Goal: Task Accomplishment & Management: Complete application form

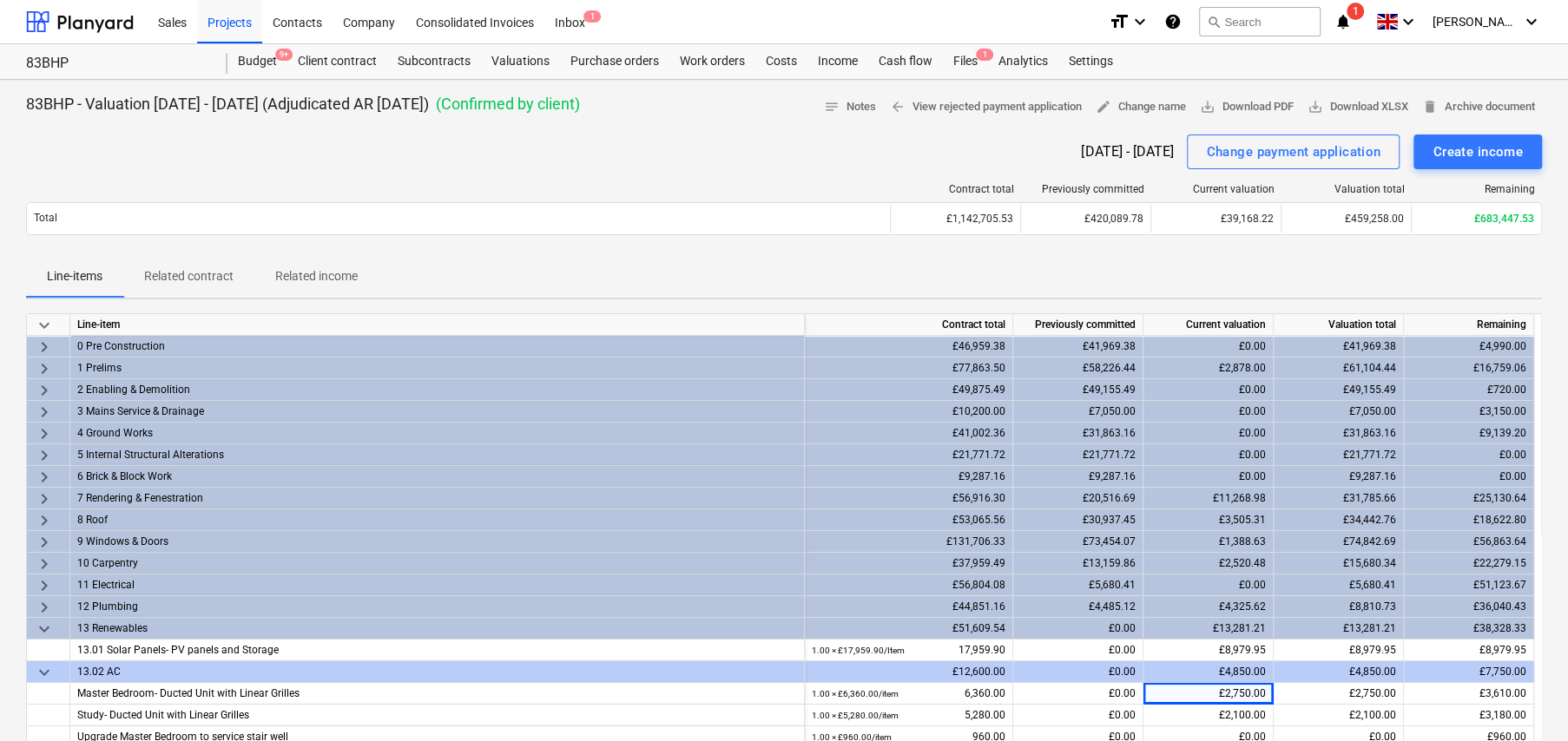
scroll to position [87, 0]
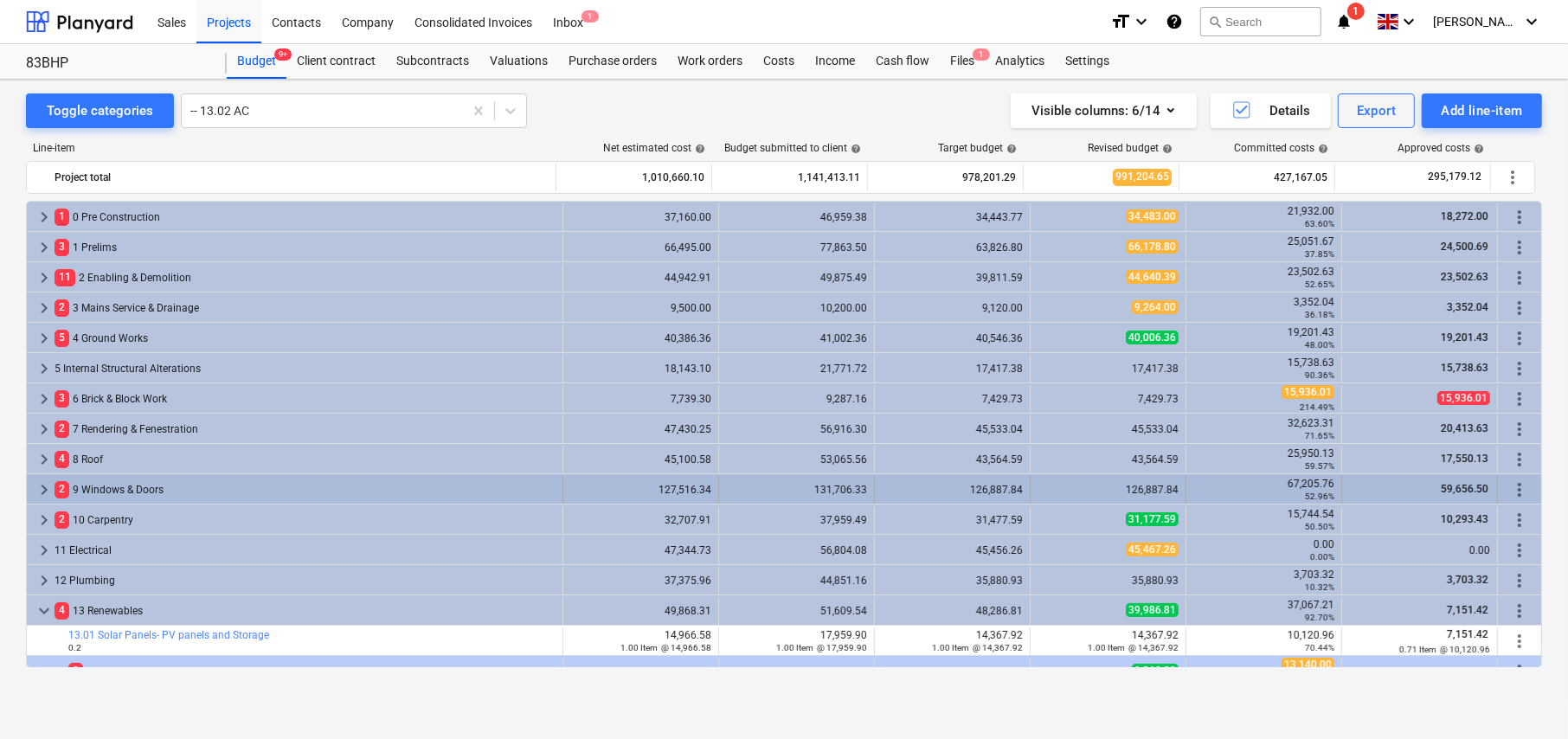
scroll to position [260, 0]
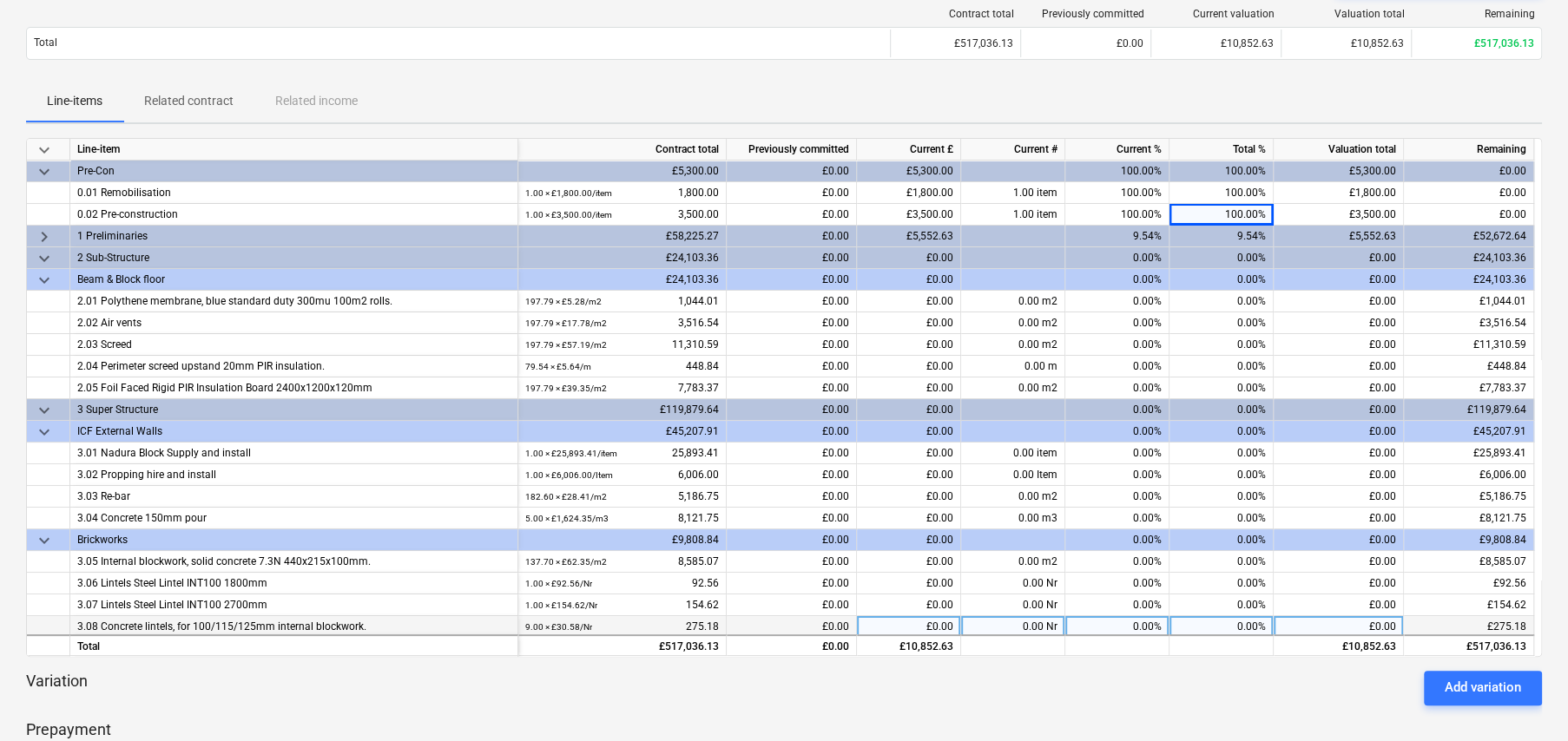
scroll to position [174, 0]
click at [632, 84] on div "Line-items Related contract Related income" at bounding box center [784, 103] width 1516 height 42
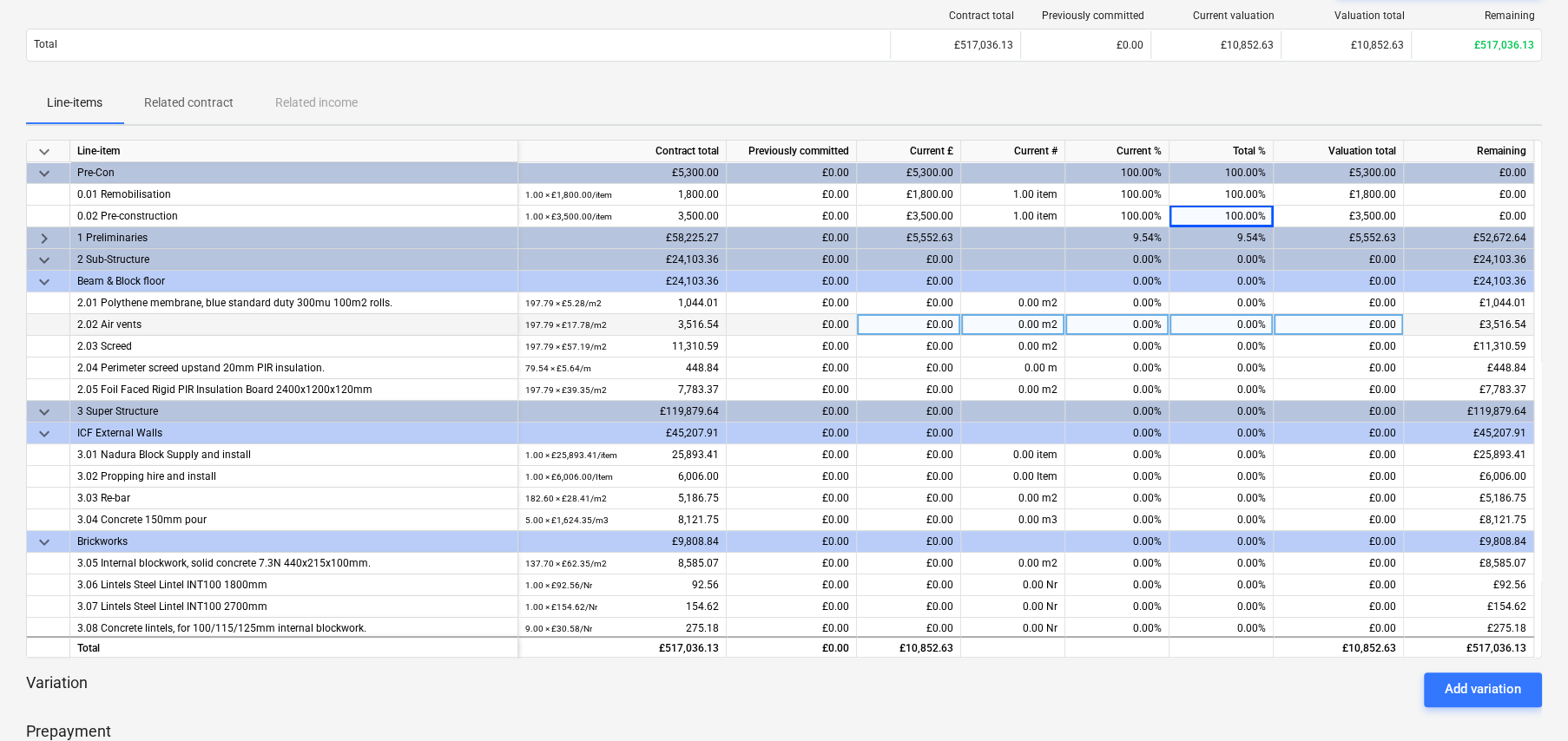
click at [1238, 323] on div "0.00%" at bounding box center [1220, 324] width 104 height 21
type input "100"
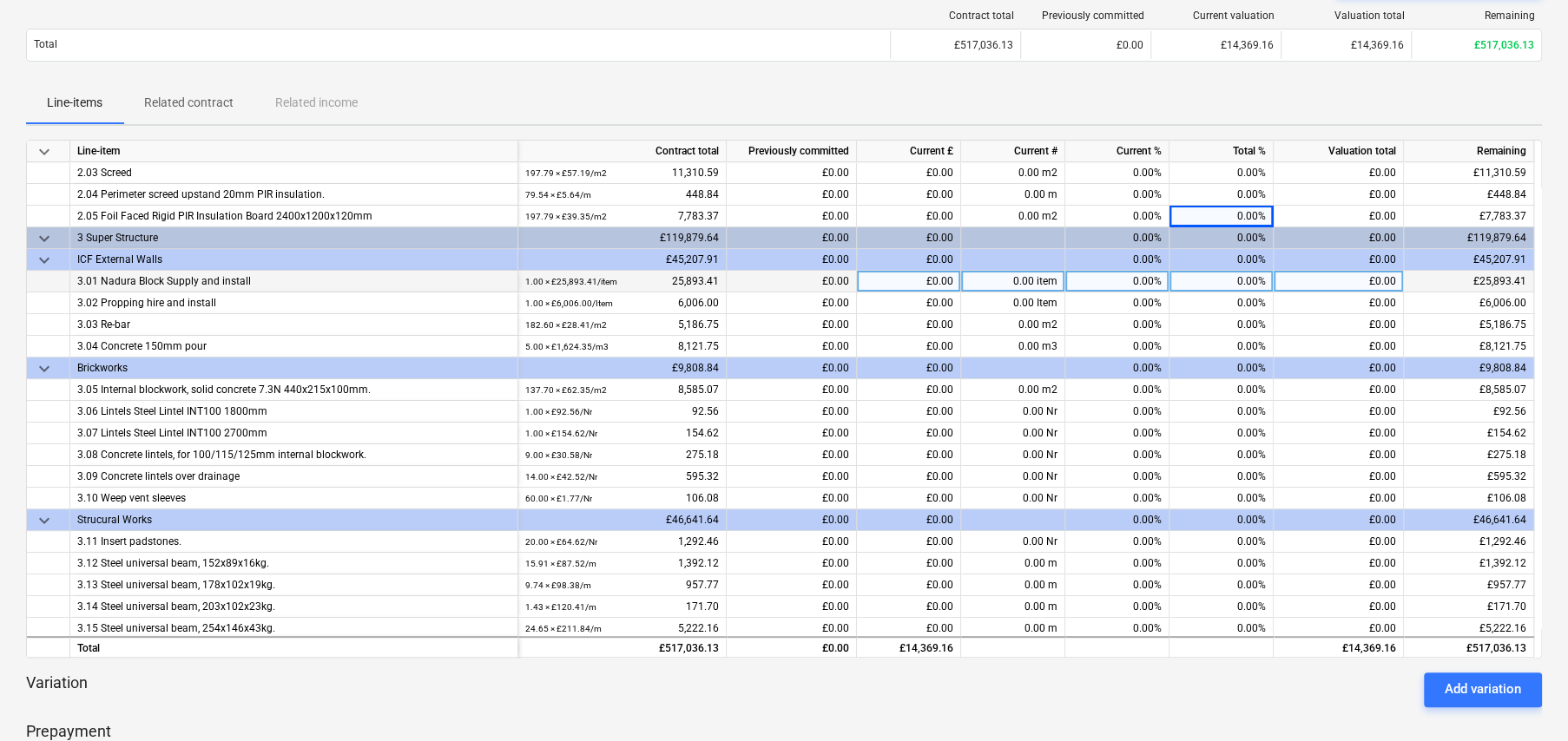
click at [1233, 280] on div "0.00%" at bounding box center [1220, 281] width 104 height 21
type input "90"
type input "75"
type input "100"
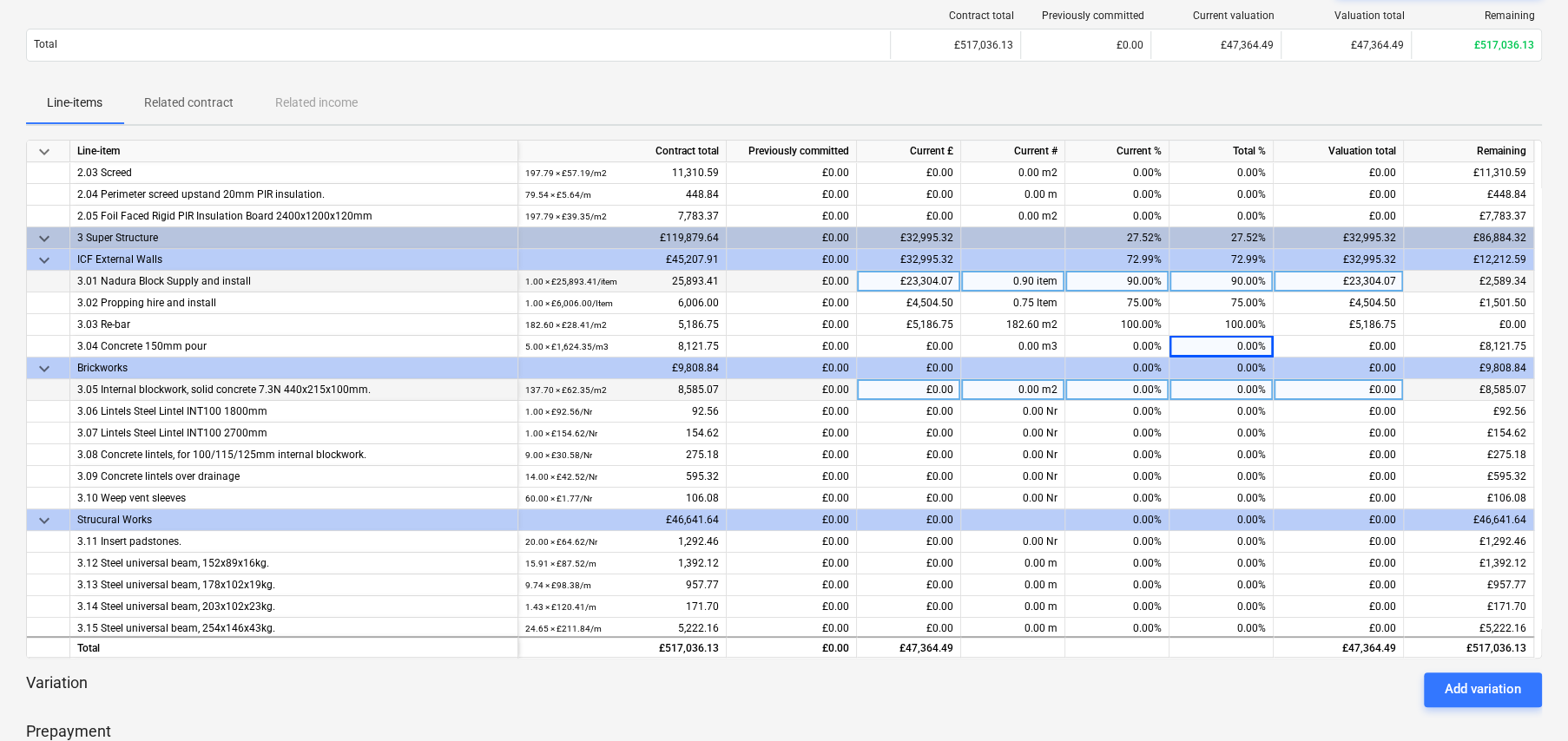
click at [1236, 387] on div "0.00%" at bounding box center [1220, 390] width 104 height 21
type input "30"
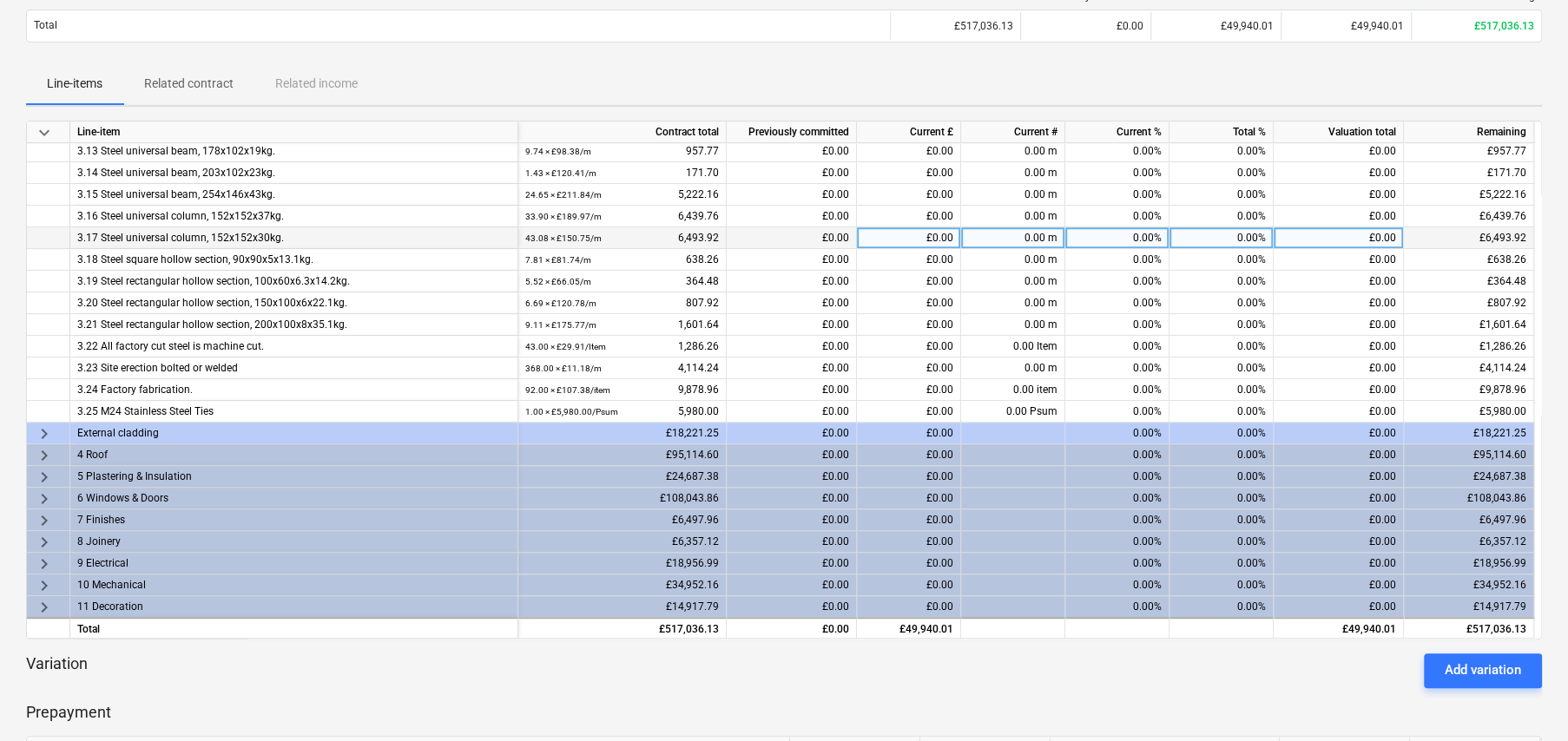
scroll to position [0, 0]
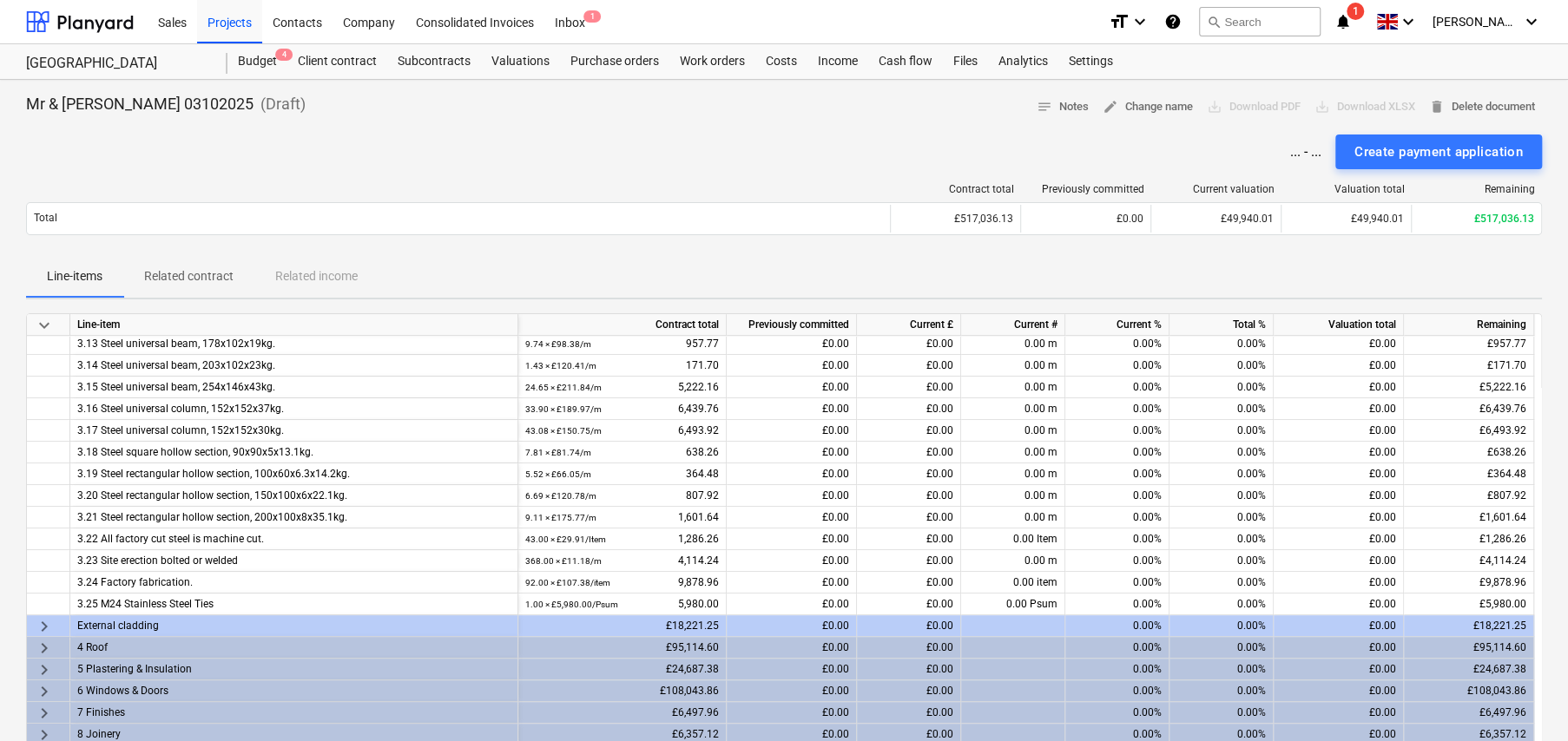
click at [836, 128] on div at bounding box center [784, 127] width 1516 height 14
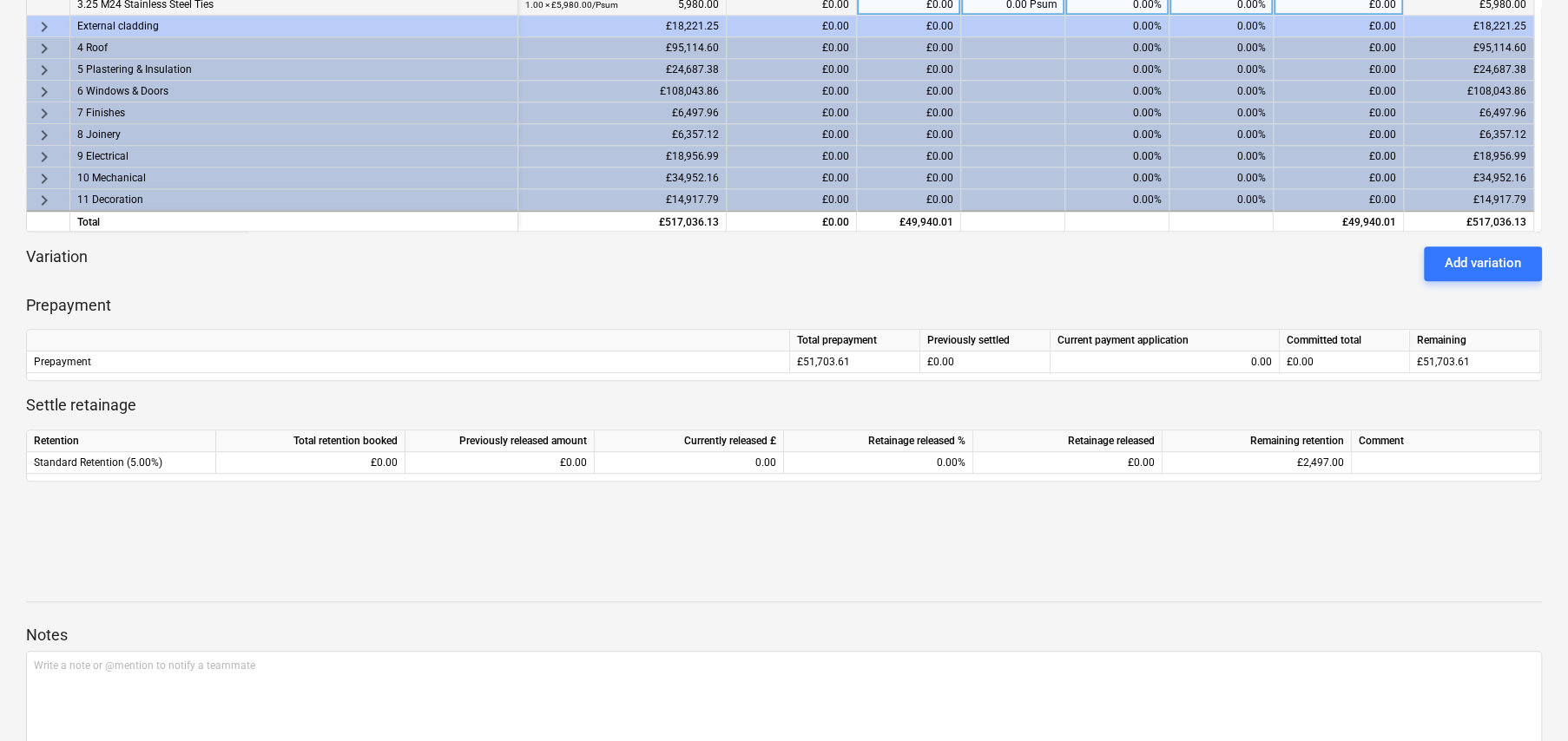
scroll to position [607, 0]
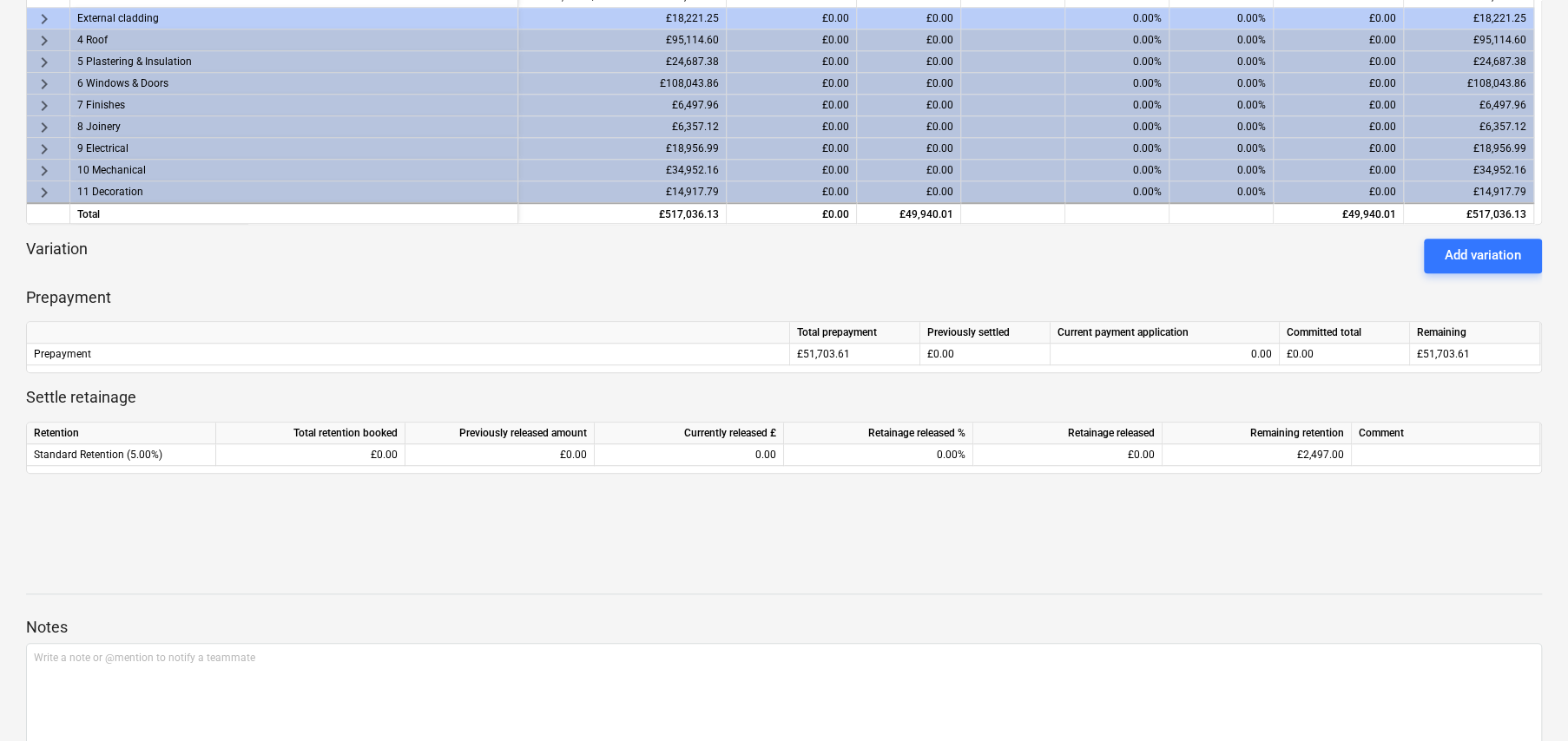
click at [809, 275] on div "keyboard_arrow_down Line-item Contract total Previously committed Current £ Cur…" at bounding box center [784, 111] width 1516 height 811
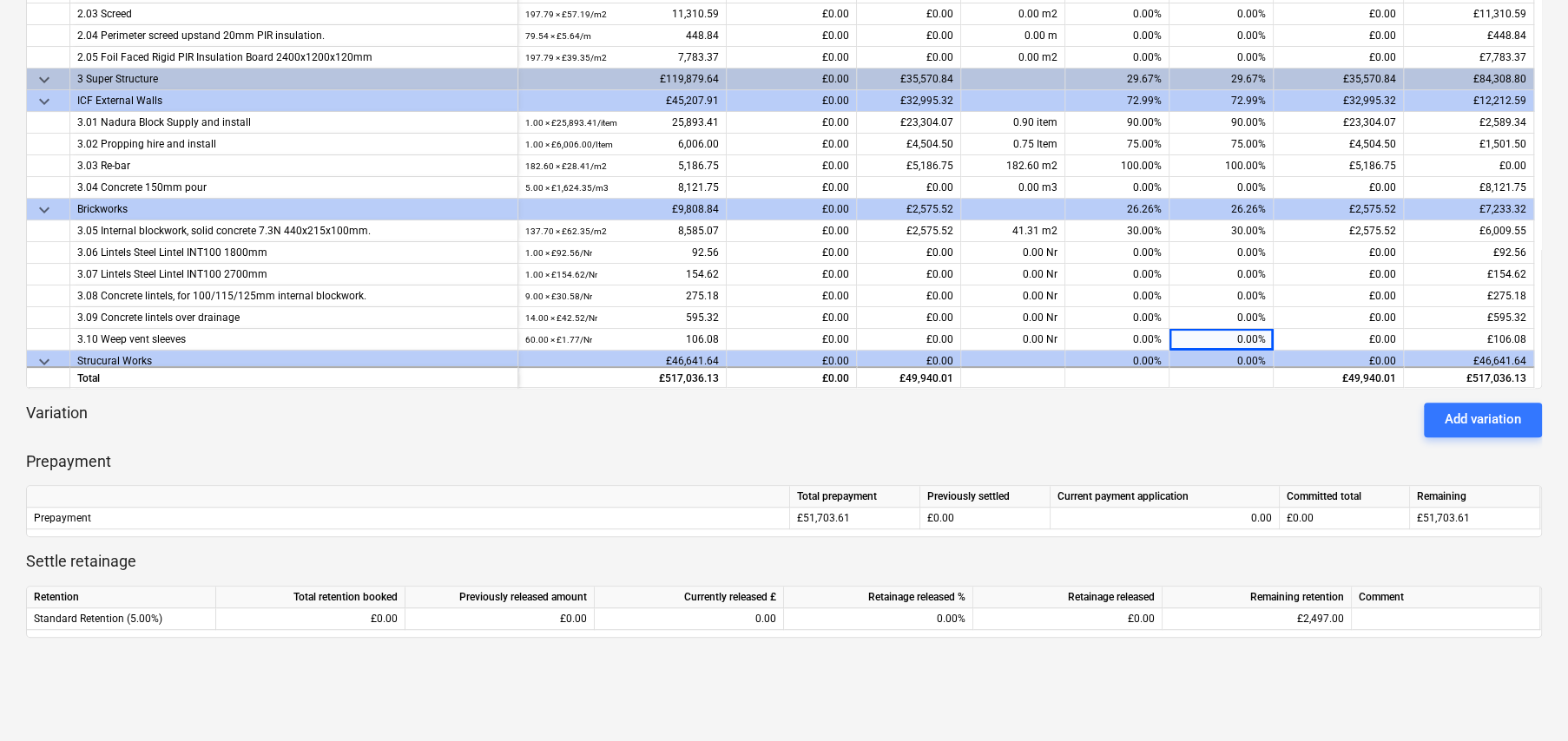
scroll to position [680, 0]
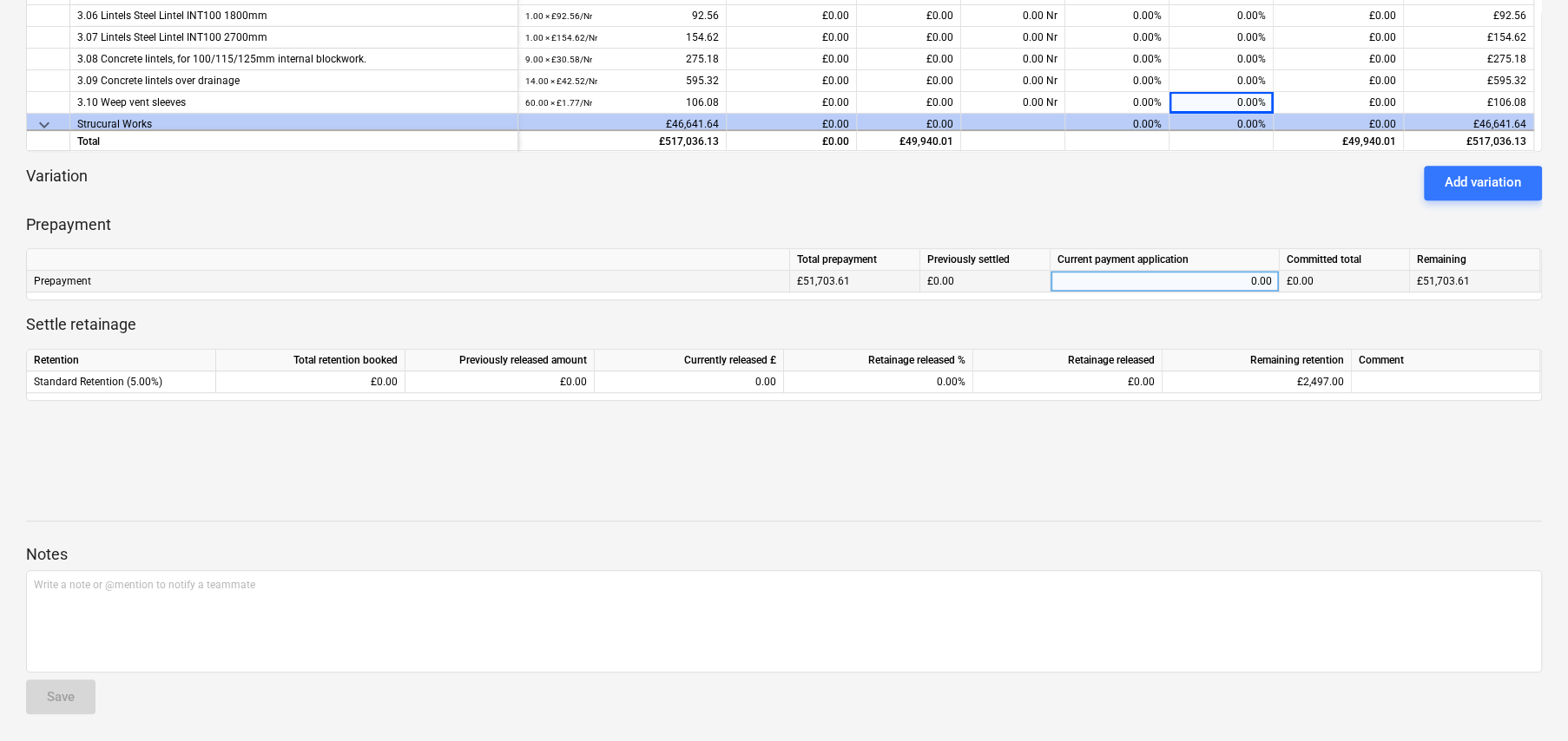
click at [1157, 277] on div "0.00" at bounding box center [1163, 281] width 214 height 21
type input "10340.722"
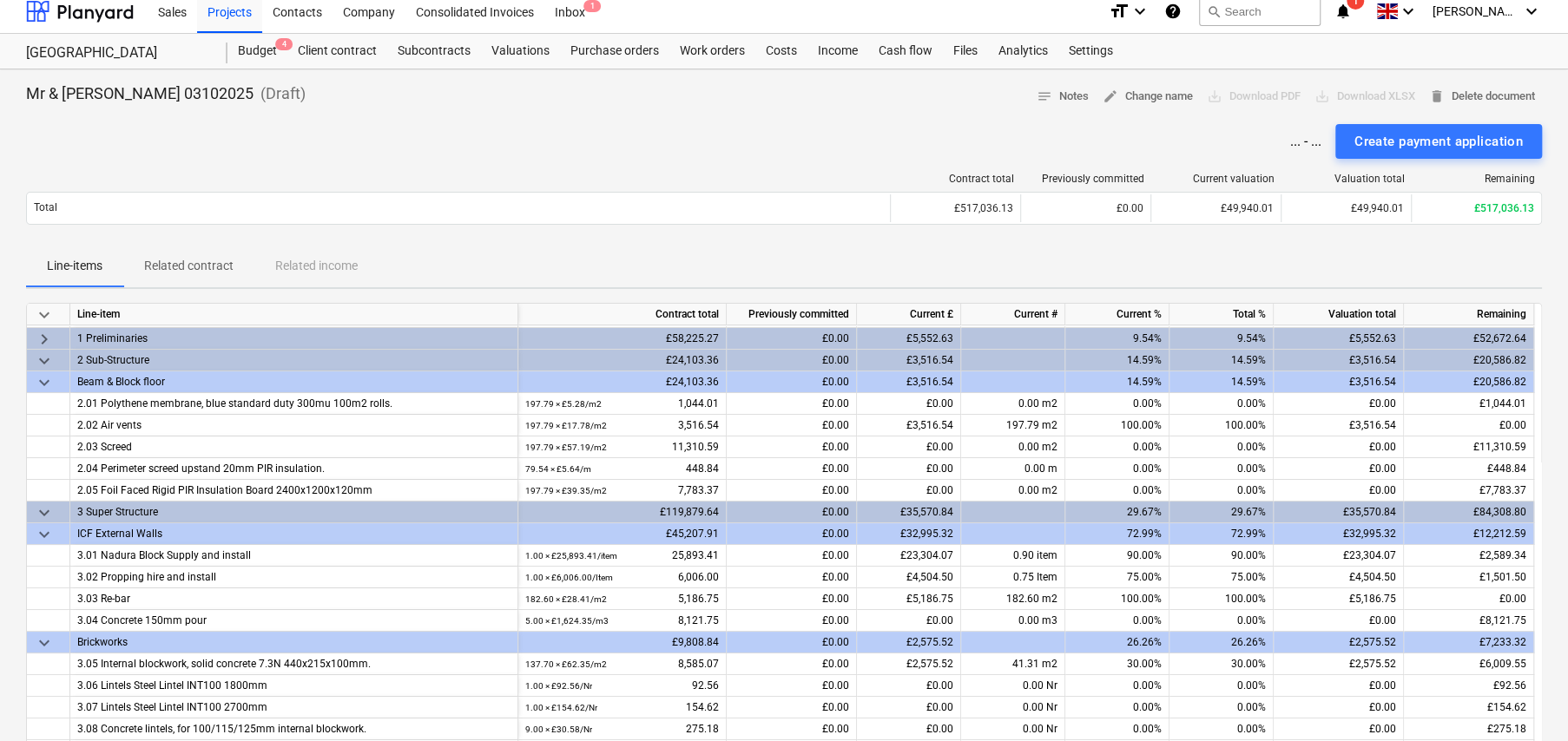
scroll to position [0, 0]
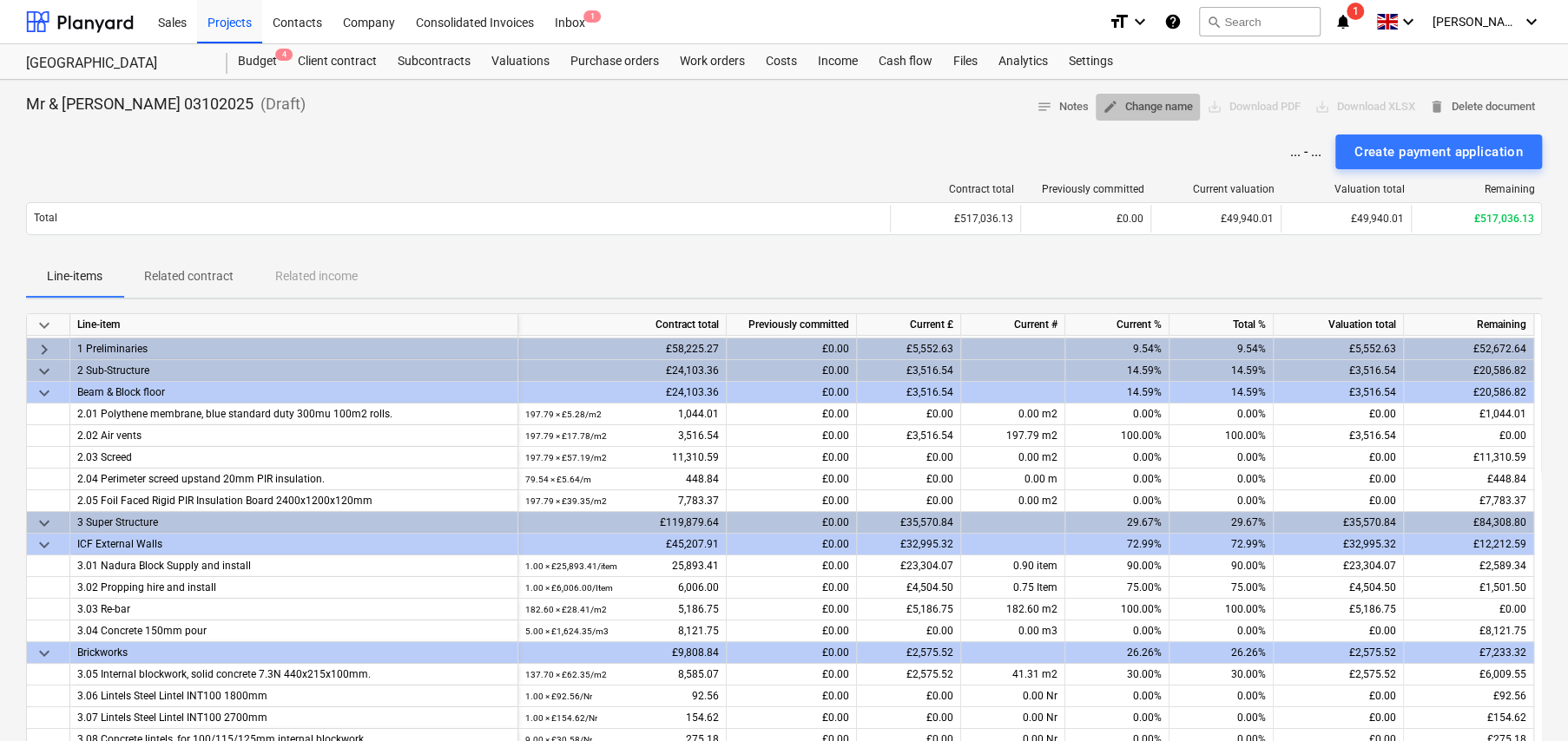
click at [1141, 109] on span "edit Change name" at bounding box center [1147, 107] width 91 height 20
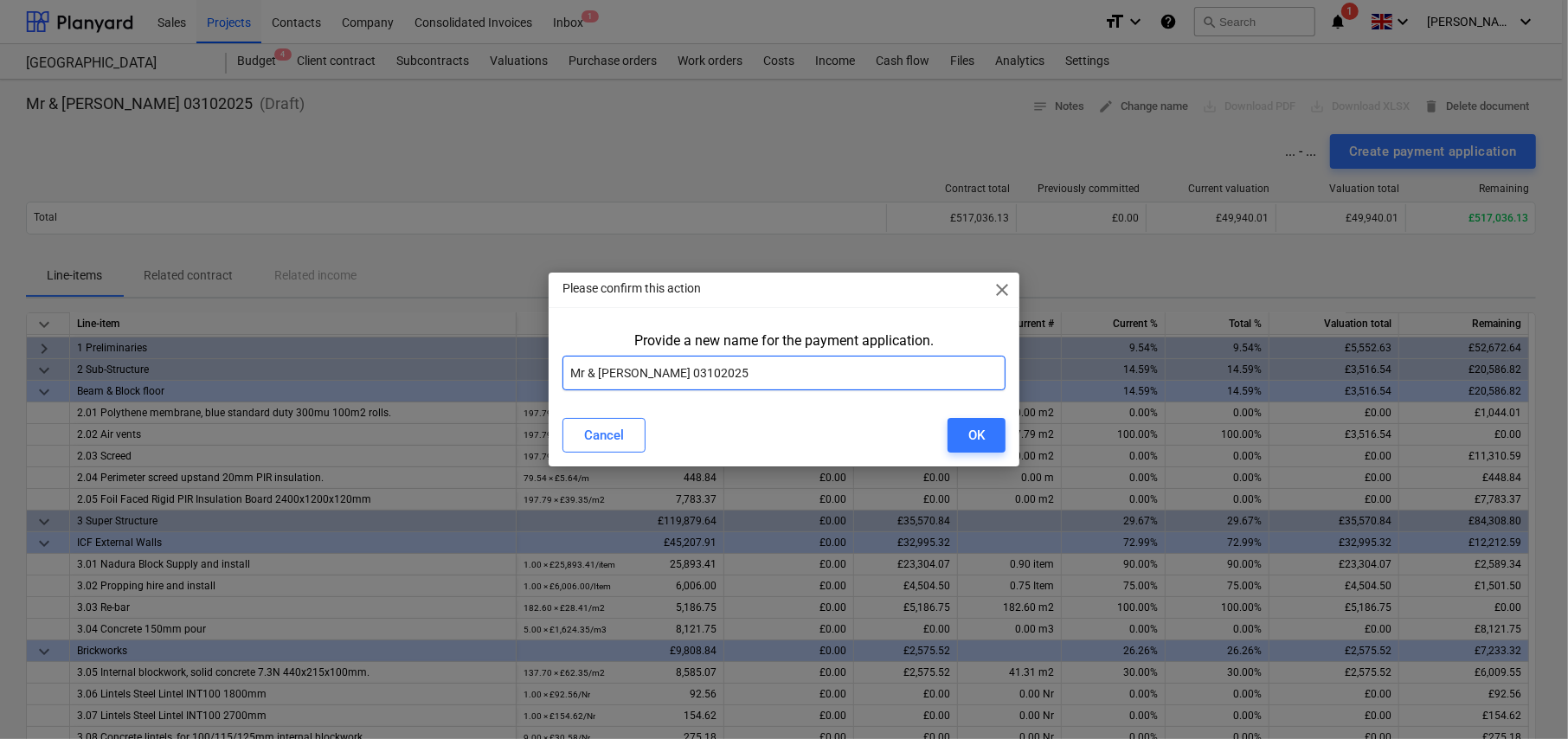
click at [754, 369] on input "Mr & Mrs Gorman 03102025" at bounding box center [784, 373] width 443 height 34
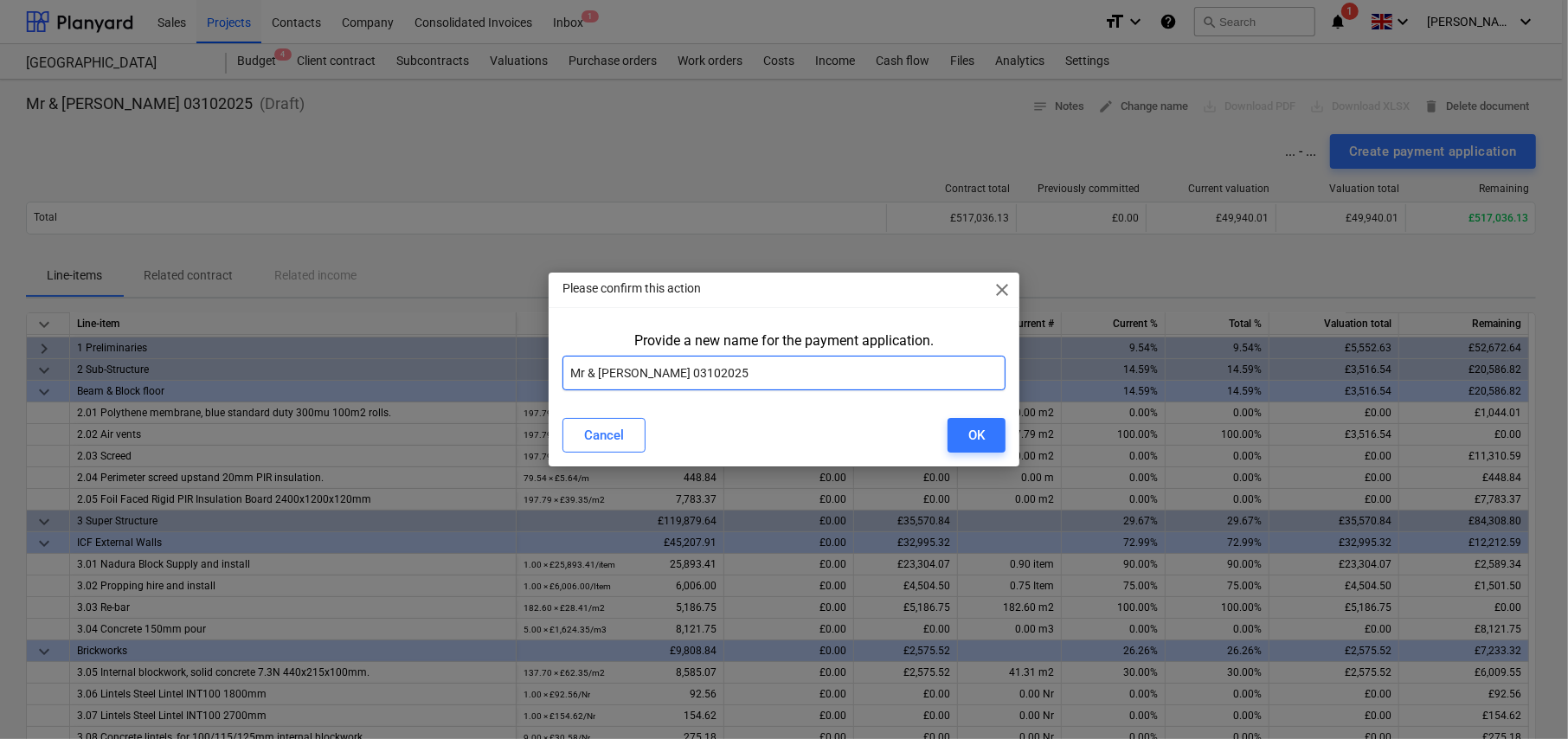
click at [754, 369] on input "Mr & Mrs Gorman 03102025" at bounding box center [784, 373] width 443 height 34
type input "Little Barn Field - Valuation 1"
click at [966, 442] on button "OK" at bounding box center [976, 435] width 58 height 34
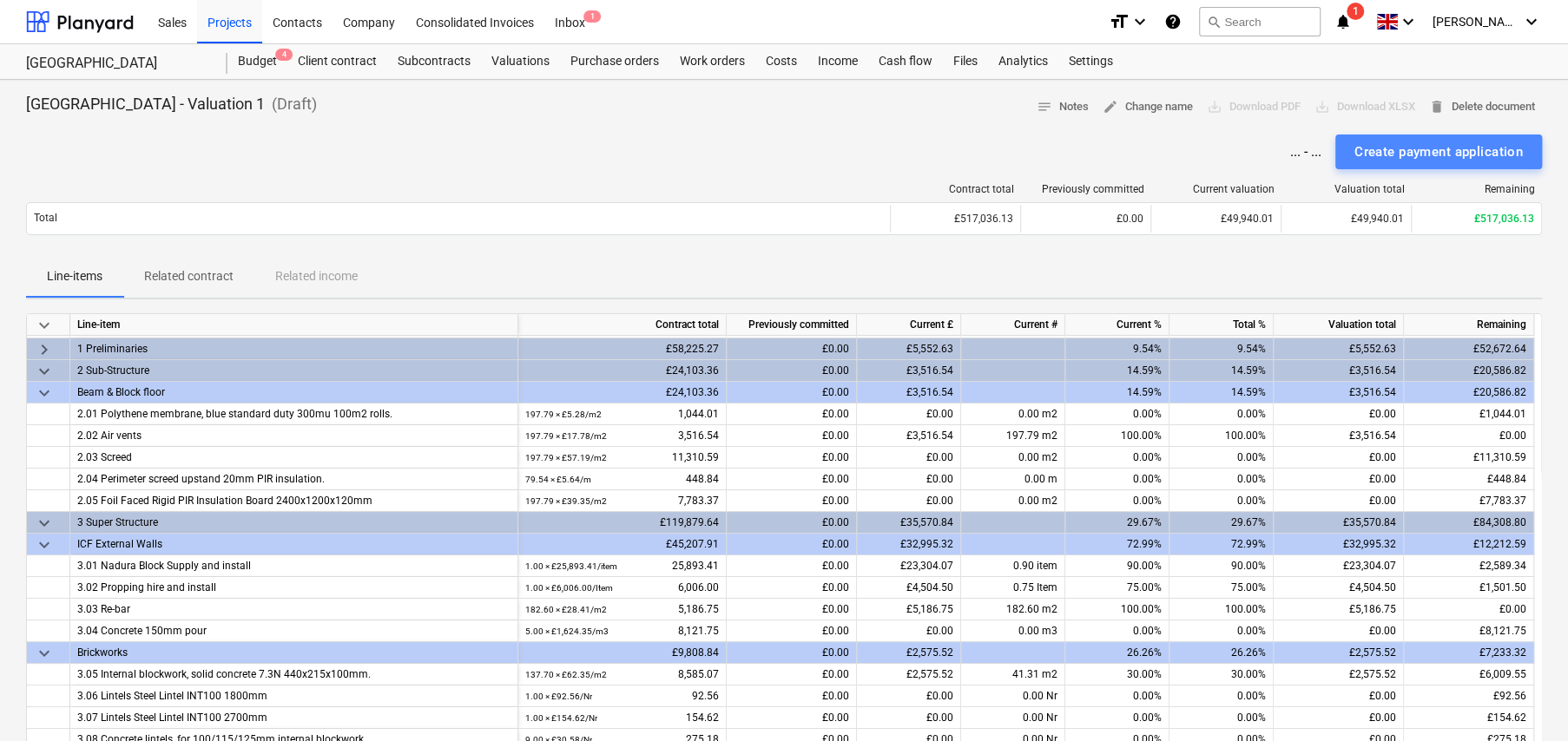
click at [1418, 157] on div "Create payment application" at bounding box center [1438, 151] width 168 height 22
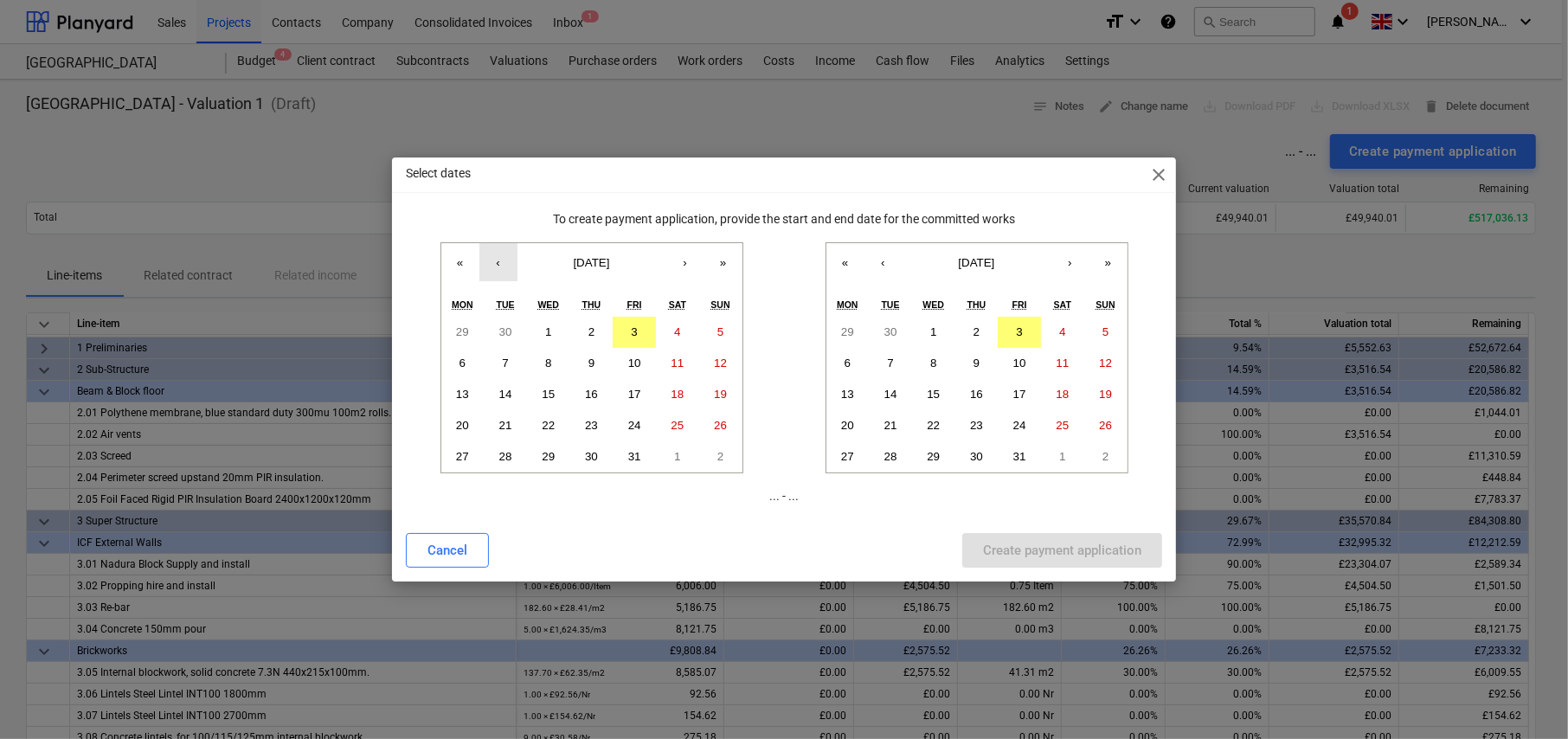
click at [493, 262] on button "‹" at bounding box center [498, 262] width 38 height 38
click at [468, 430] on abbr "22" at bounding box center [463, 426] width 13 height 13
click at [1013, 333] on button "3" at bounding box center [1019, 332] width 43 height 31
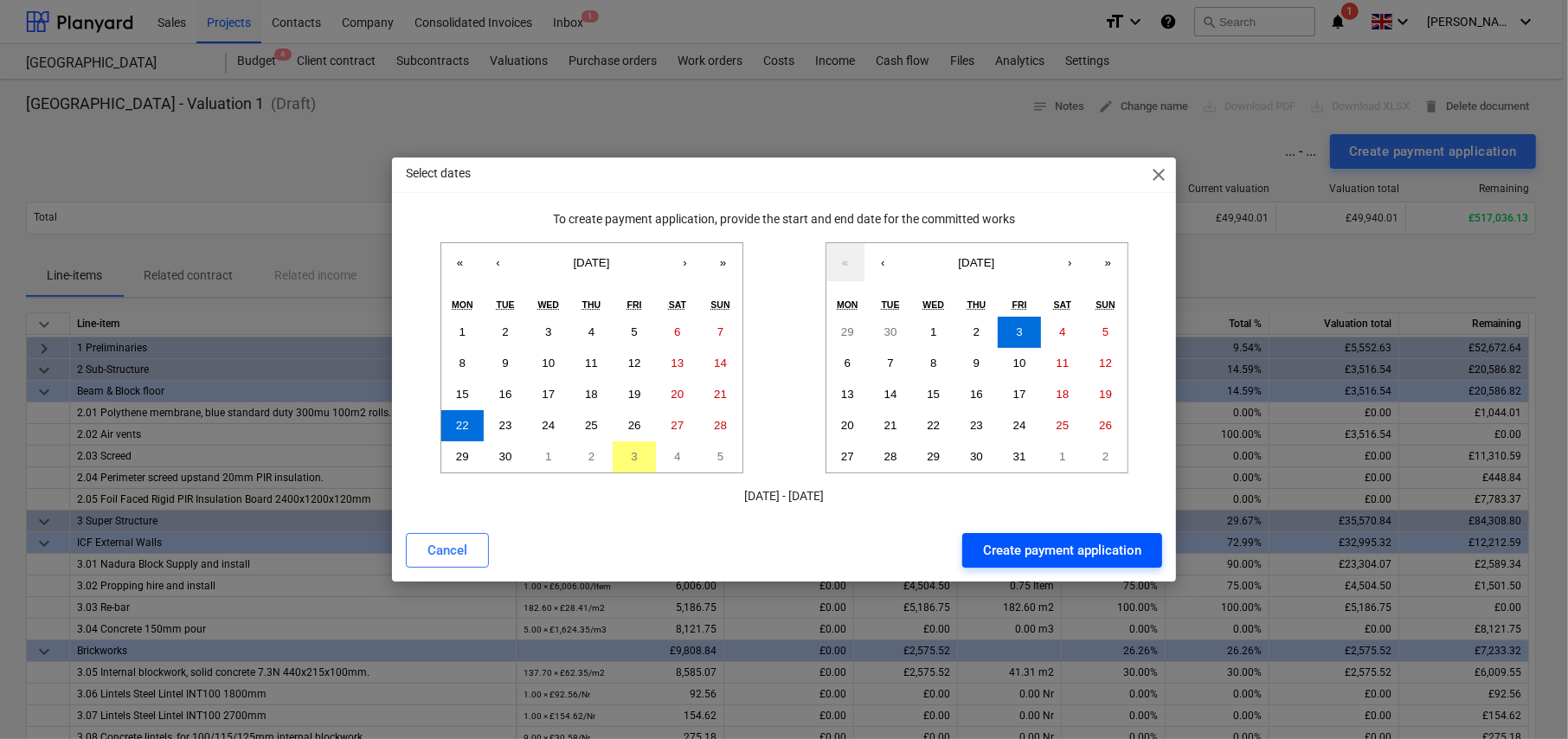
click at [1042, 545] on div "Create payment application" at bounding box center [1062, 551] width 158 height 22
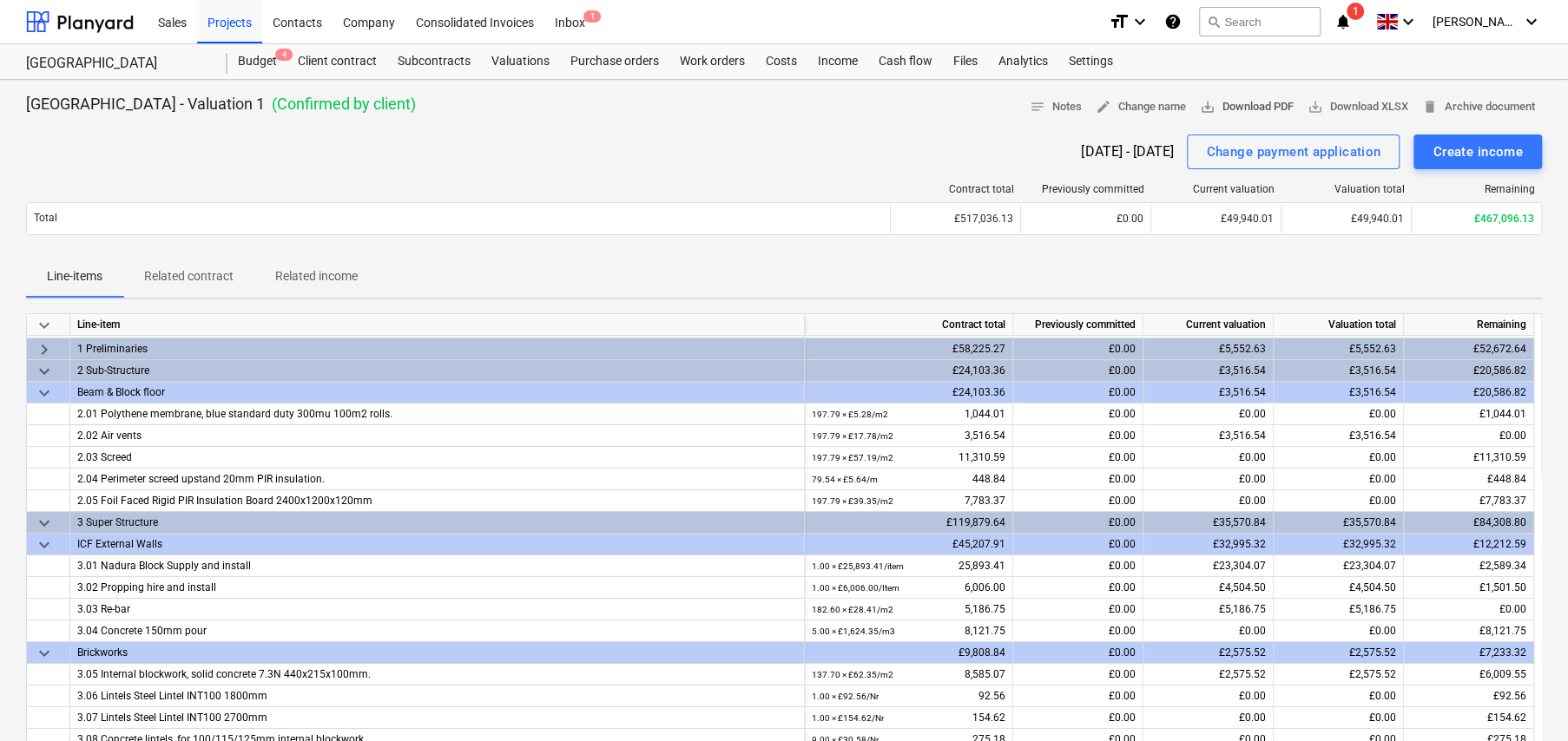
click at [1235, 111] on span "save_alt Download PDF" at bounding box center [1247, 107] width 93 height 20
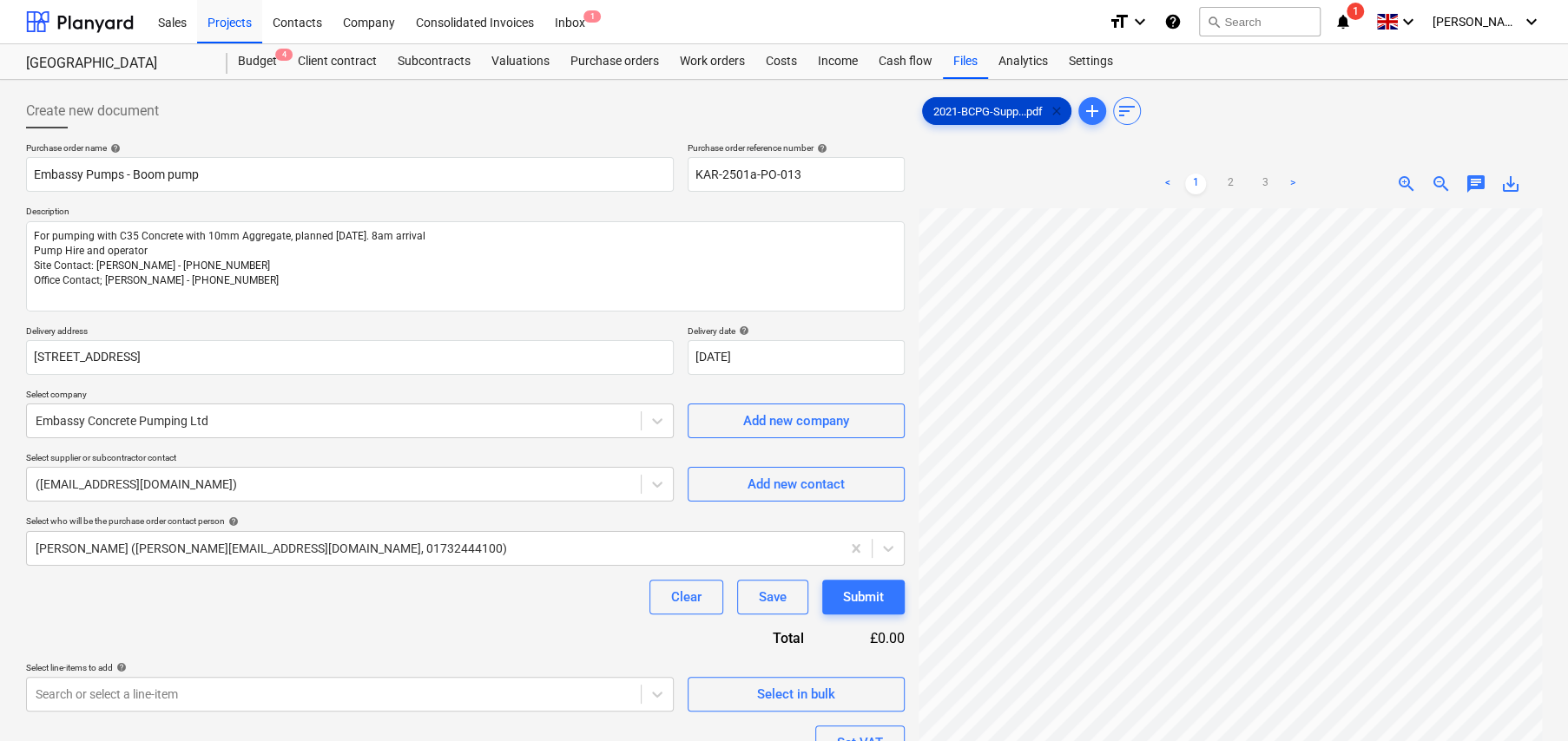
click at [1055, 108] on span "clear" at bounding box center [1056, 111] width 21 height 21
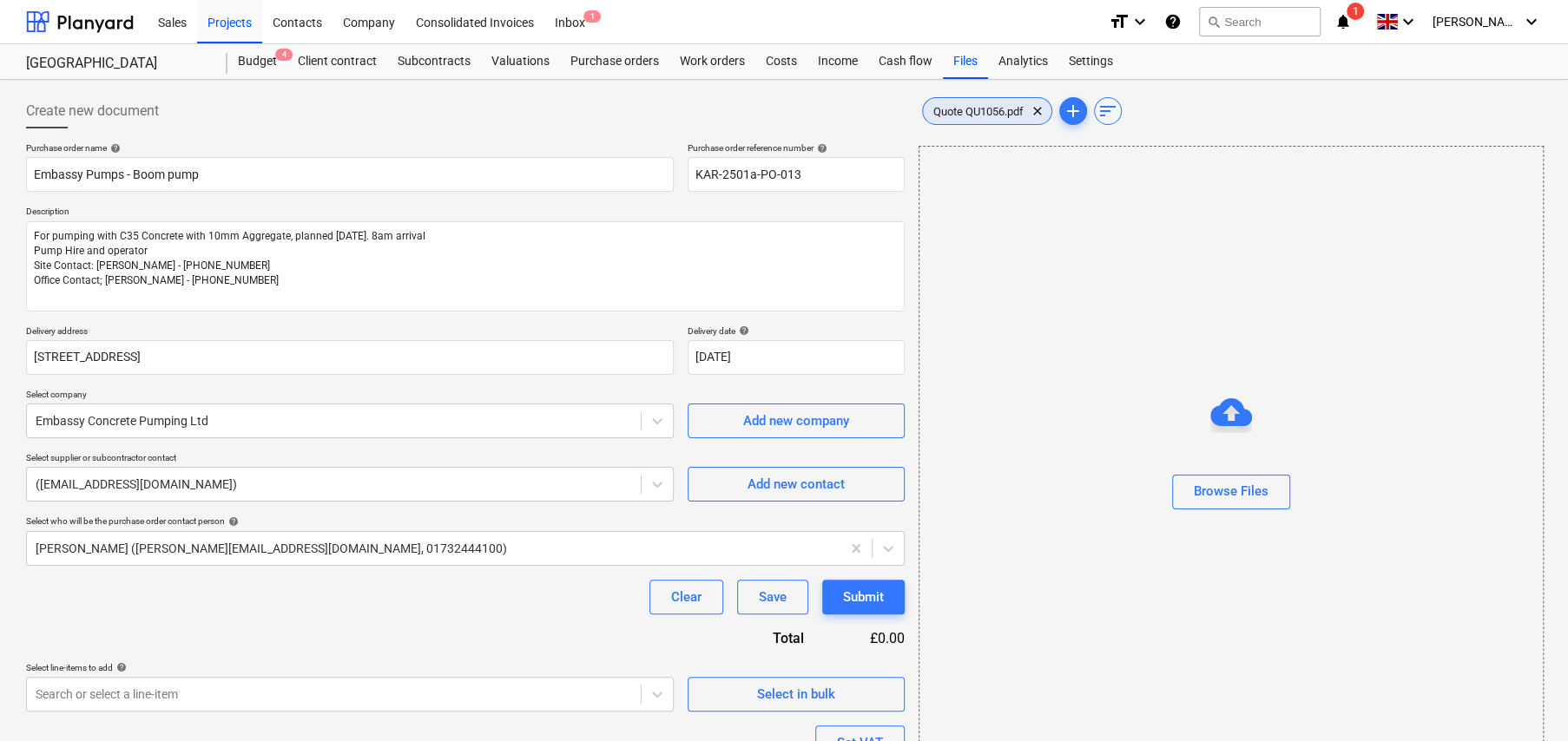
click at [966, 111] on span "Quote QU1056.pdf" at bounding box center [977, 111] width 111 height 13
type textarea "x"
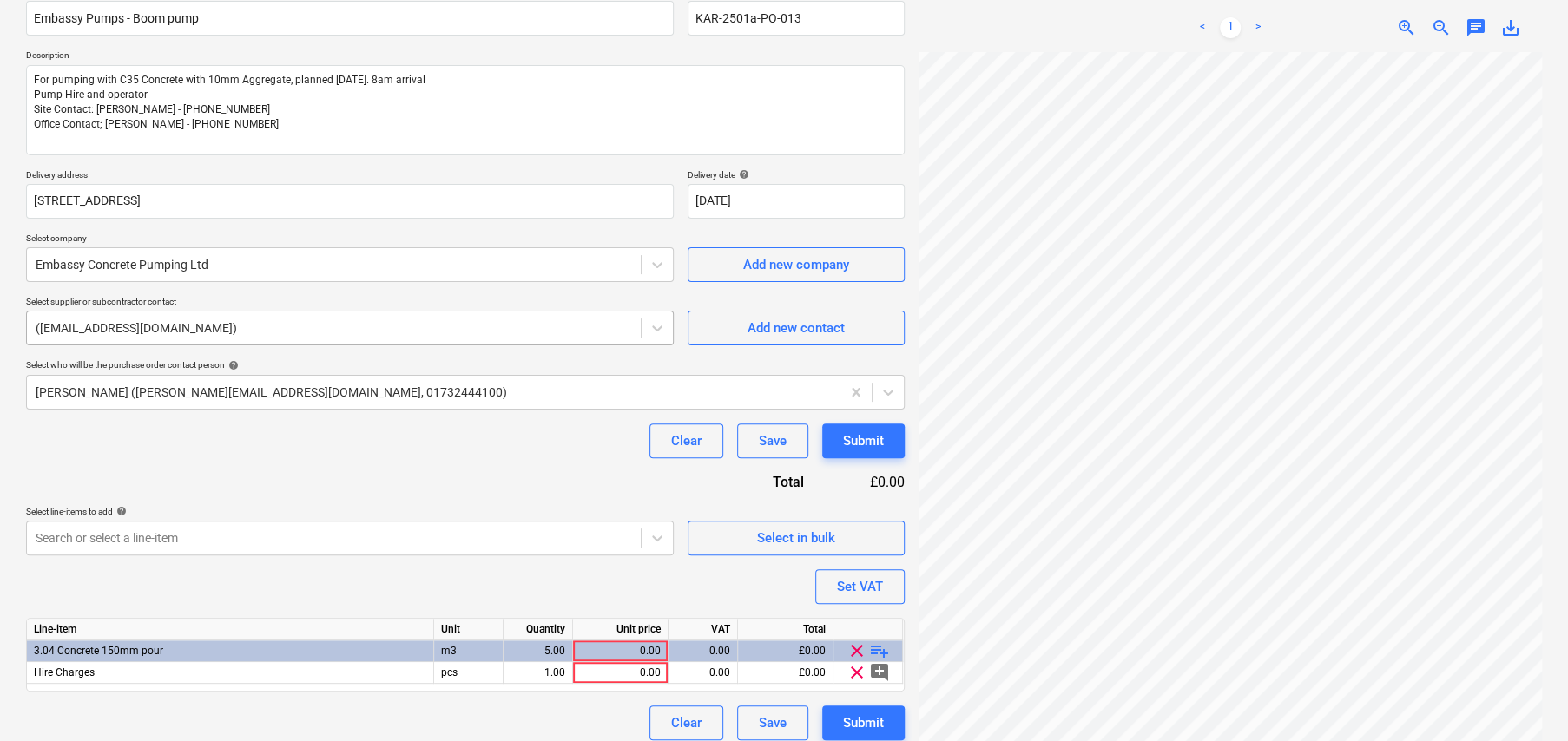
scroll to position [174, 0]
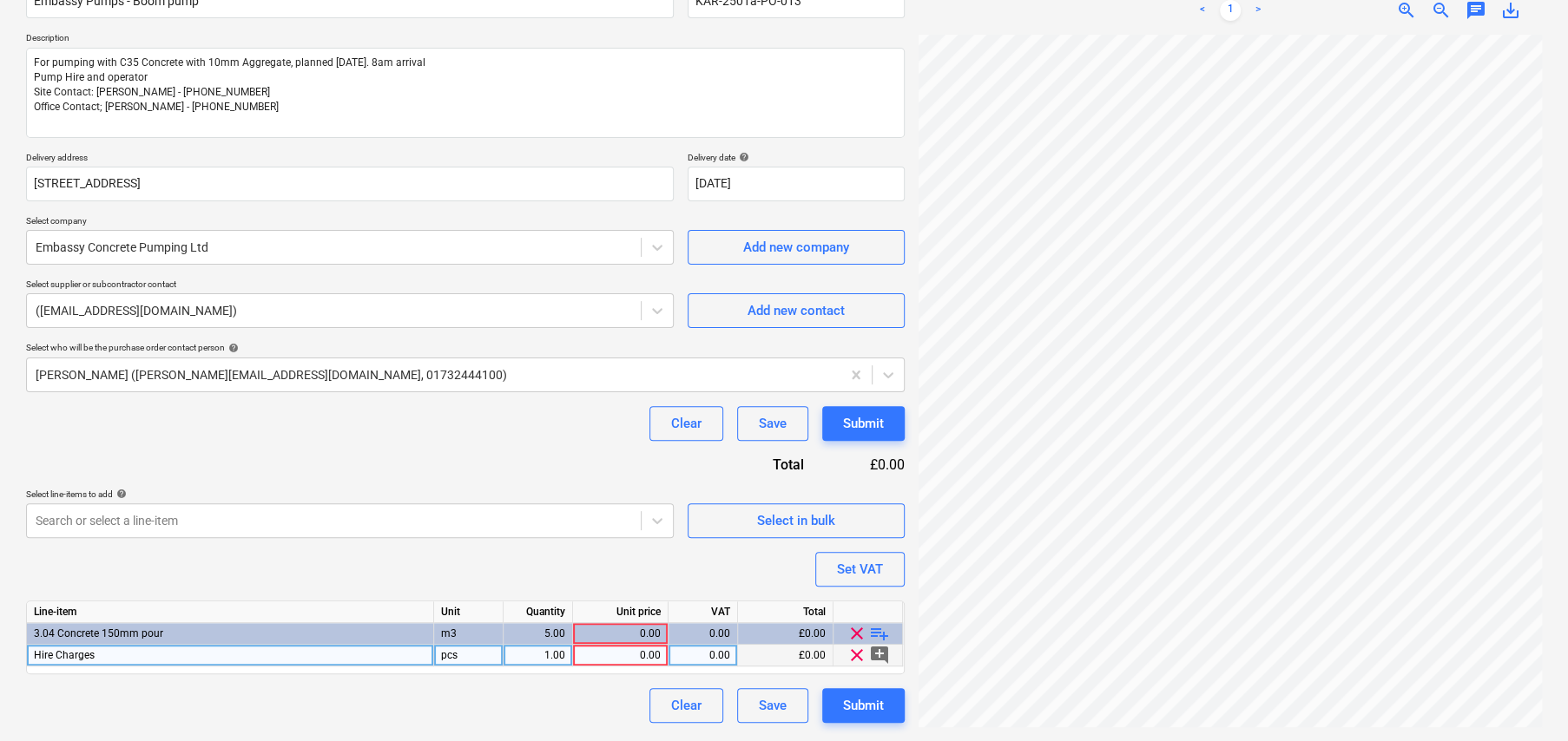
click at [262, 654] on div "Hire Charges" at bounding box center [231, 655] width 407 height 21
click at [262, 654] on input "Hire Charges" at bounding box center [230, 655] width 406 height 21
type input "Hire Charges;"
click at [144, 652] on div "Hire Charges;" at bounding box center [231, 655] width 407 height 21
type textarea "x"
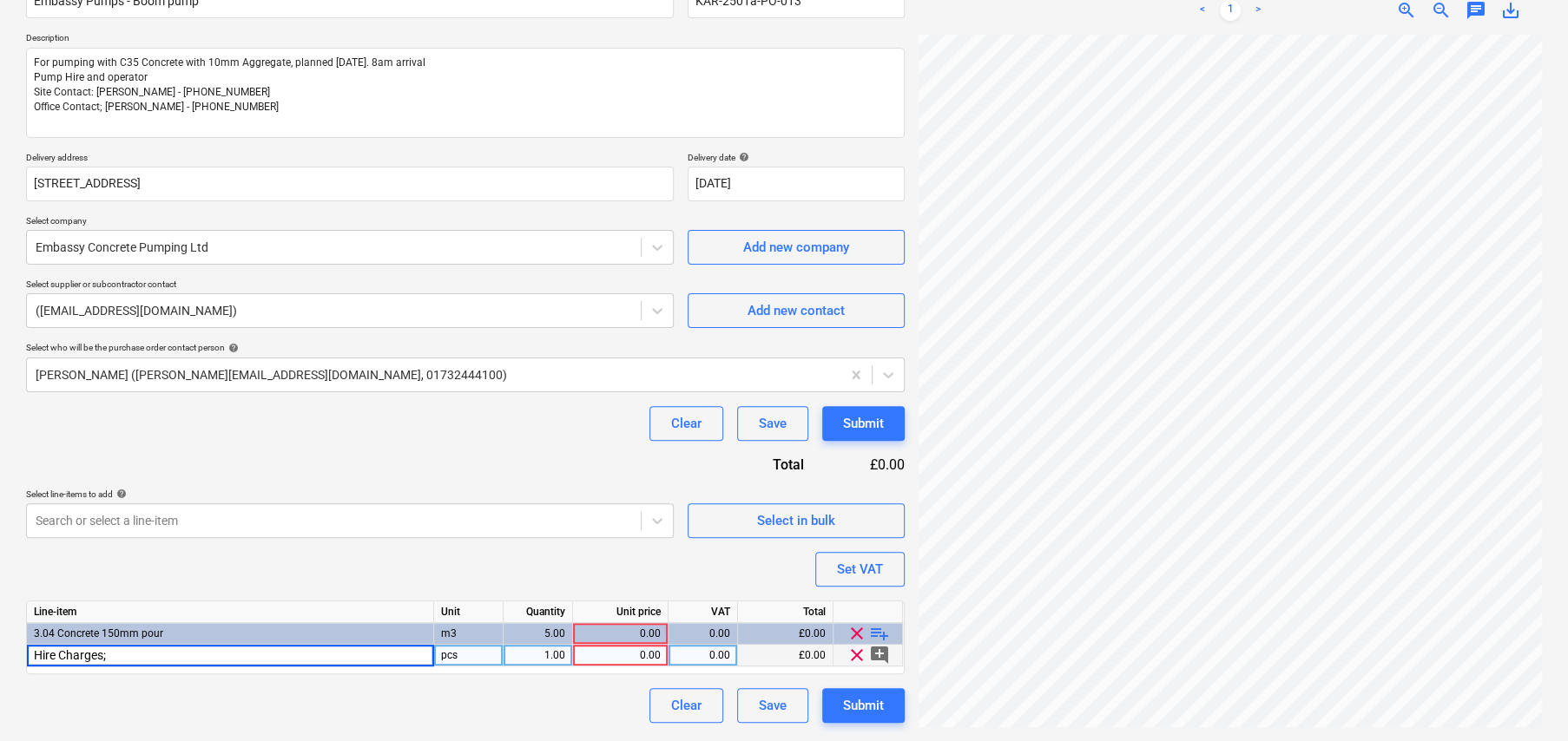
click at [144, 652] on input "Hire Charges;" at bounding box center [230, 655] width 406 height 21
click at [144, 657] on input "Hire Charges;" at bounding box center [230, 655] width 406 height 21
type input "Hire Charges; 36mtr boom pump"
type textarea "x"
type input "item"
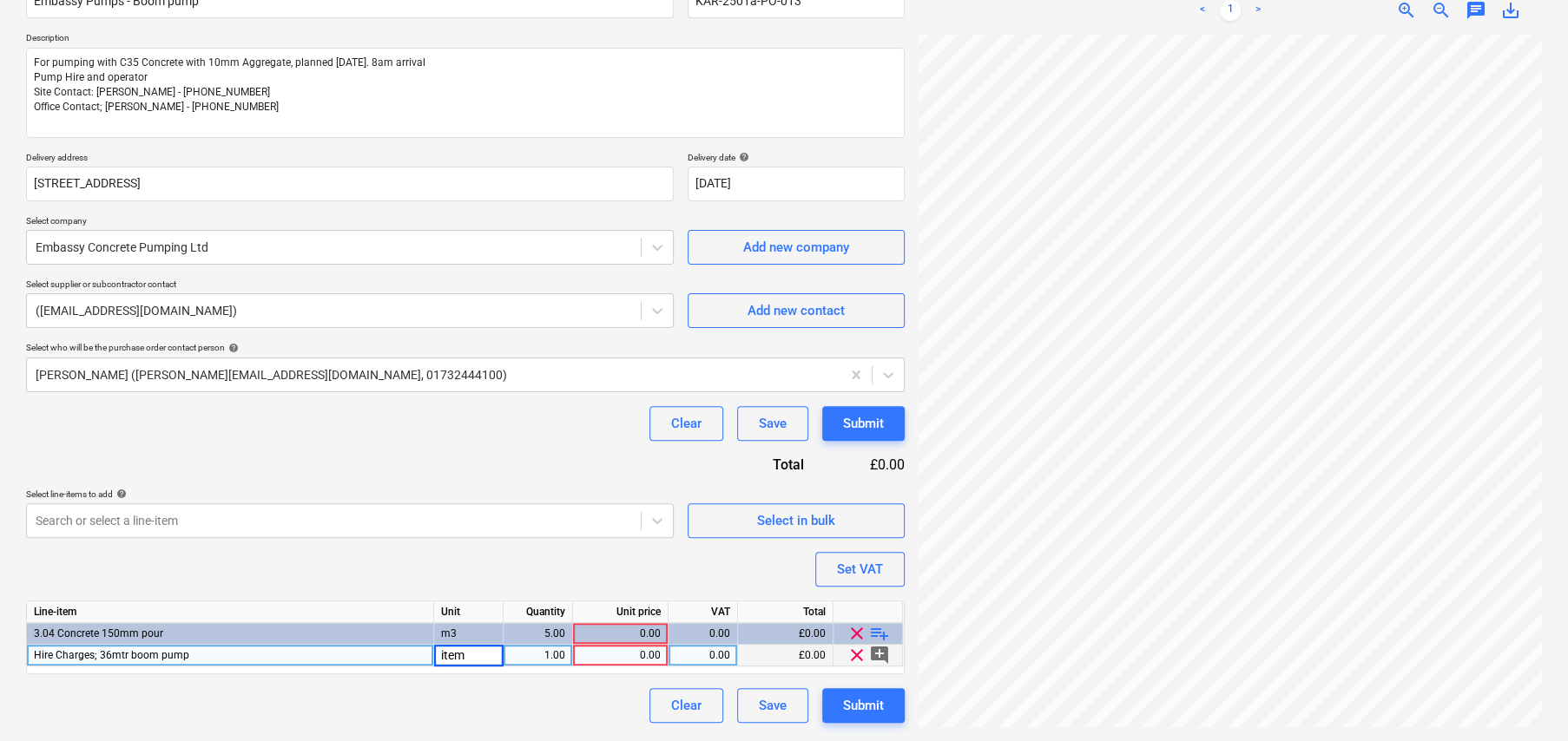
type textarea "x"
type input "980"
type textarea "x"
type input "20"
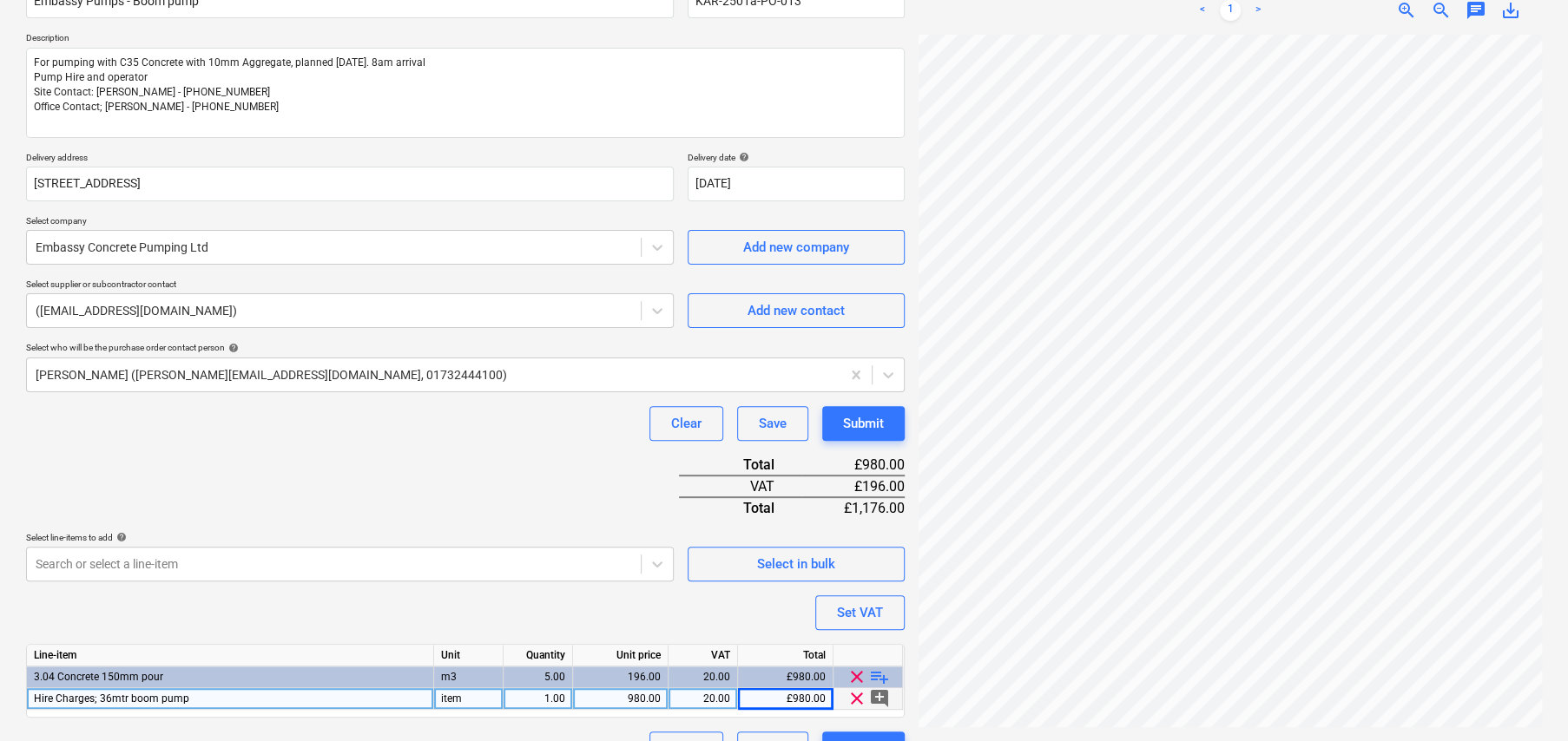
type textarea "x"
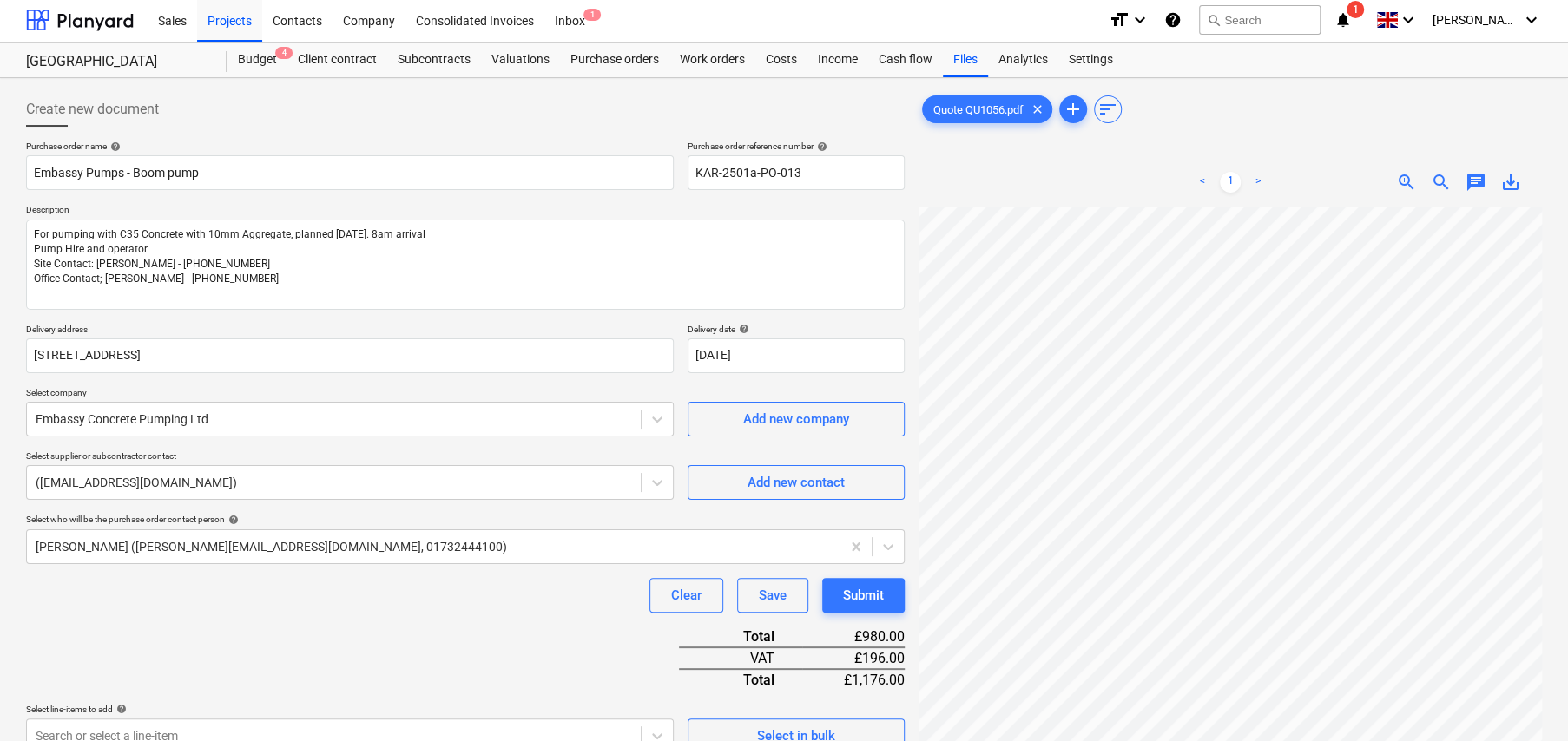
scroll to position [0, 0]
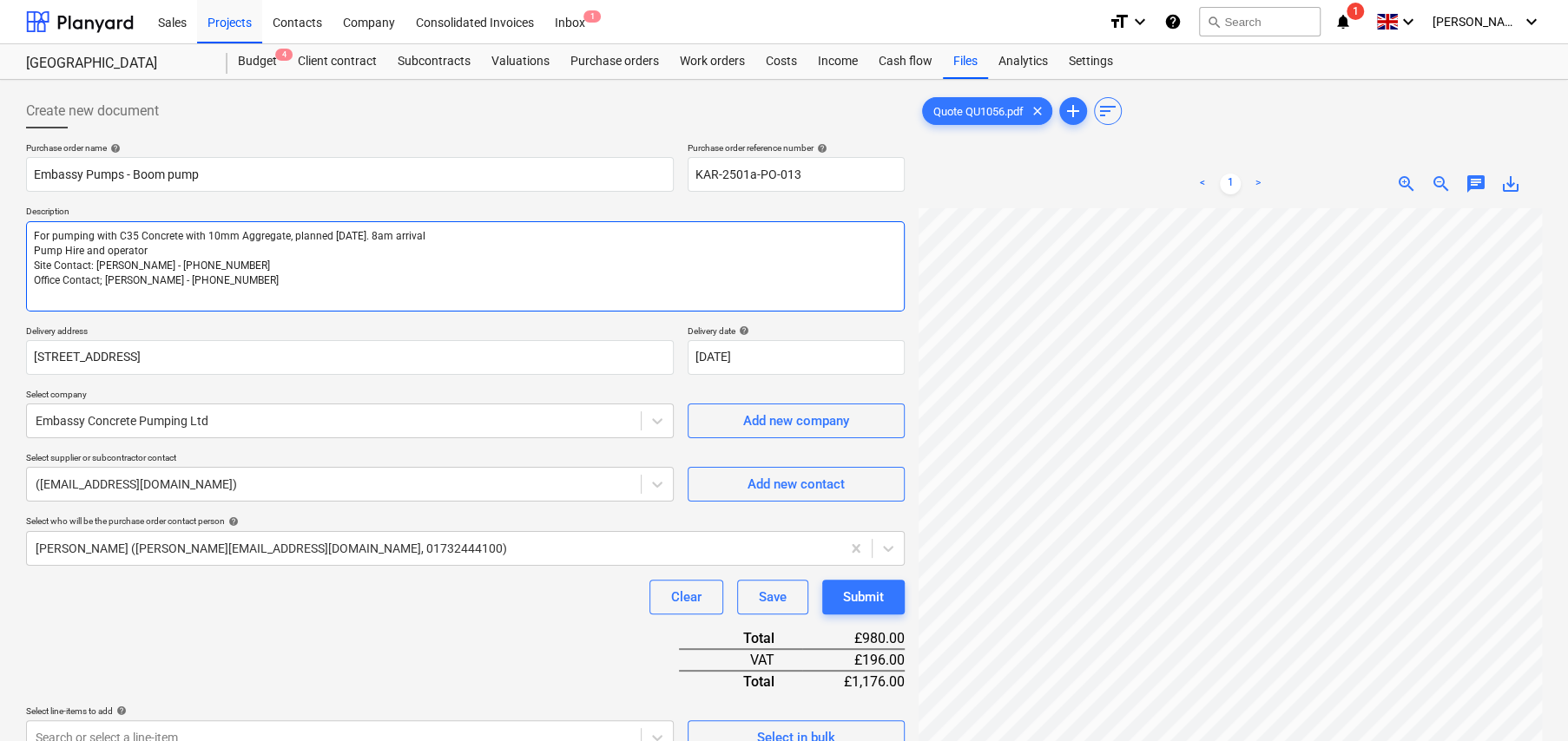
click at [328, 249] on textarea "For pumping with C35 Concrete with 10mm Aggregate, planned 8th October. 8am arr…" at bounding box center [465, 266] width 878 height 91
type textarea "For pumping with C35 Concrete with 10mm Aggregate, planned 8th October. 8am arr…"
type textarea "x"
type textarea "For pumping with C35 Concrete with 10mm Aggregate, planned 8th October. 8am arr…"
type textarea "x"
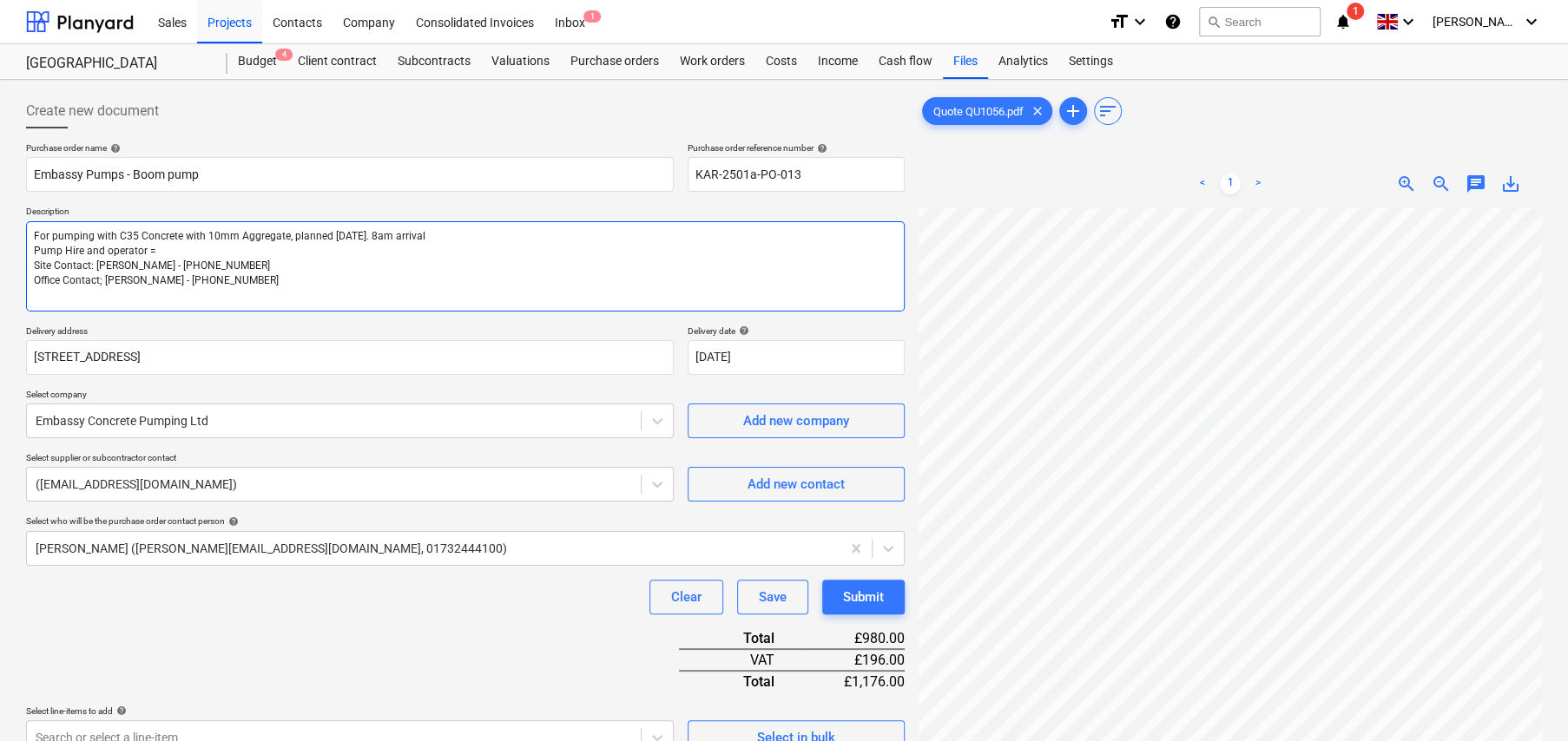
type textarea "For pumping with C35 Concrete with 10mm Aggregate, planned 8th October. 8am arr…"
type textarea "x"
type textarea "For pumping with C35 Concrete with 10mm Aggregate, planned 8th October. 8am arr…"
type textarea "x"
type textarea "For pumping with C35 Concrete with 10mm Aggregate, planned 8th October. 8am arr…"
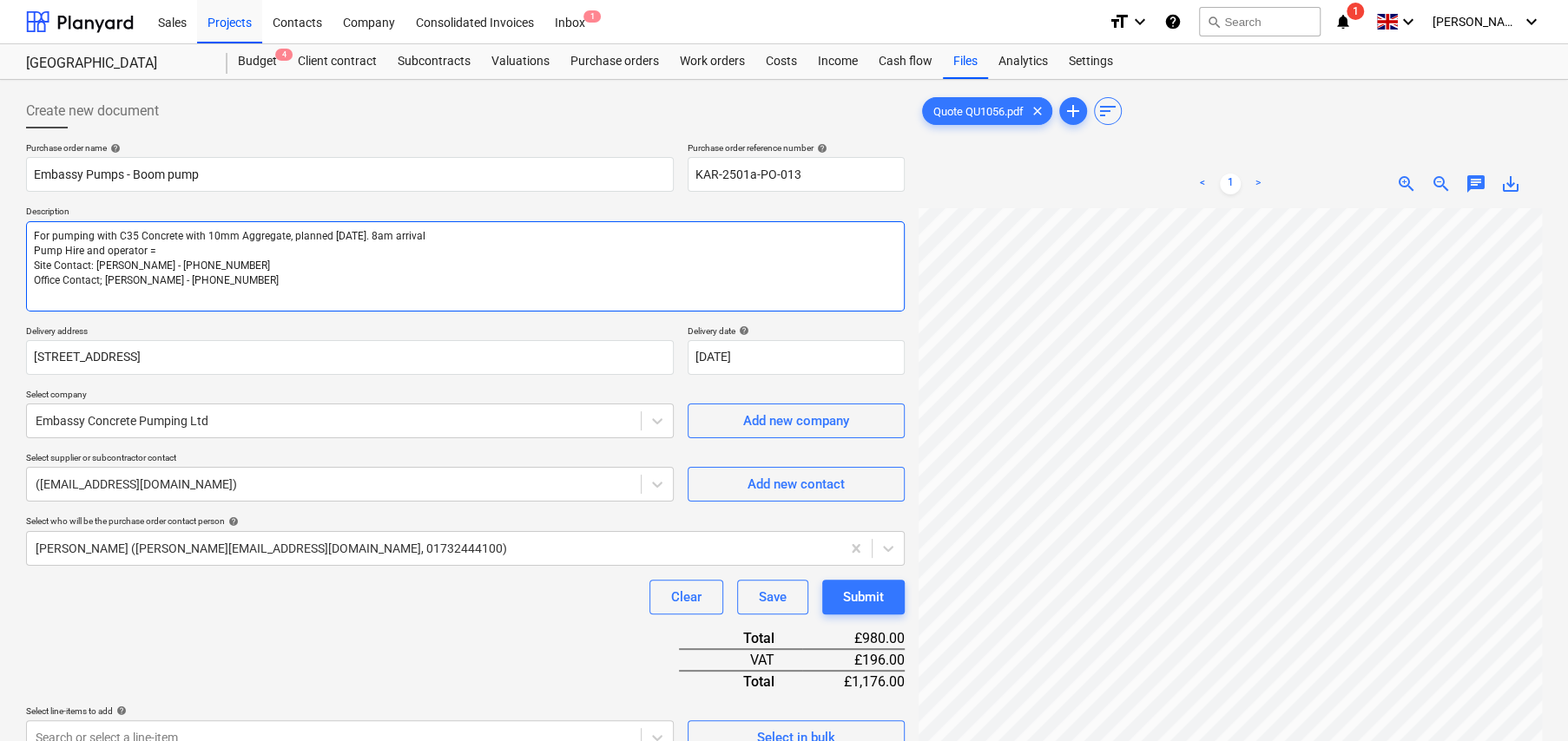
type textarea "x"
type textarea "For pumping with C35 Concrete with 10mm Aggregate, planned 8th October. 8am arr…"
type textarea "x"
type textarea "For pumping with C35 Concrete with 10mm Aggregate, planned 8th October. 8am arr…"
type textarea "x"
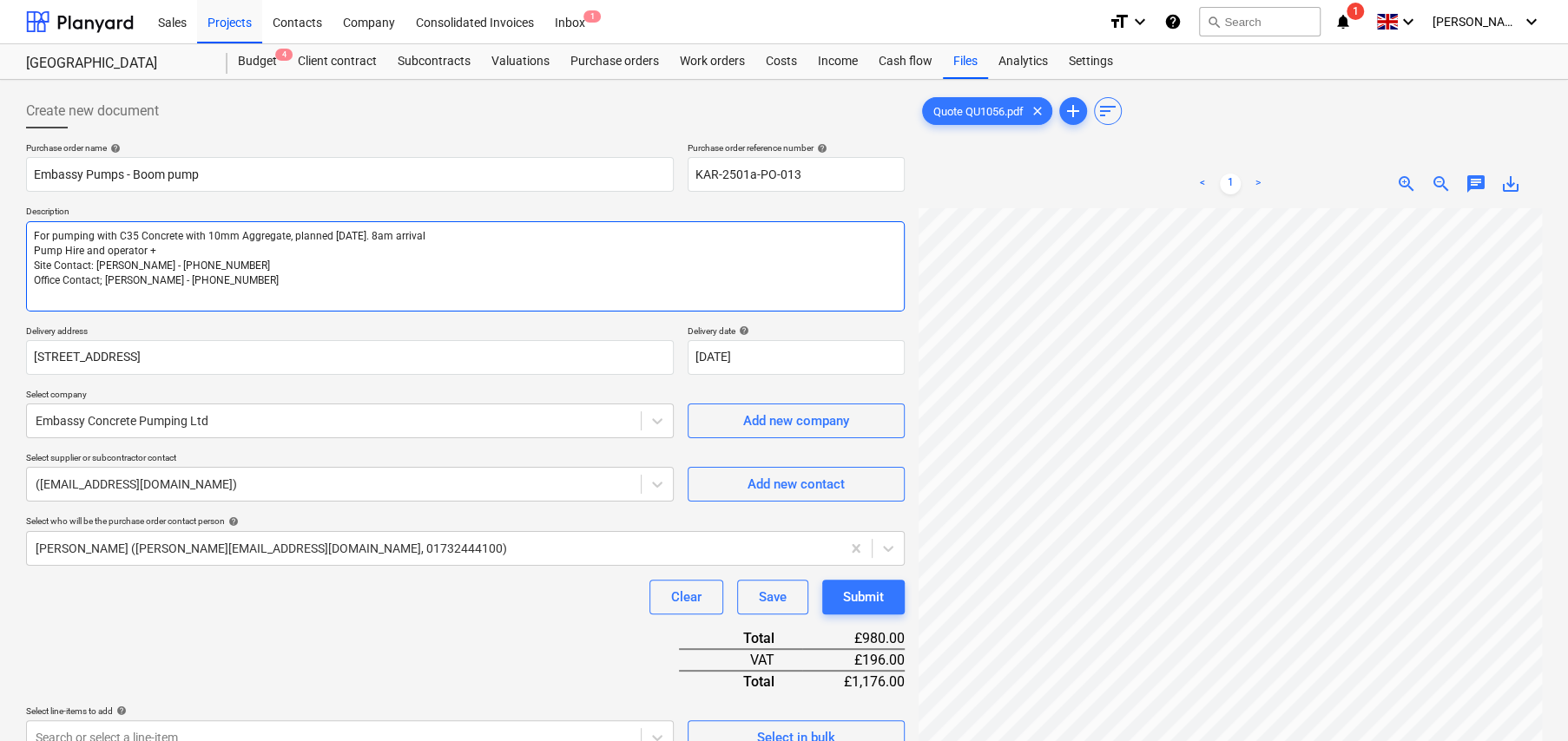
type textarea "For pumping with C35 Concrete with 10mm Aggregate, planned 8th October. 8am arr…"
type textarea "x"
type textarea "For pumping with C35 Concrete with 10mm Aggregate, planned 8th October. 8am arr…"
type textarea "x"
type textarea "For pumping with C35 Concrete with 10mm Aggregate, planned 8th October. 8am arr…"
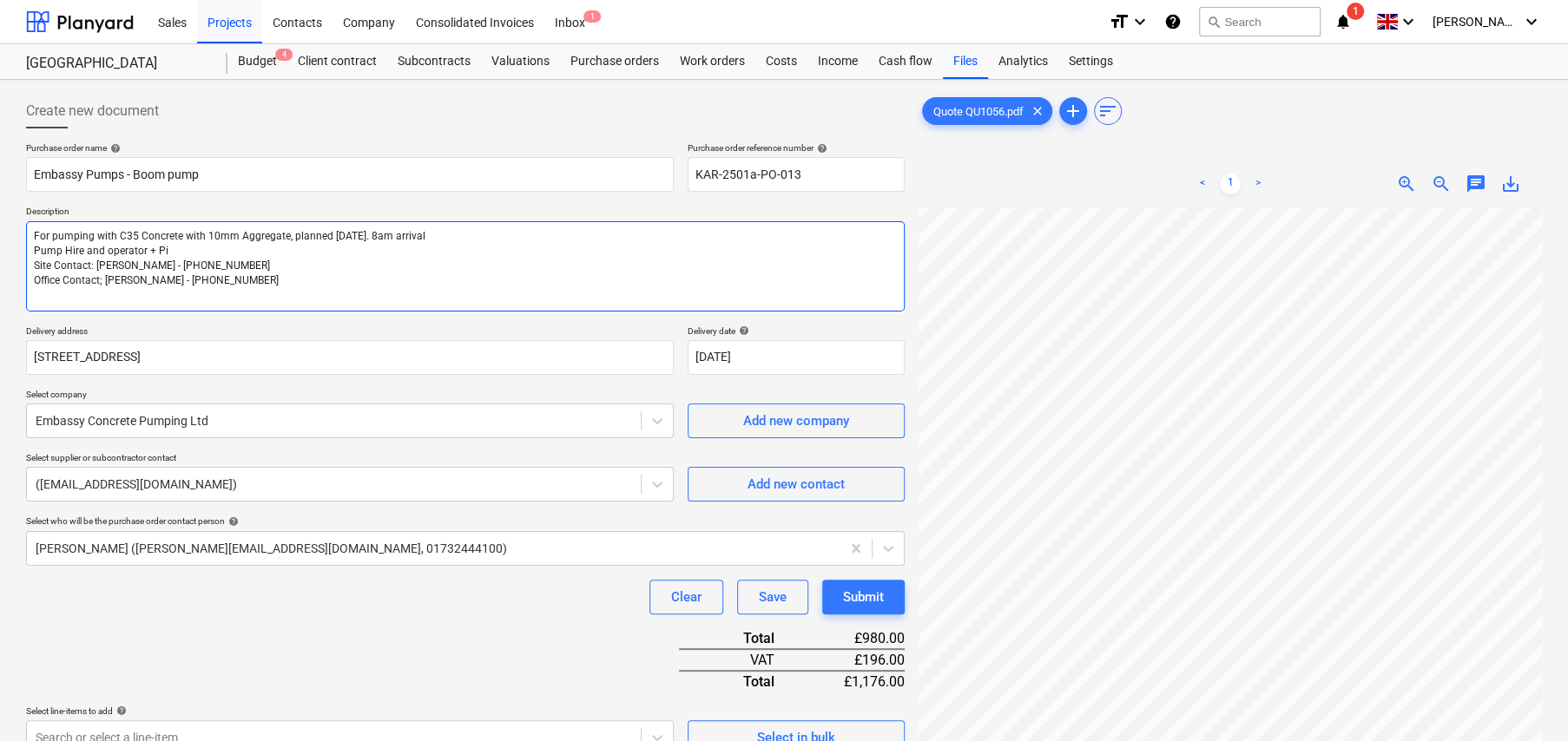
type textarea "x"
type textarea "For pumping with C35 Concrete with 10mm Aggregate, planned 8th October. 8am arr…"
type textarea "x"
type textarea "For pumping with C35 Concrete with 10mm Aggregate, planned 8th October. 8am arr…"
type textarea "x"
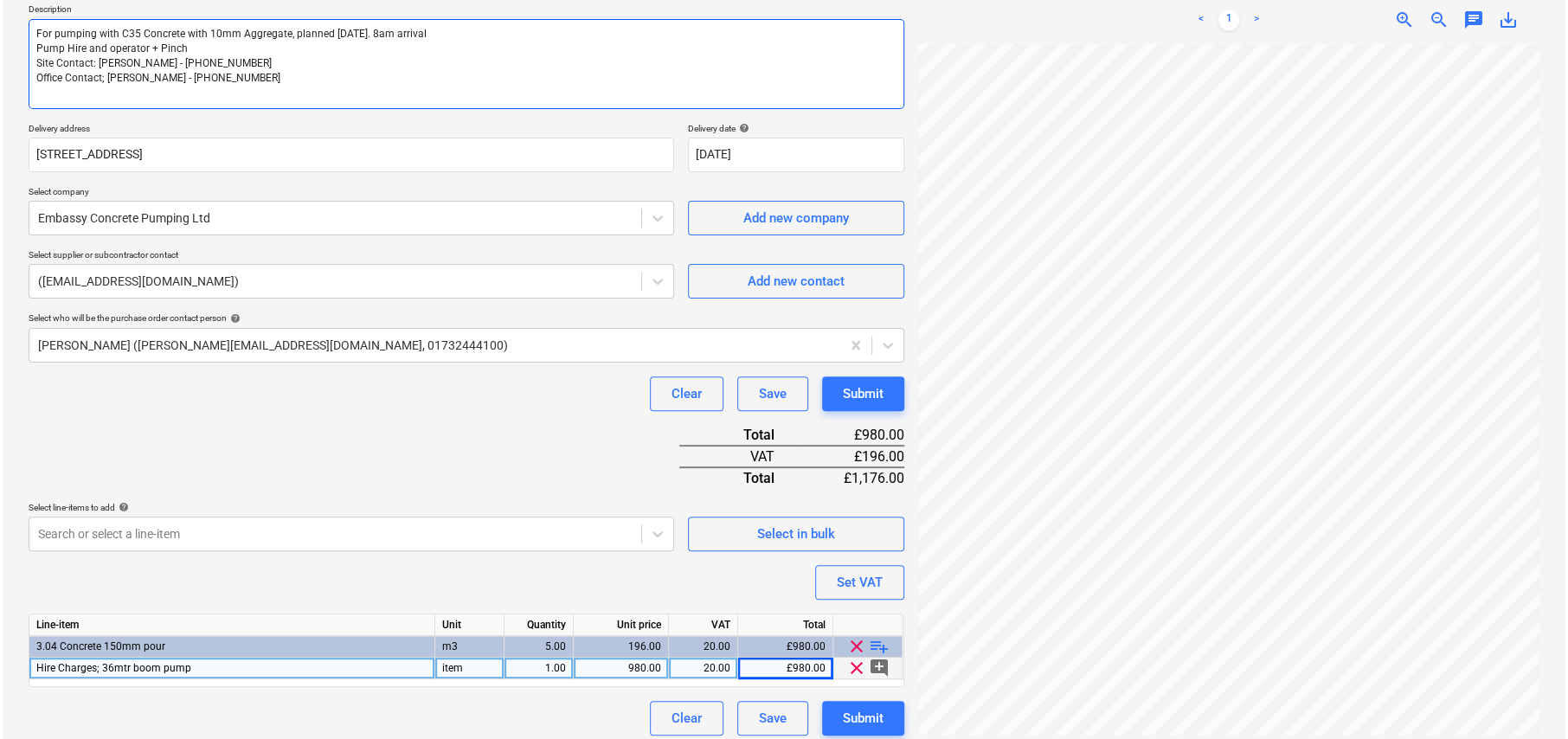
scroll to position [212, 0]
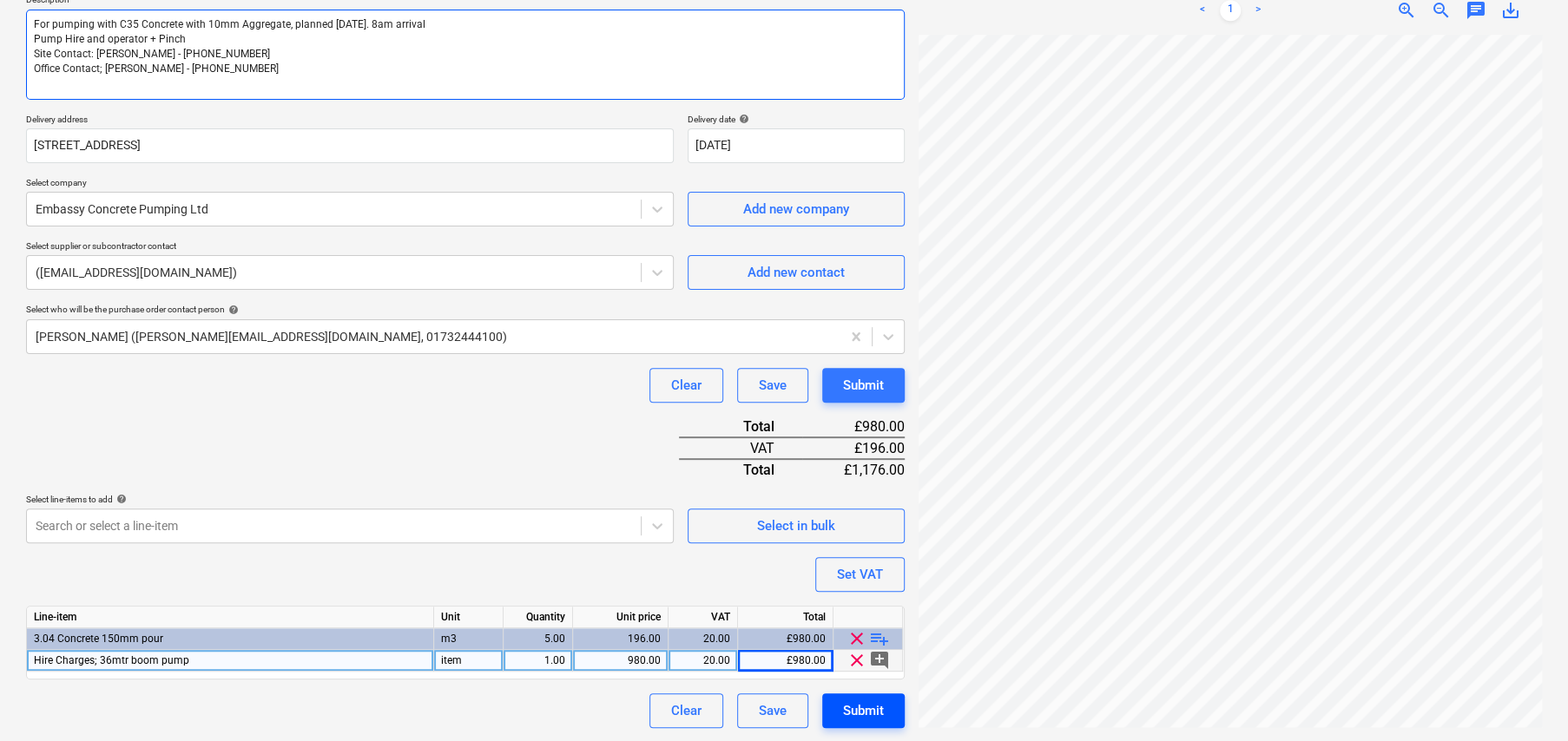
type textarea "For pumping with C35 Concrete with 10mm Aggregate, planned 8th October. 8am arr…"
click at [873, 706] on div "Submit" at bounding box center [863, 711] width 41 height 22
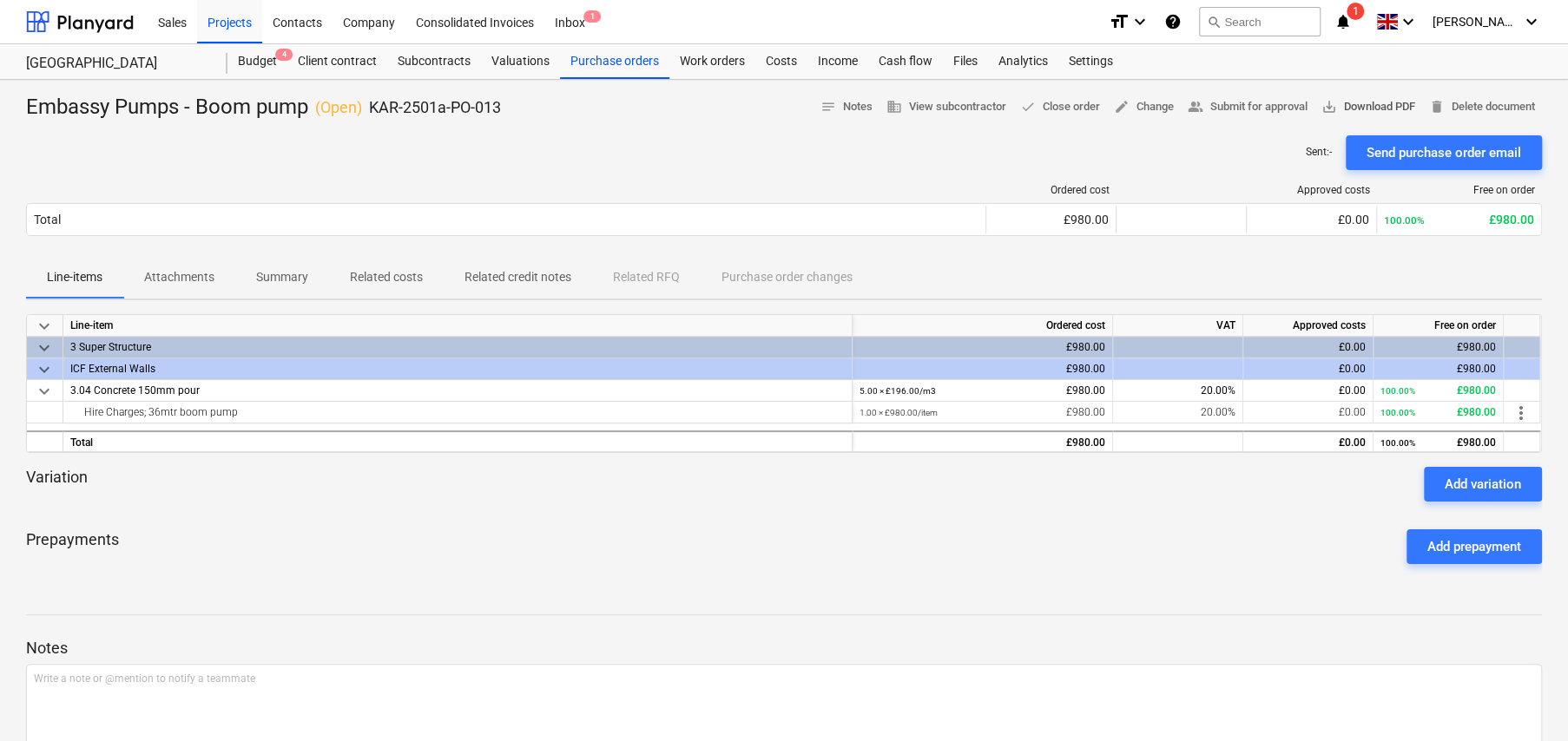
click at [1342, 108] on span "save_alt Download PDF" at bounding box center [1368, 107] width 93 height 20
click at [612, 62] on div "Purchase orders" at bounding box center [614, 61] width 109 height 35
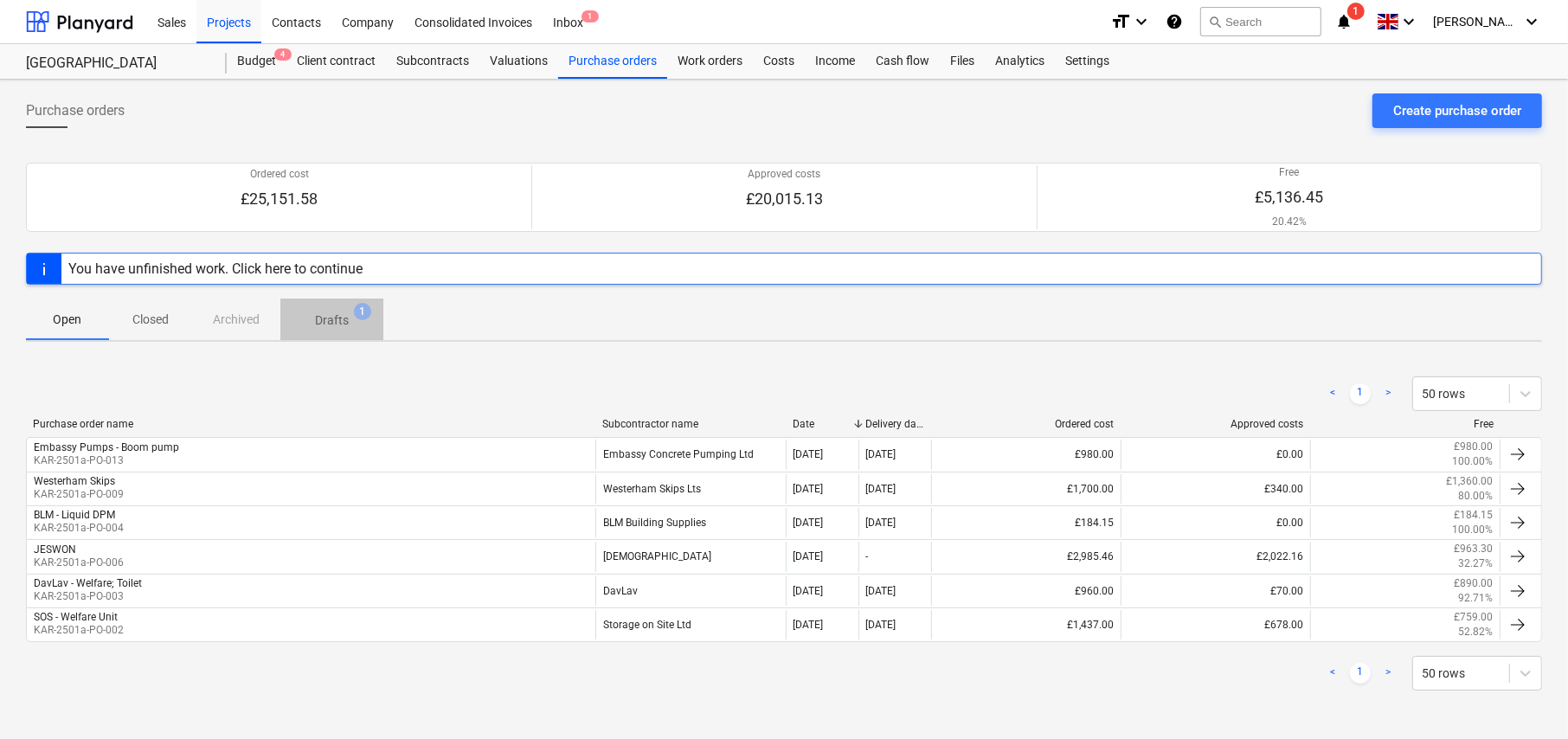
drag, startPoint x: 318, startPoint y: 310, endPoint x: 329, endPoint y: 317, distance: 13.0
click at [324, 313] on p "Drafts" at bounding box center [332, 321] width 34 height 19
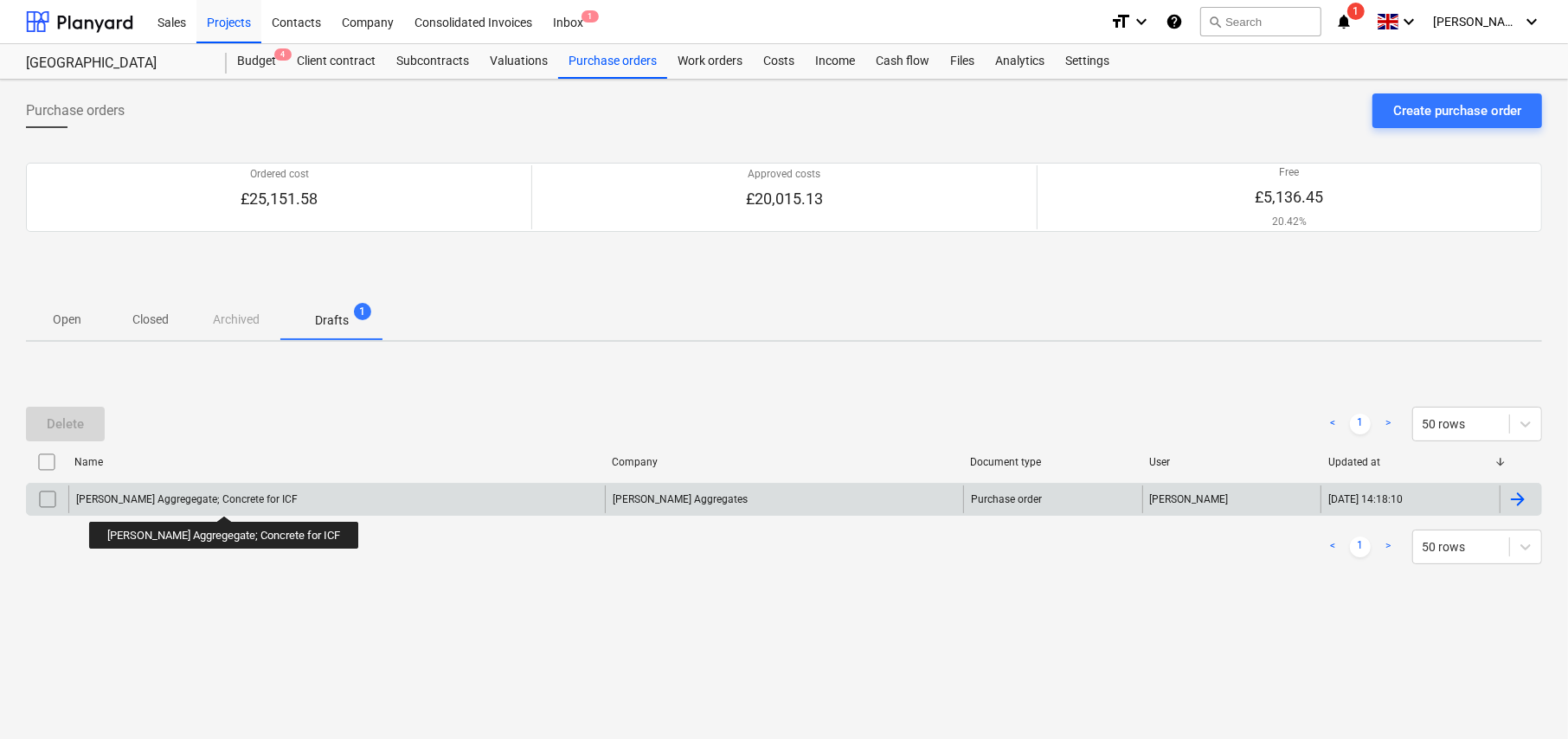
click at [208, 500] on div "Gallagher Aggregegate; Concrete for ICF" at bounding box center [187, 499] width 222 height 12
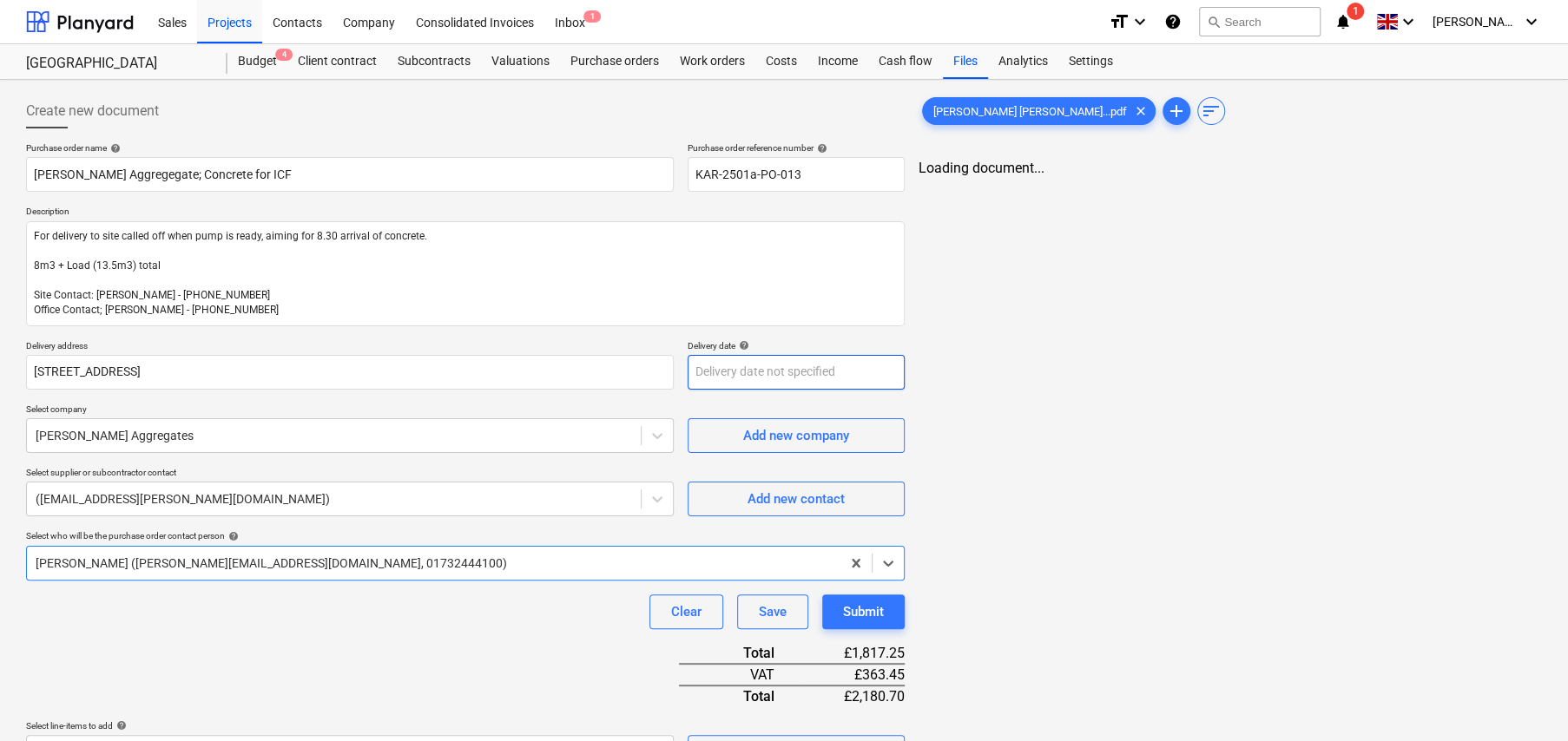
click at [780, 371] on body "Sales Projects Contacts Company Consolidated Invoices Inbox 1 format_size keybo…" at bounding box center [784, 370] width 1568 height 741
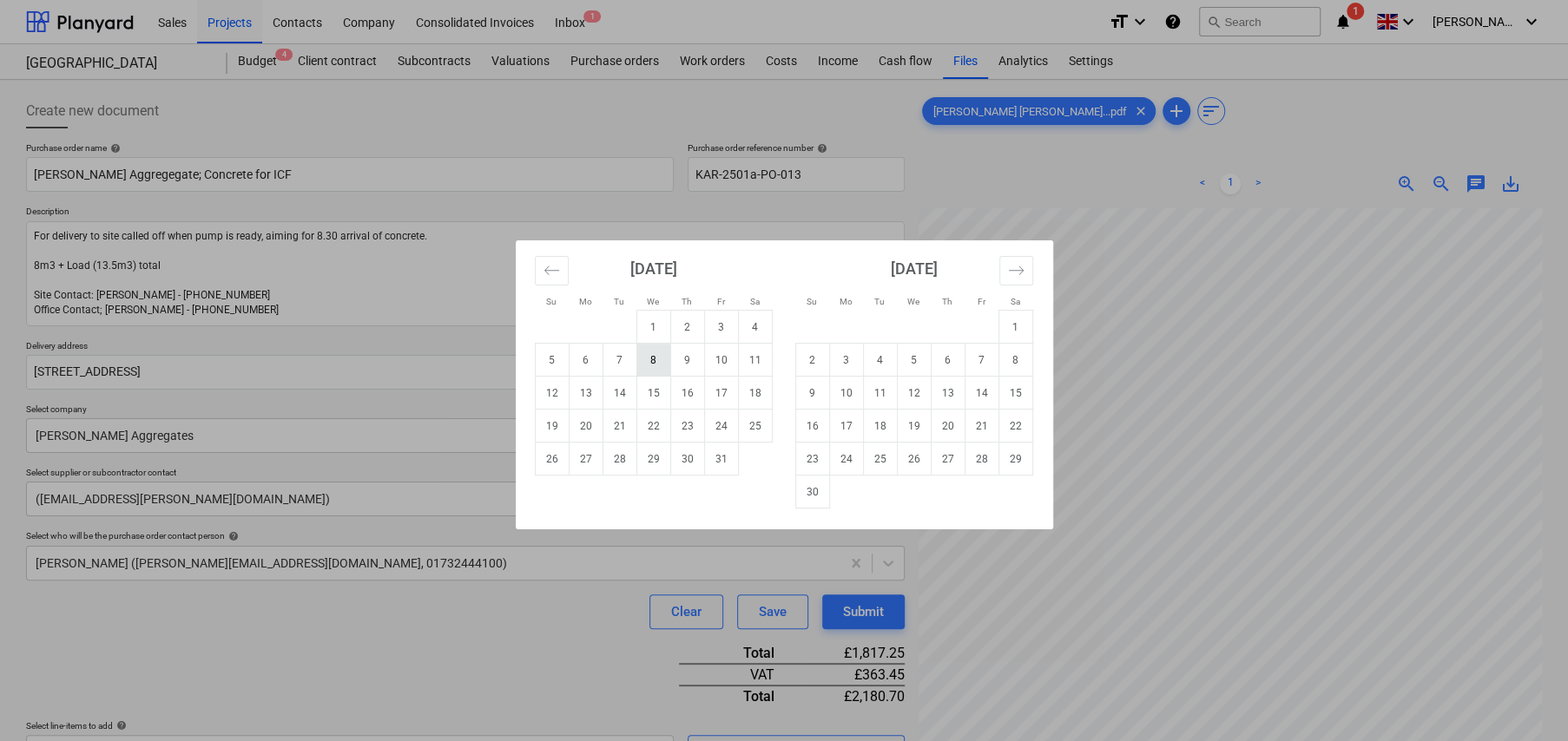
click at [652, 358] on td "8" at bounding box center [653, 360] width 34 height 33
type textarea "x"
type input "08 Oct 2025"
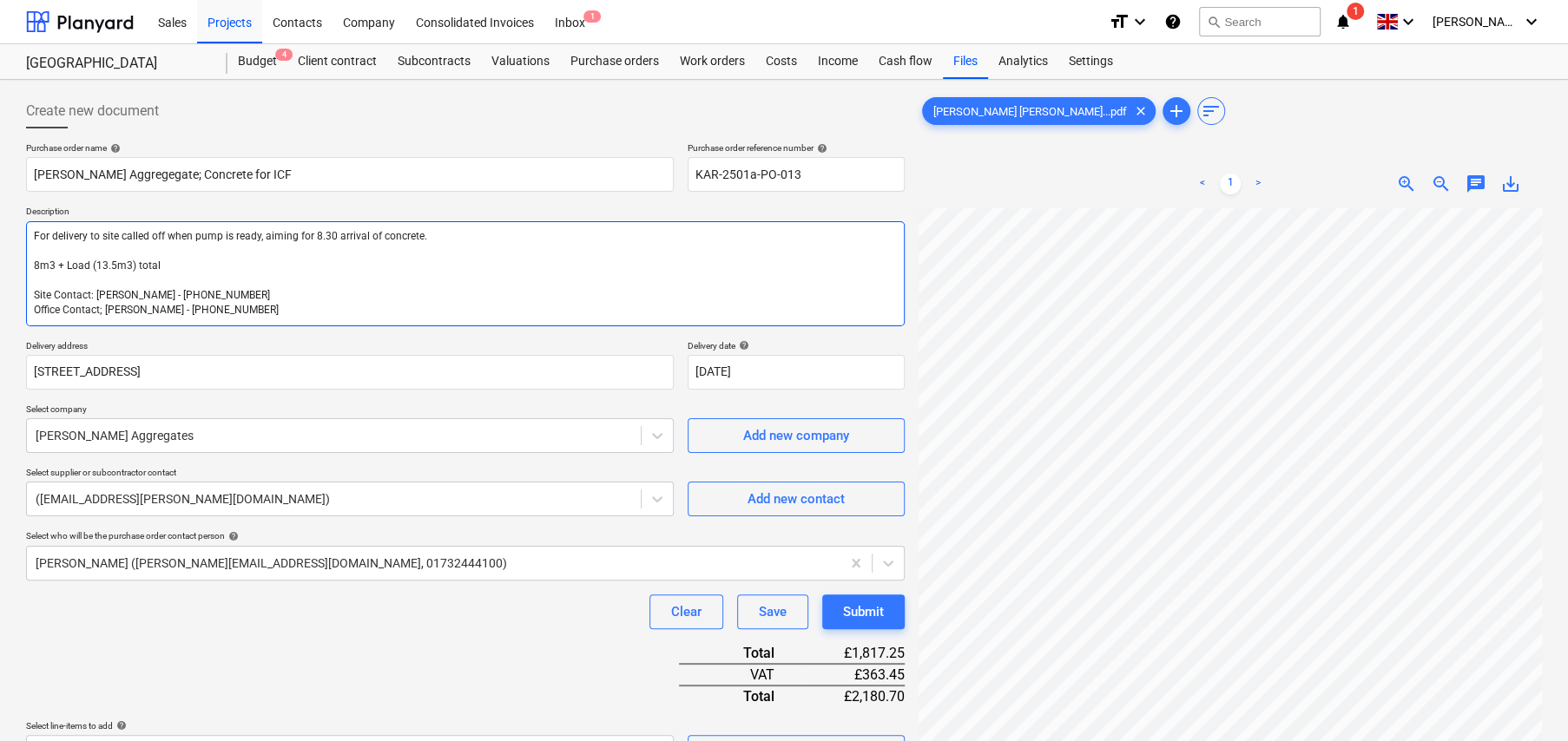
click at [287, 262] on textarea "For delivery to site called off when pump is ready, aiming for 8.30 arrival of …" at bounding box center [465, 274] width 878 height 105
type textarea "x"
type textarea "For delivery to site called off when pump is ready, aiming for 8.30 arrival of …"
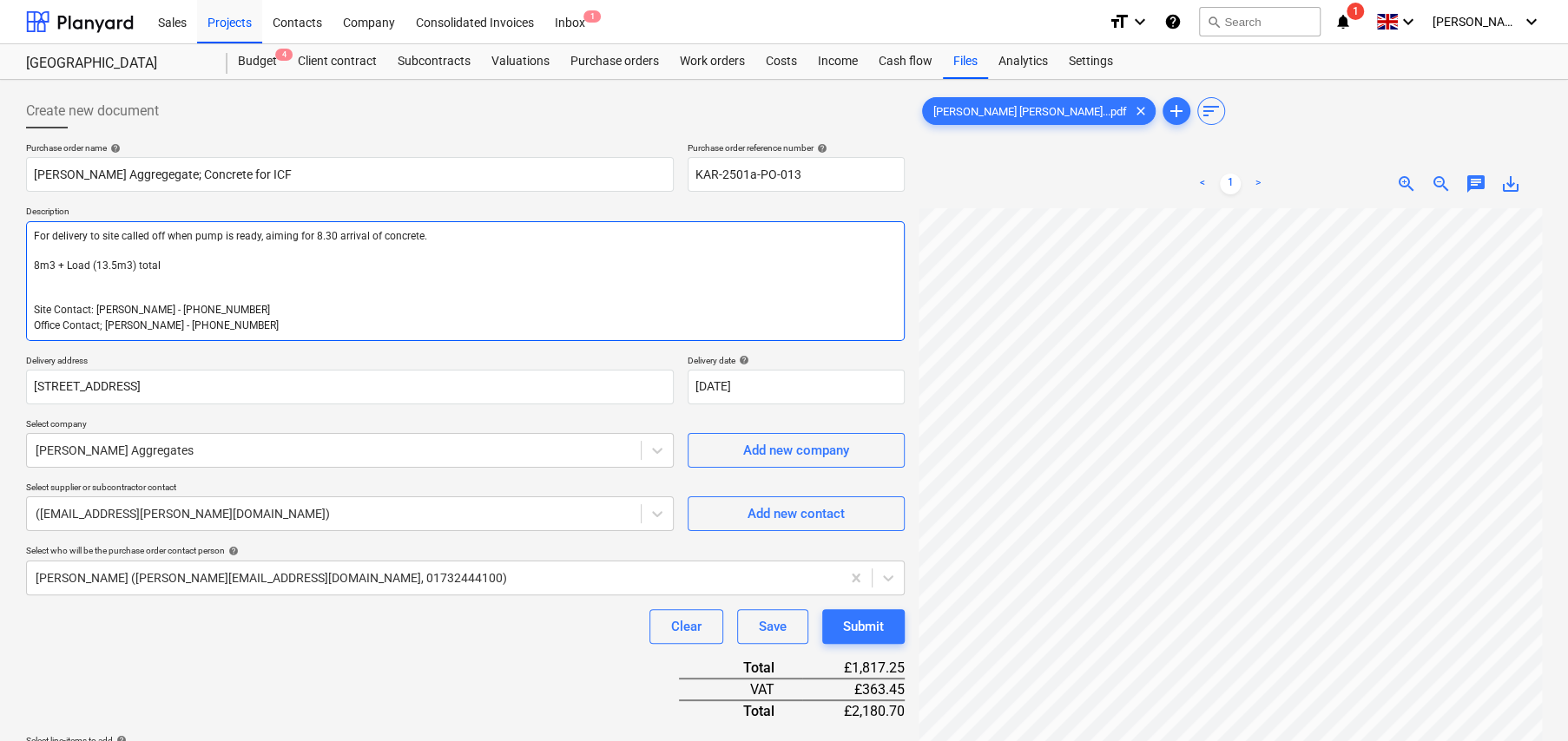
type textarea "x"
type textarea "For delivery to site called off when pump is ready, aiming for 8.30 arrival of …"
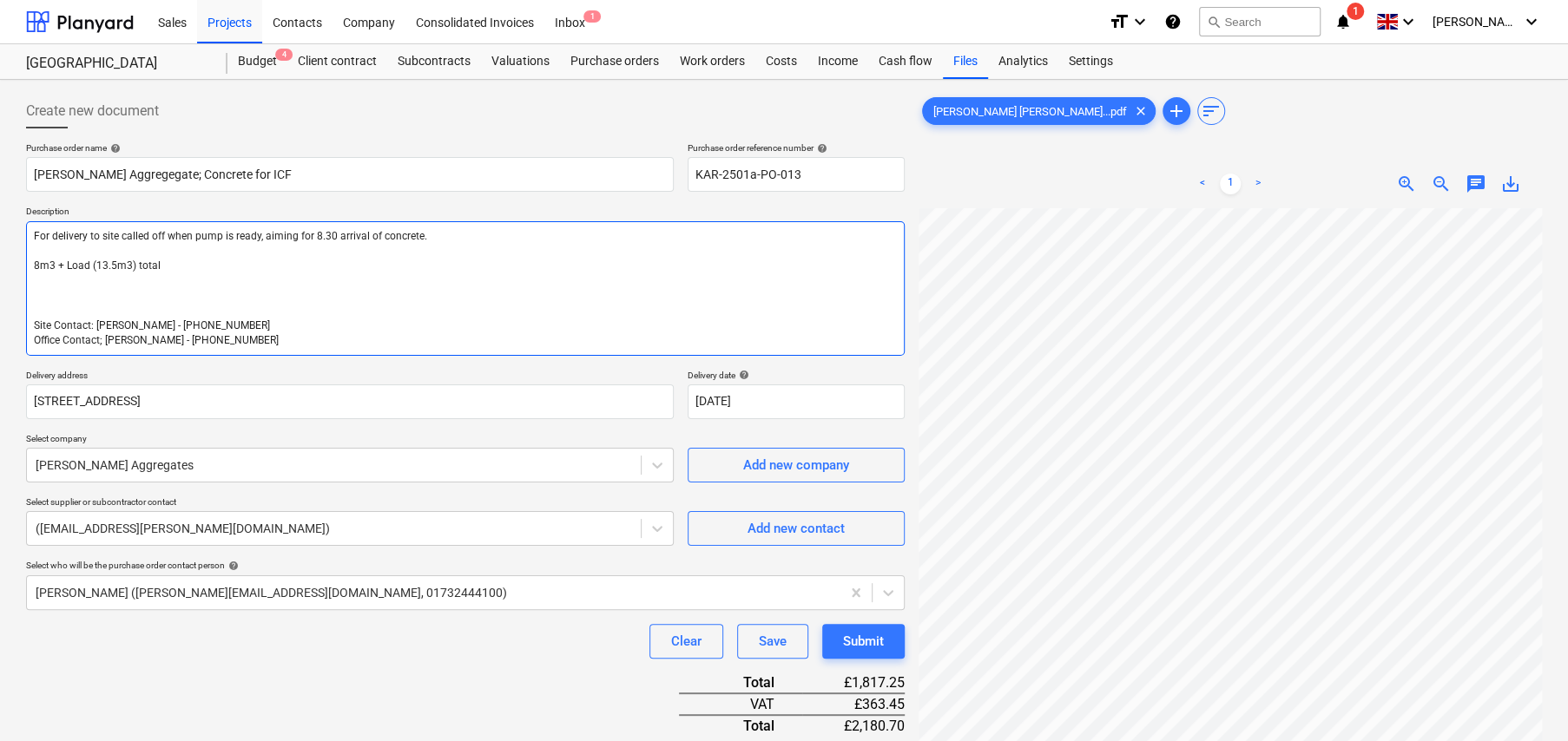
type textarea "x"
type textarea "For delivery to site called off when pump is ready, aiming for 8.30 arrival of …"
type textarea "x"
type textarea "For delivery to site called off when pump is ready, aiming for 8.30 arrival of …"
type textarea "x"
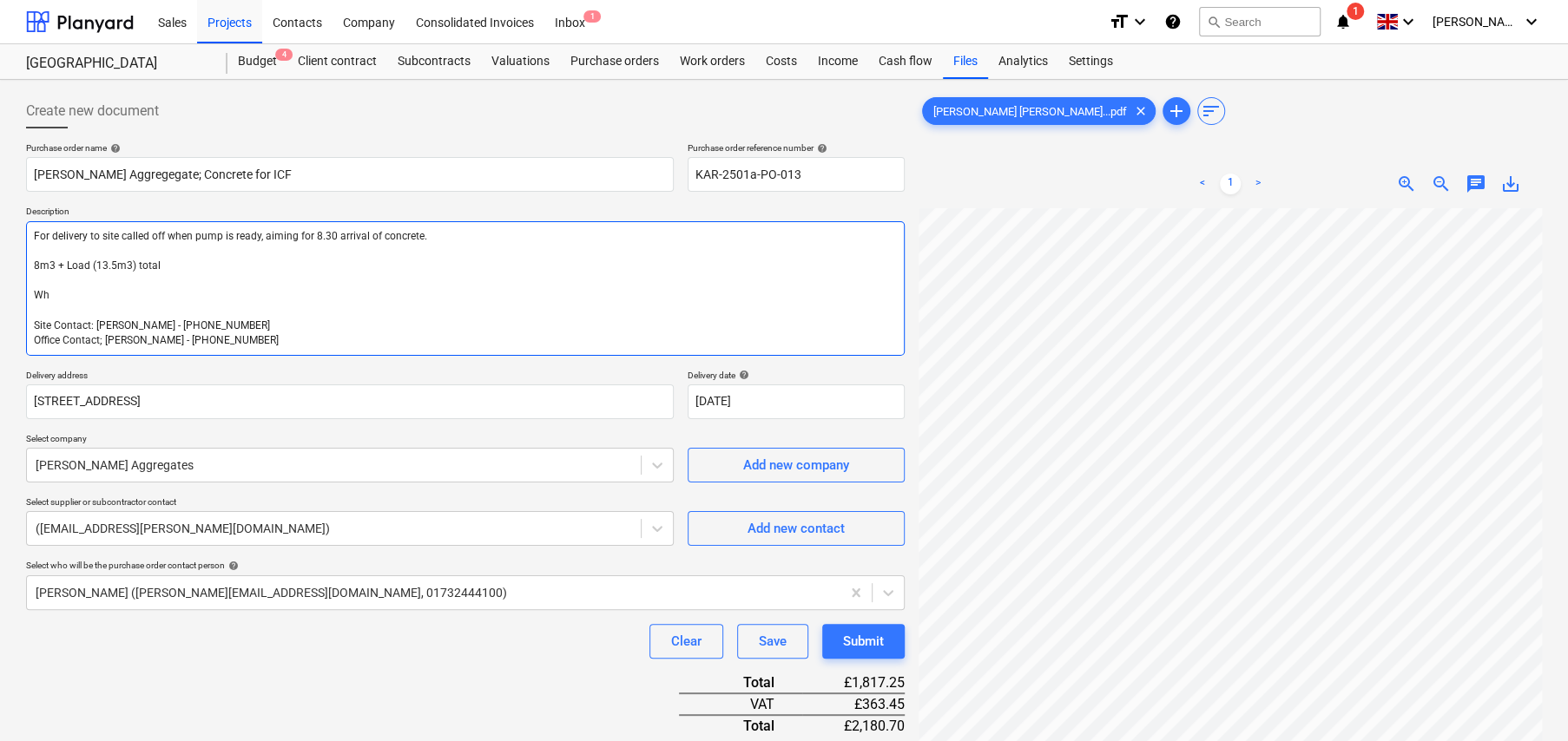
type textarea "For delivery to site called off when pump is ready, aiming for 8.30 arrival of …"
type textarea "x"
type textarea "For delivery to site called off when pump is ready, aiming for 8.30 arrival of …"
type textarea "x"
type textarea "For delivery to site called off when pump is ready, aiming for 8.30 arrival of …"
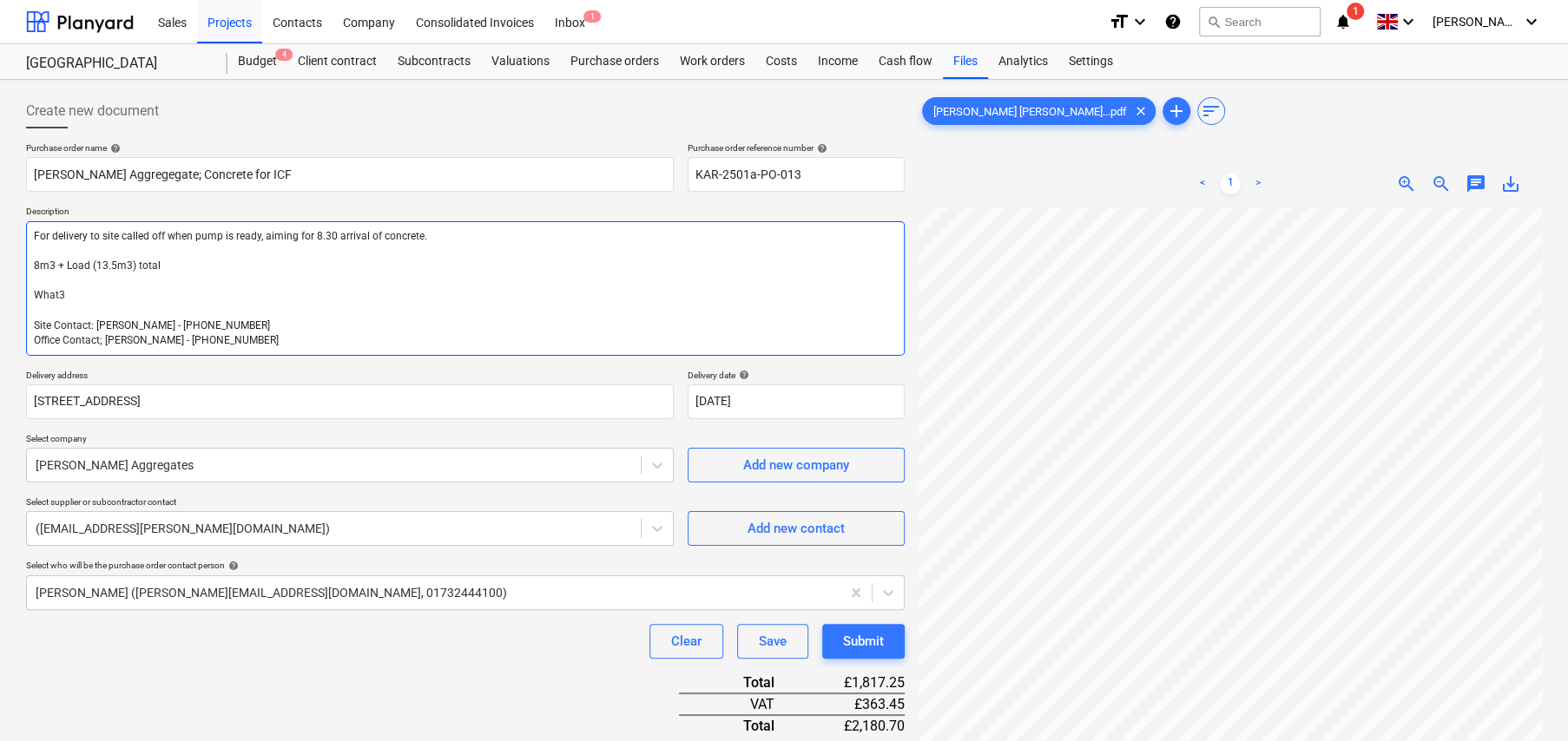
type textarea "x"
type textarea "For delivery to site called off when pump is ready, aiming for 8.30 arrival of …"
type textarea "x"
type textarea "For delivery to site called off when pump is ready, aiming for 8.30 arrival of …"
type textarea "x"
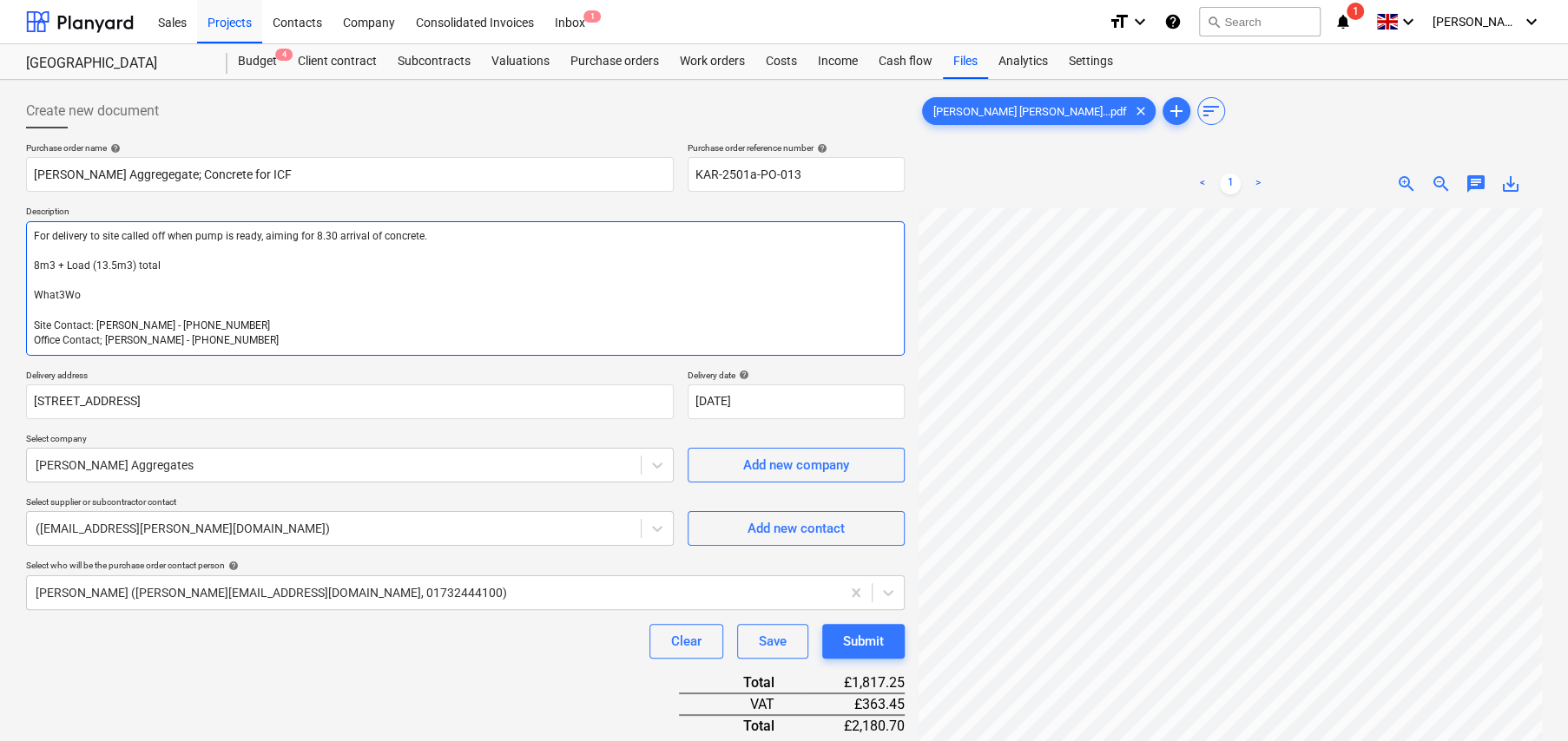
type textarea "For delivery to site called off when pump is ready, aiming for 8.30 arrival of …"
type textarea "x"
type textarea "For delivery to site called off when pump is ready, aiming for 8.30 arrival of …"
type textarea "x"
type textarea "For delivery to site called off when pump is ready, aiming for 8.30 arrival of …"
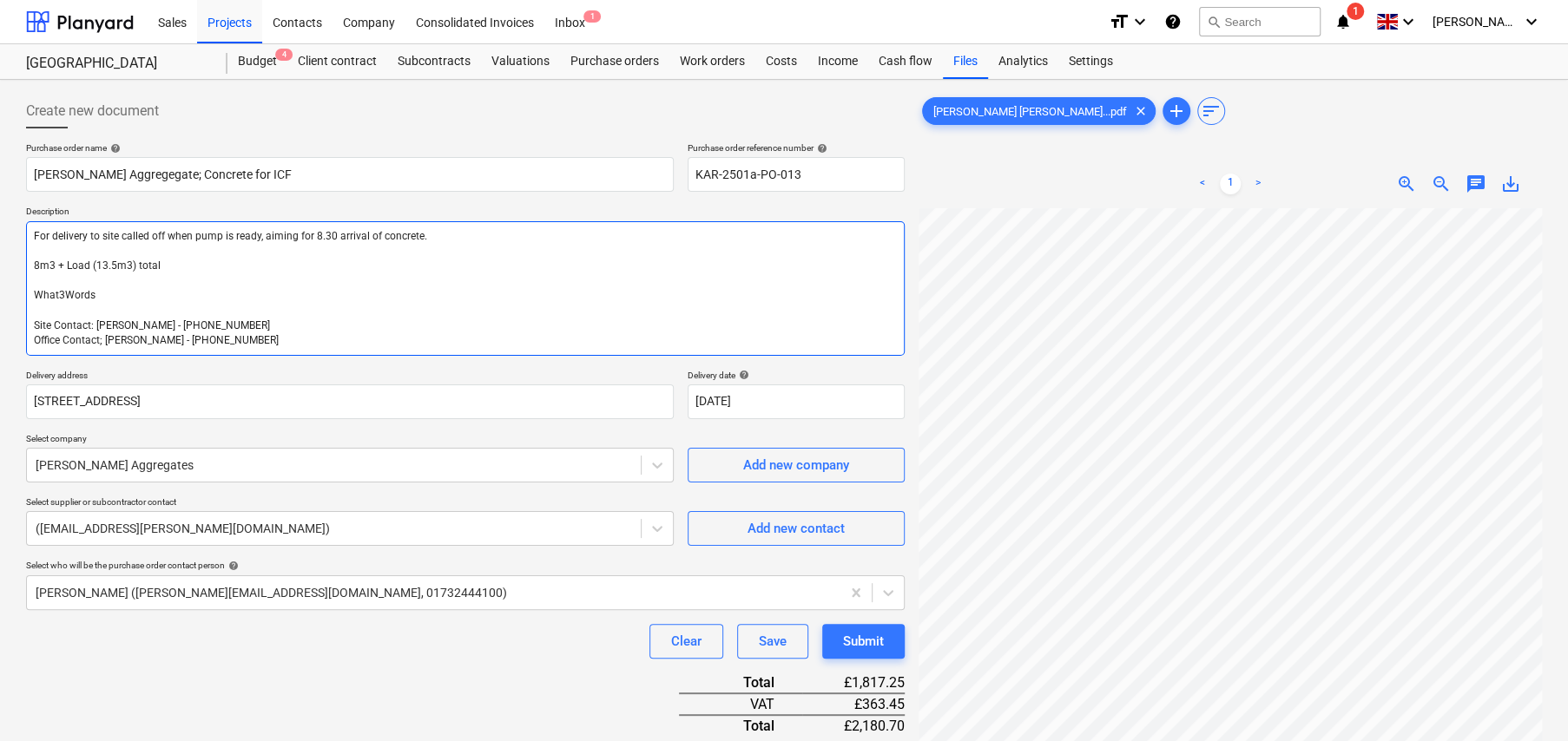
type textarea "x"
type textarea "For delivery to site called off when pump is ready, aiming for 8.30 arrival of …"
type textarea "x"
type textarea "For delivery to site called off when pump is ready, aiming for 8.30 arrival of …"
type textarea "x"
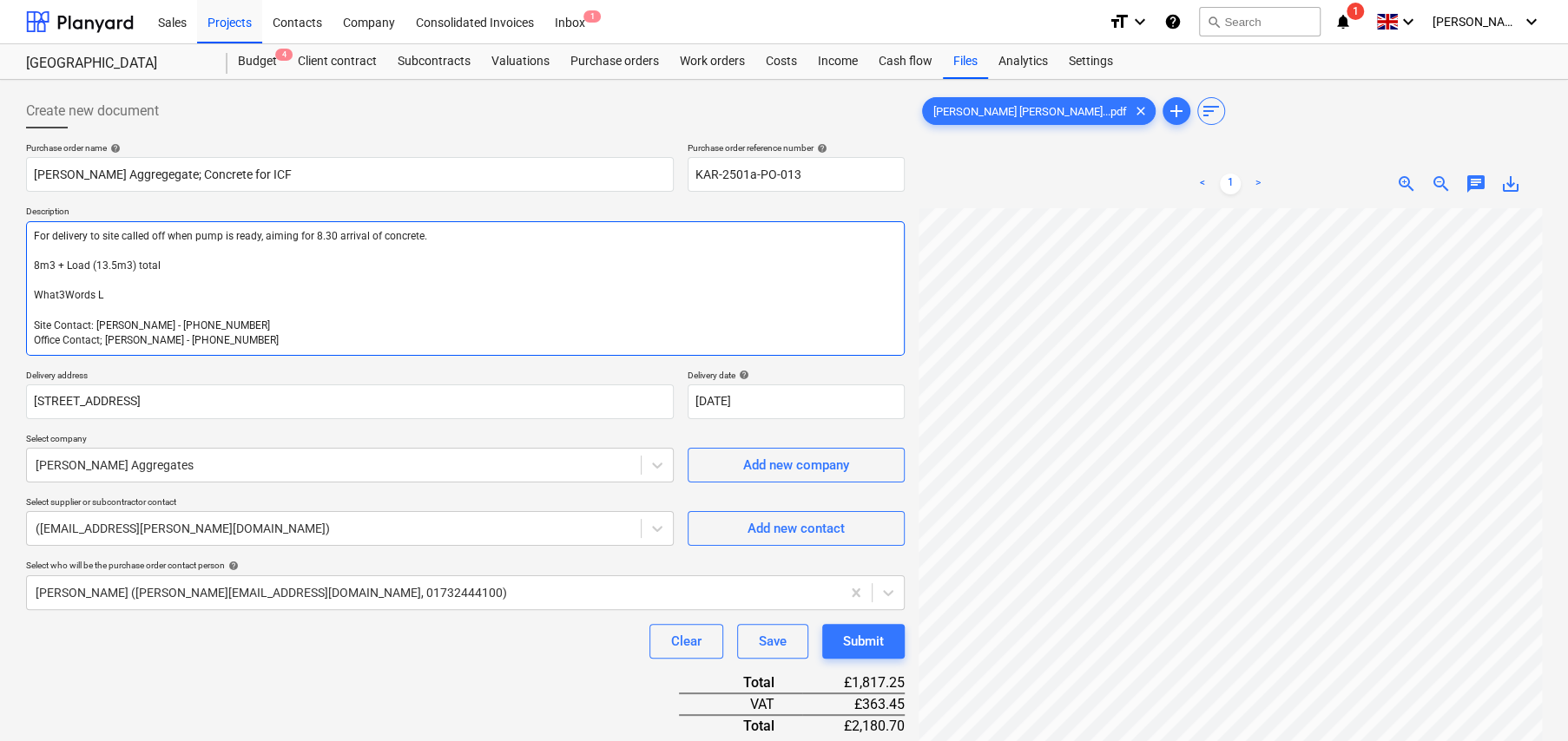
type textarea "For delivery to site called off when pump is ready, aiming for 8.30 arrival of …"
type textarea "x"
type textarea "For delivery to site called off when pump is ready, aiming for 8.30 arrival of …"
type textarea "x"
type textarea "For delivery to site called off when pump is ready, aiming for 8.30 arrival of …"
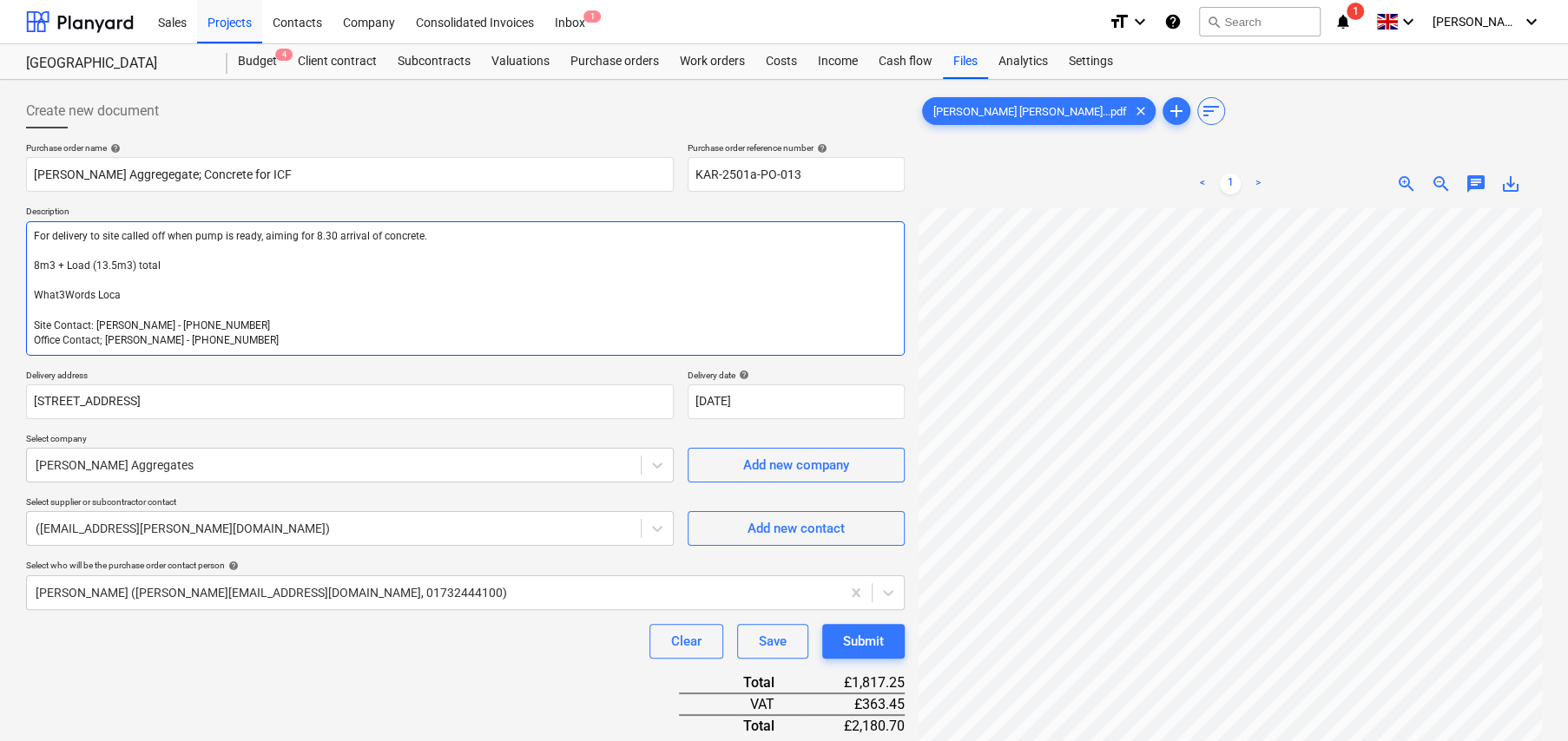
type textarea "x"
type textarea "For delivery to site called off when pump is ready, aiming for 8.30 arrival of …"
type textarea "x"
type textarea "For delivery to site called off when pump is ready, aiming for 8.30 arrival of …"
type textarea "x"
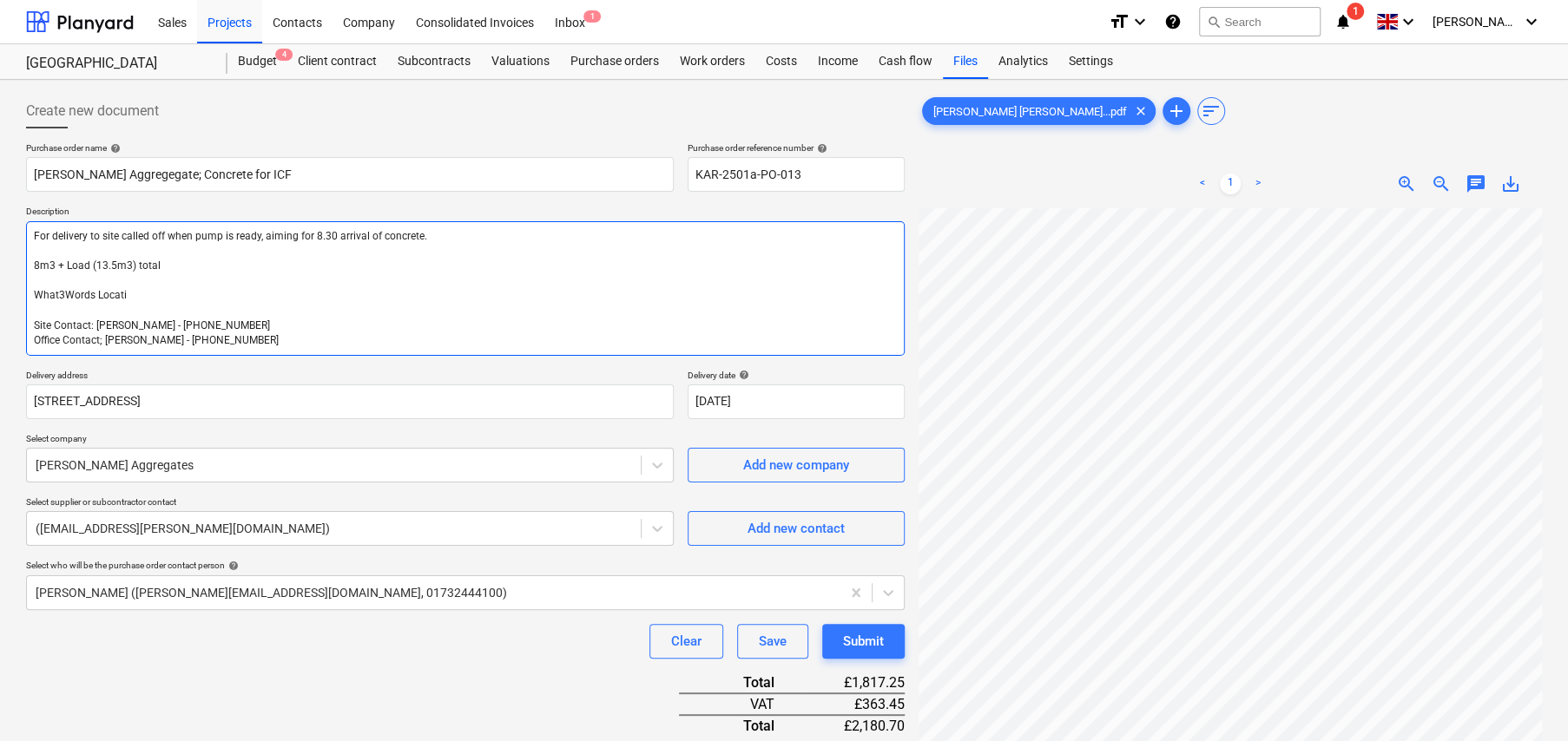
type textarea "For delivery to site called off when pump is ready, aiming for 8.30 arrival of …"
type textarea "x"
type textarea "For delivery to site called off when pump is ready, aiming for 8.30 arrival of …"
type textarea "x"
type textarea "For delivery to site called off when pump is ready, aiming for 8.30 arrival of …"
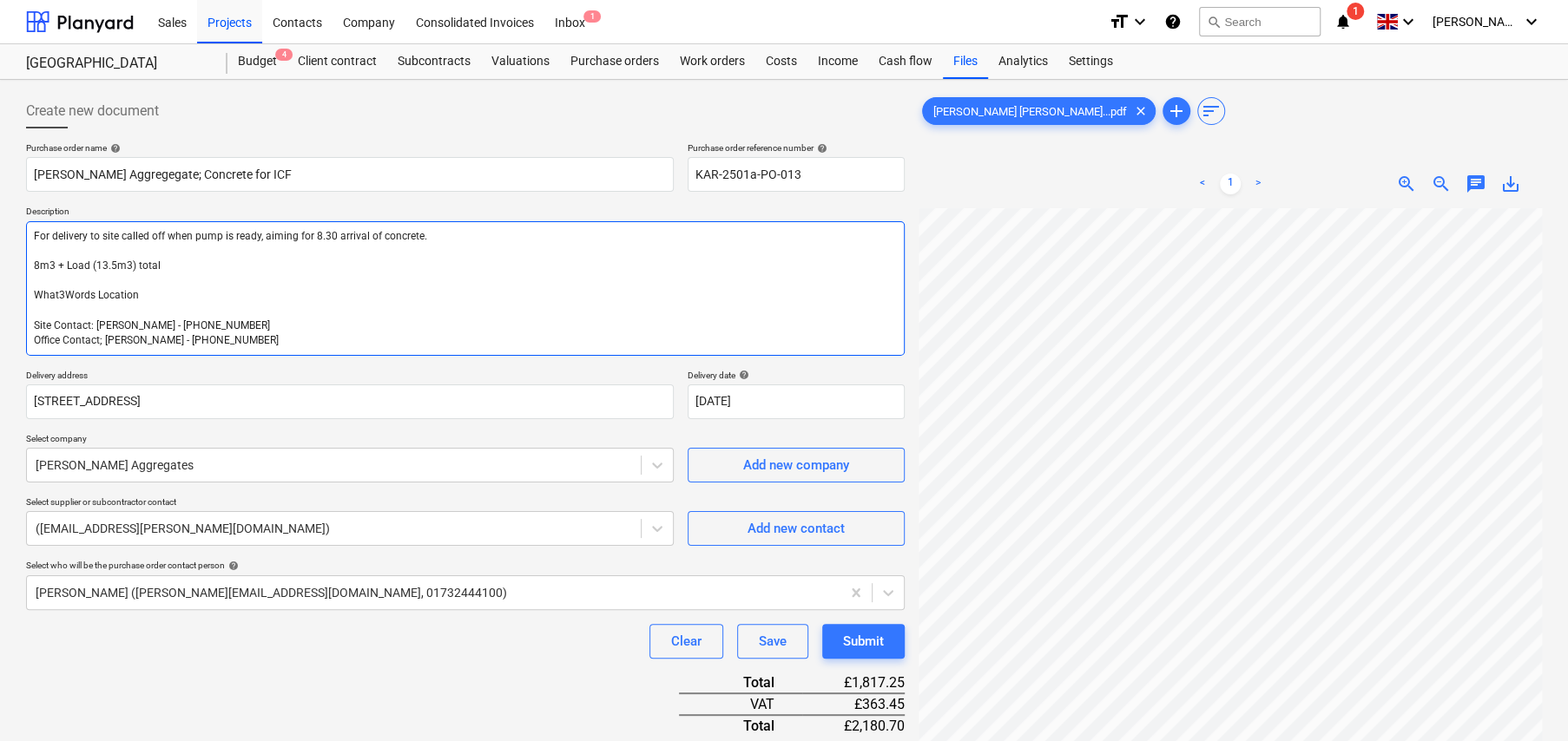
type textarea "x"
type textarea "For delivery to site called off when pump is ready, aiming for 8.30 arrival of …"
type textarea "x"
type textarea "For delivery to site called off when pump is ready, aiming for 8.30 arrival of …"
type textarea "x"
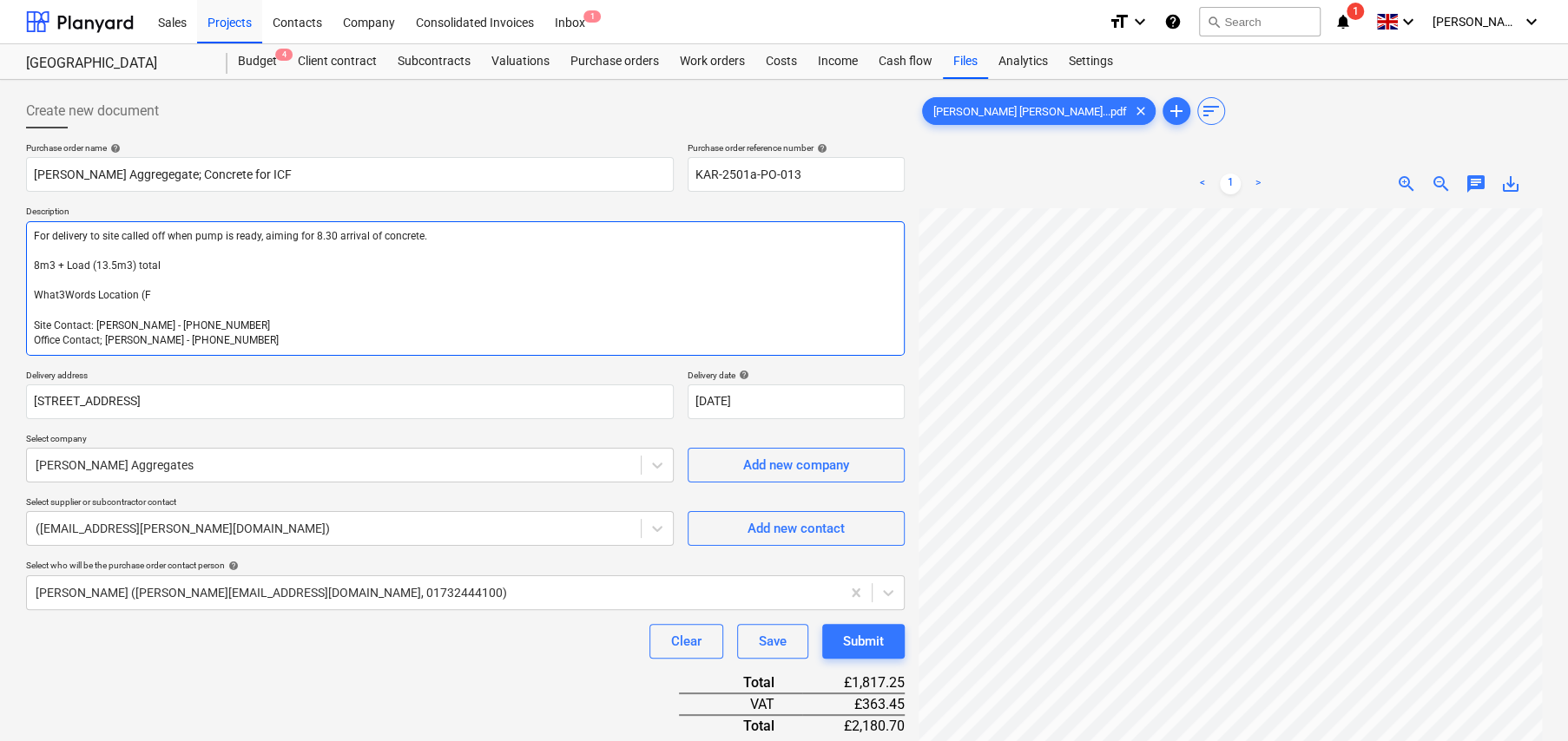
type textarea "For delivery to site called off when pump is ready, aiming for 8.30 arrival of …"
type textarea "x"
type textarea "For delivery to site called off when pump is ready, aiming for 8.30 arrival of …"
type textarea "x"
type textarea "For delivery to site called off when pump is ready, aiming for 8.30 arrival of …"
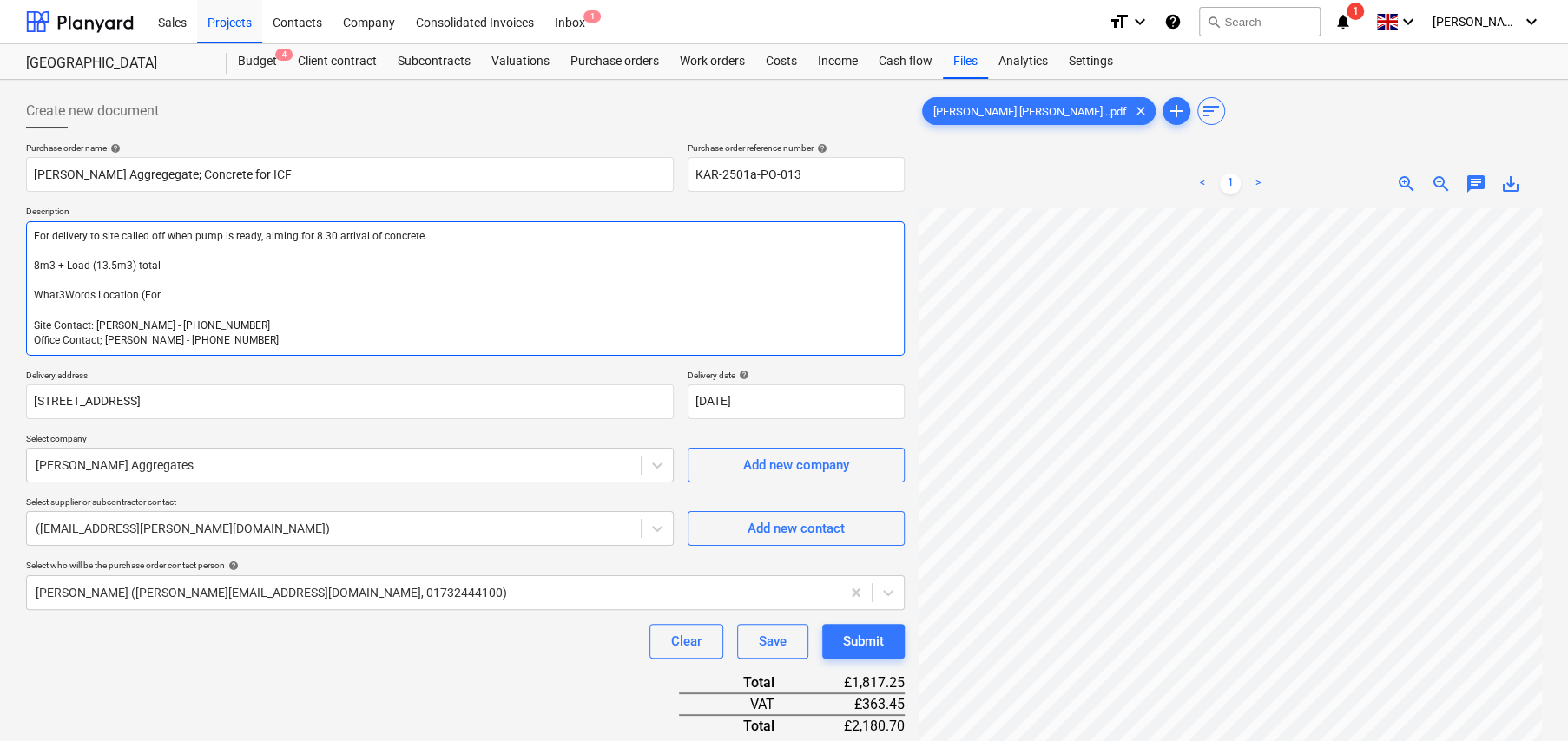
type textarea "x"
type textarea "For delivery to site called off when pump is ready, aiming for 8.30 arrival of …"
type textarea "x"
type textarea "For delivery to site called off when pump is ready, aiming for 8.30 arrival of …"
type textarea "x"
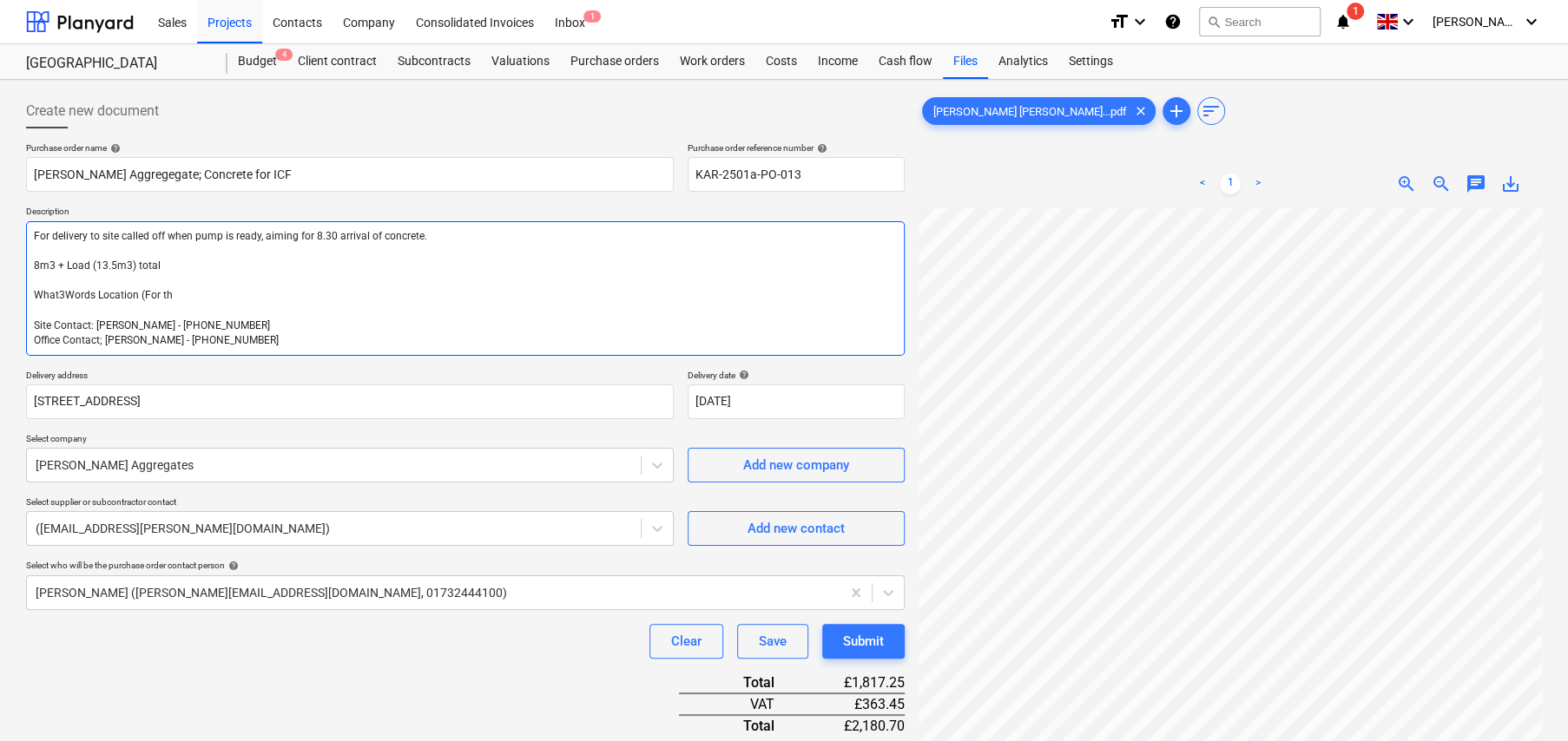
type textarea "For delivery to site called off when pump is ready, aiming for 8.30 arrival of …"
type textarea "x"
type textarea "For delivery to site called off when pump is ready, aiming for 8.30 arrival of …"
type textarea "x"
type textarea "For delivery to site called off when pump is ready, aiming for 8.30 arrival of …"
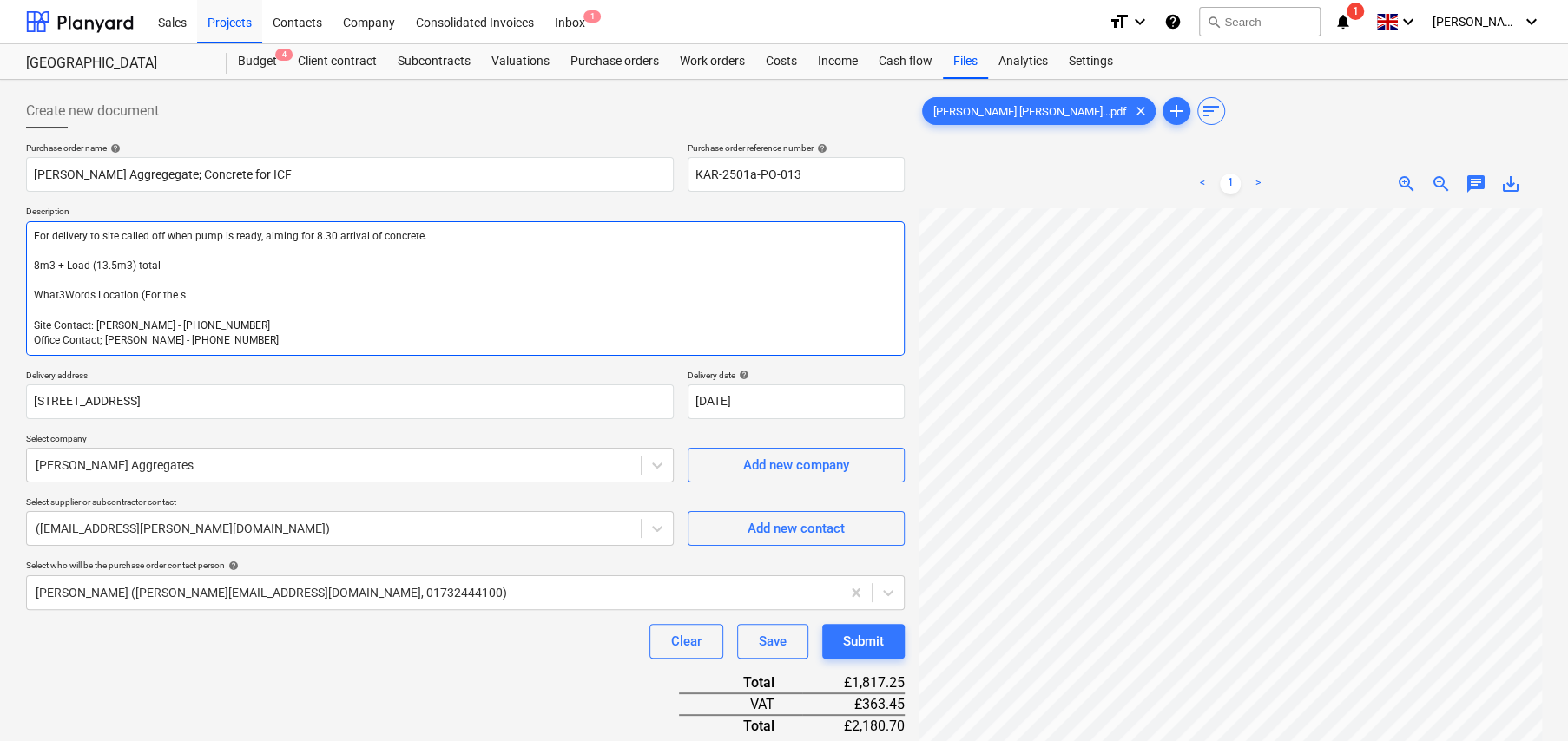
type textarea "x"
type textarea "For delivery to site called off when pump is ready, aiming for 8.30 arrival of …"
type textarea "x"
type textarea "For delivery to site called off when pump is ready, aiming for 8.30 arrival of …"
type textarea "x"
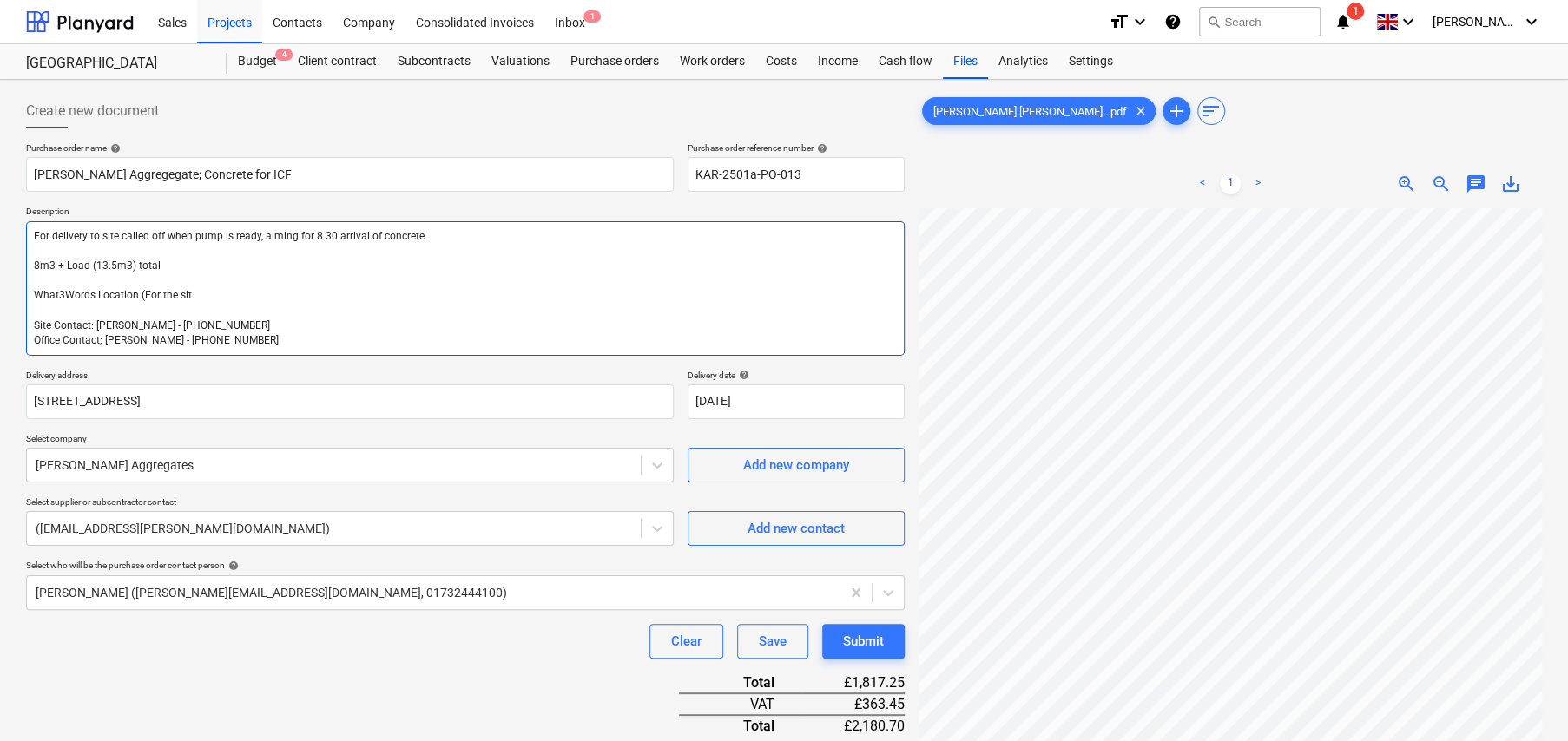
type textarea "For delivery to site called off when pump is ready, aiming for 8.30 arrival of …"
type textarea "x"
type textarea "For delivery to site called off when pump is ready, aiming for 8.30 arrival of …"
type textarea "x"
type textarea "For delivery to site called off when pump is ready, aiming for 8.30 arrival of …"
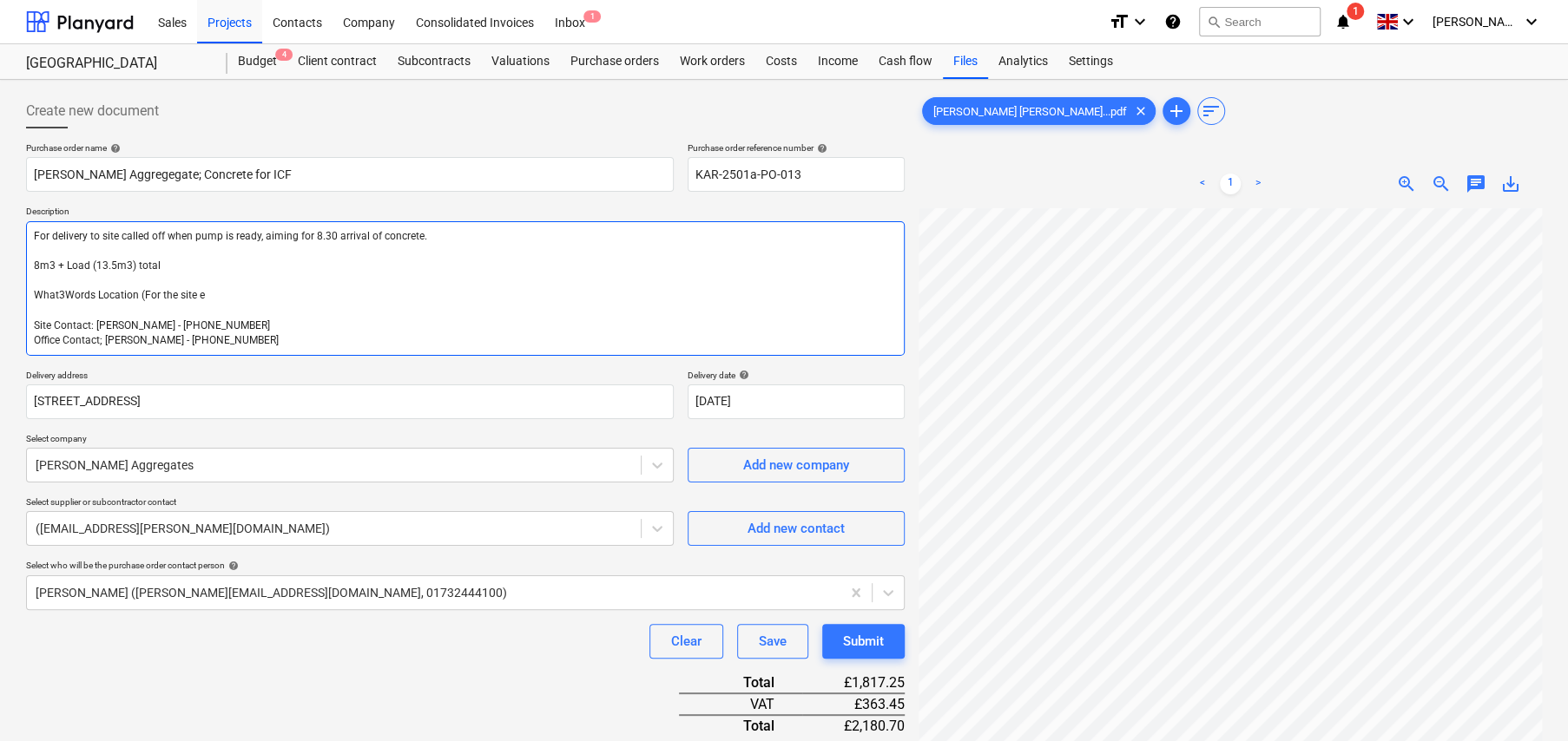
type textarea "x"
type textarea "For delivery to site called off when pump is ready, aiming for 8.30 arrival of …"
type textarea "x"
type textarea "For delivery to site called off when pump is ready, aiming for 8.30 arrival of …"
type textarea "x"
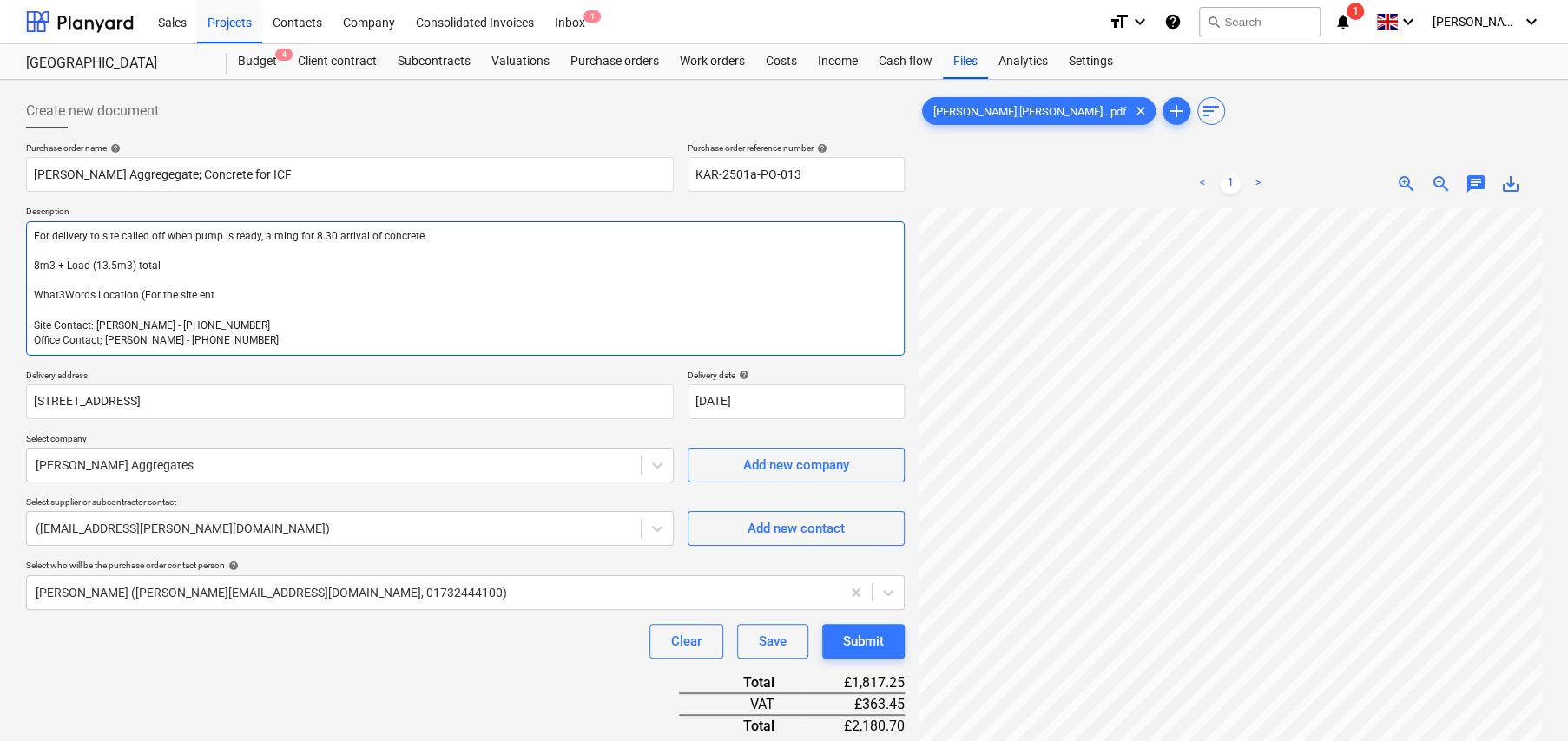
type textarea "For delivery to site called off when pump is ready, aiming for 8.30 arrival of …"
type textarea "x"
type textarea "For delivery to site called off when pump is ready, aiming for 8.30 arrival of …"
type textarea "x"
type textarea "For delivery to site called off when pump is ready, aiming for 8.30 arrival of …"
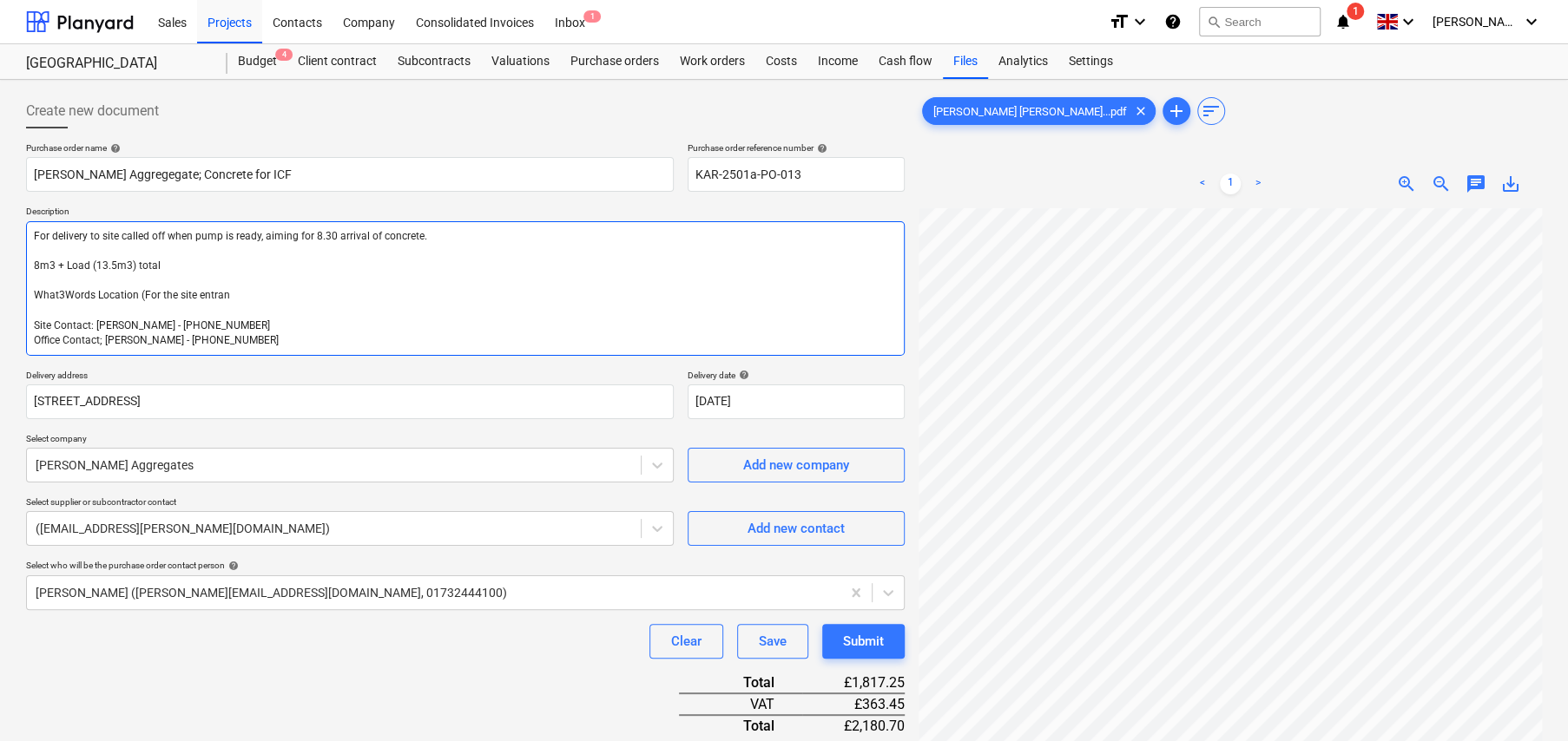
type textarea "x"
type textarea "For delivery to site called off when pump is ready, aiming for 8.30 arrival of …"
type textarea "x"
type textarea "For delivery to site called off when pump is ready, aiming for 8.30 arrival of …"
type textarea "x"
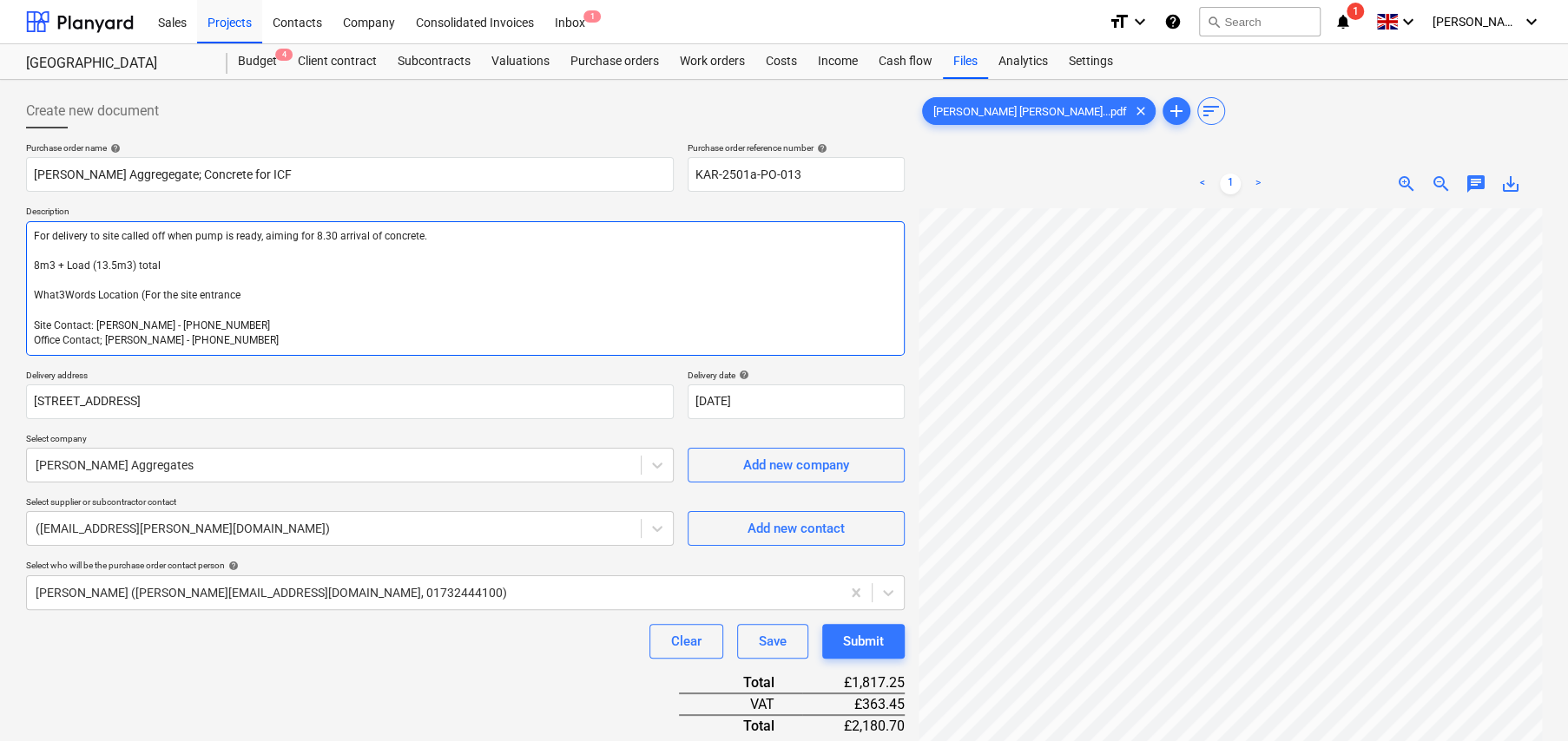
type textarea "For delivery to site called off when pump is ready, aiming for 8.30 arrival of …"
type textarea "x"
type textarea "For delivery to site called off when pump is ready, aiming for 8.30 arrival of …"
type textarea "x"
type textarea "For delivery to site called off when pump is ready, aiming for 8.30 arrival of …"
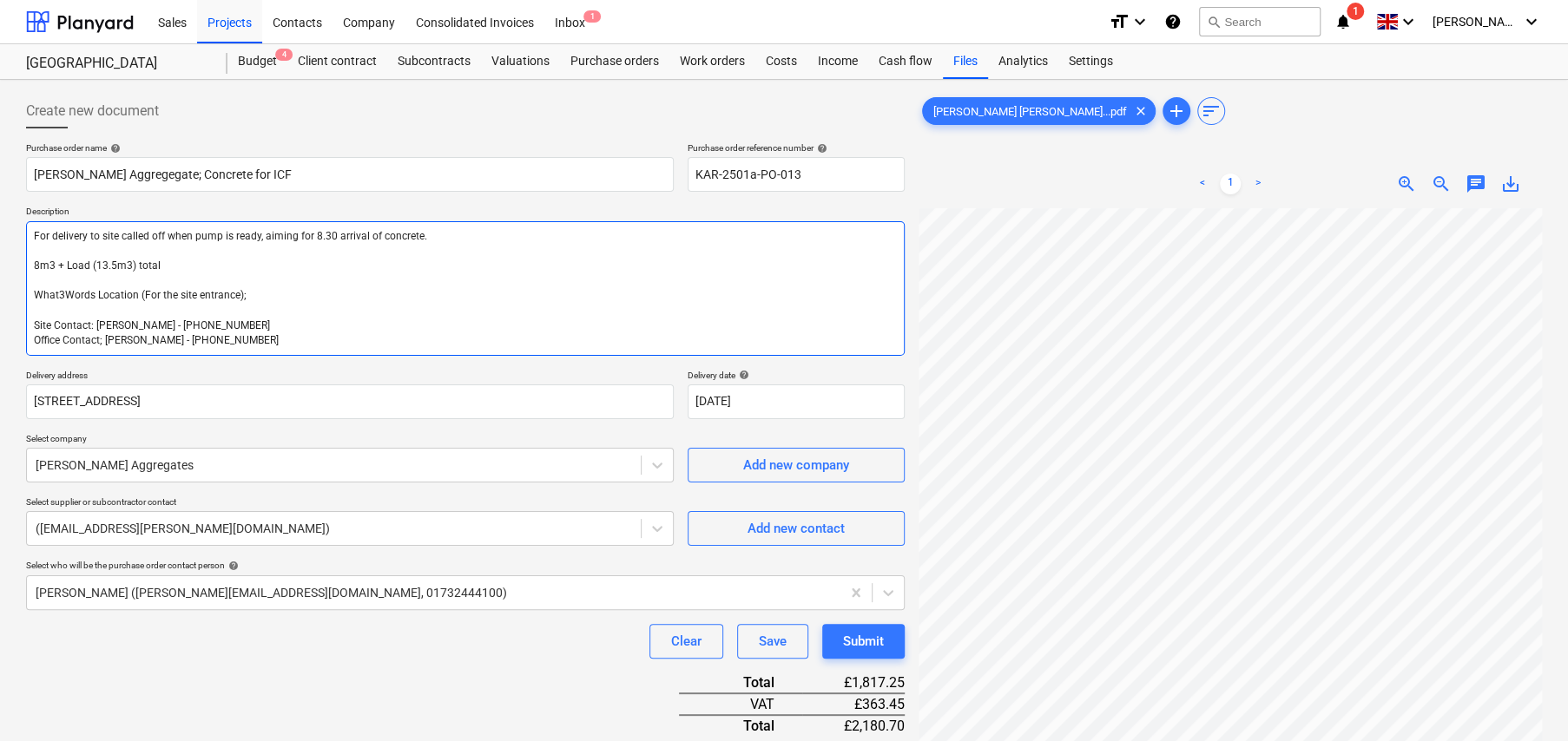
type textarea "x"
type textarea "For delivery to site called off when pump is ready, aiming for 8.30 arrival of …"
type textarea "x"
type textarea "For delivery to site called off when pump is ready, aiming for 8.30 arrival of …"
type textarea "x"
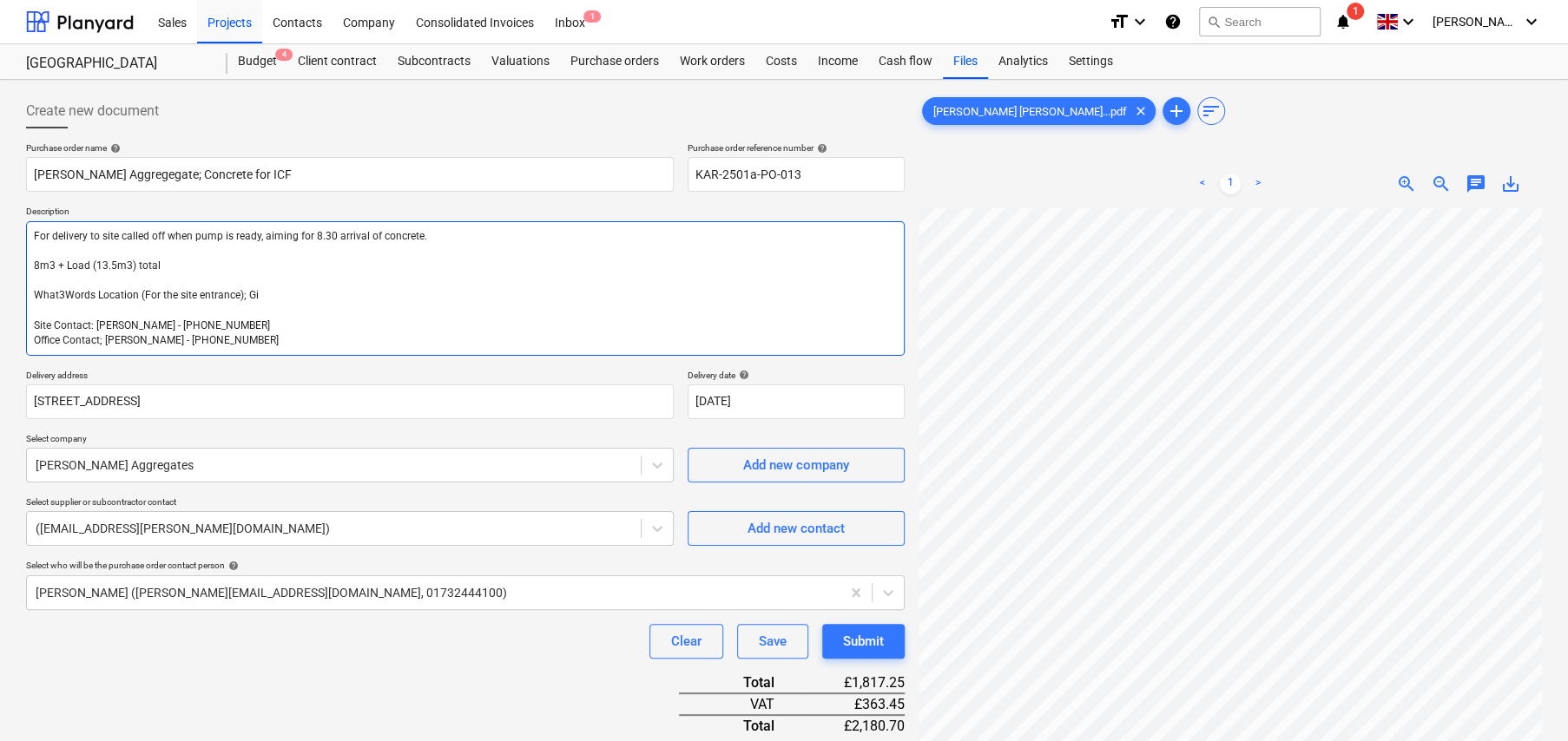
type textarea "For delivery to site called off when pump is ready, aiming for 8.30 arrival of …"
type textarea "x"
type textarea "For delivery to site called off when pump is ready, aiming for 8.30 arrival of …"
type textarea "x"
type textarea "For delivery to site called off when pump is ready, aiming for 8.30 arrival of …"
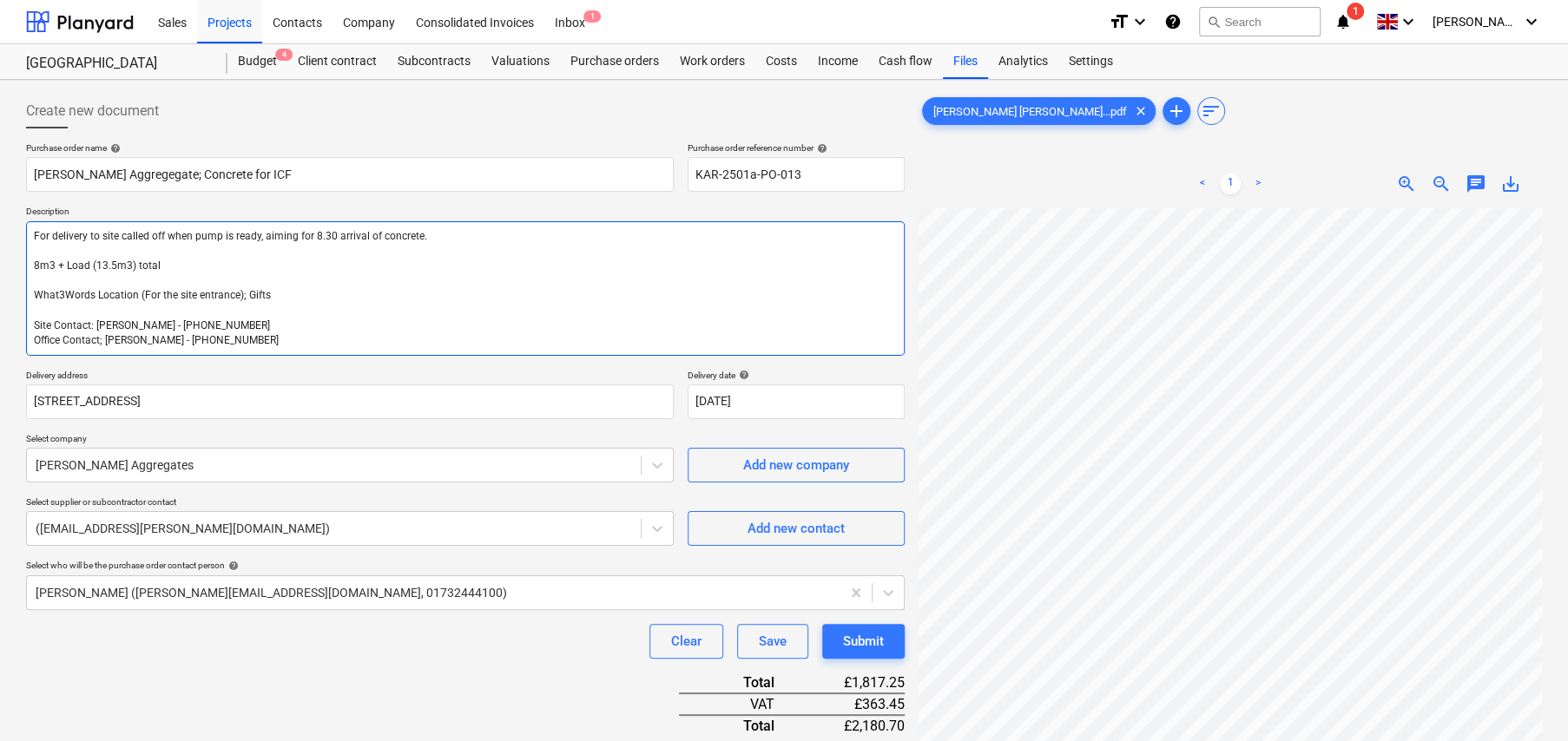
type textarea "x"
type textarea "For delivery to site called off when pump is ready, aiming for 8.30 arrival of …"
type textarea "x"
type textarea "For delivery to site called off when pump is ready, aiming for 8.30 arrival of …"
type textarea "x"
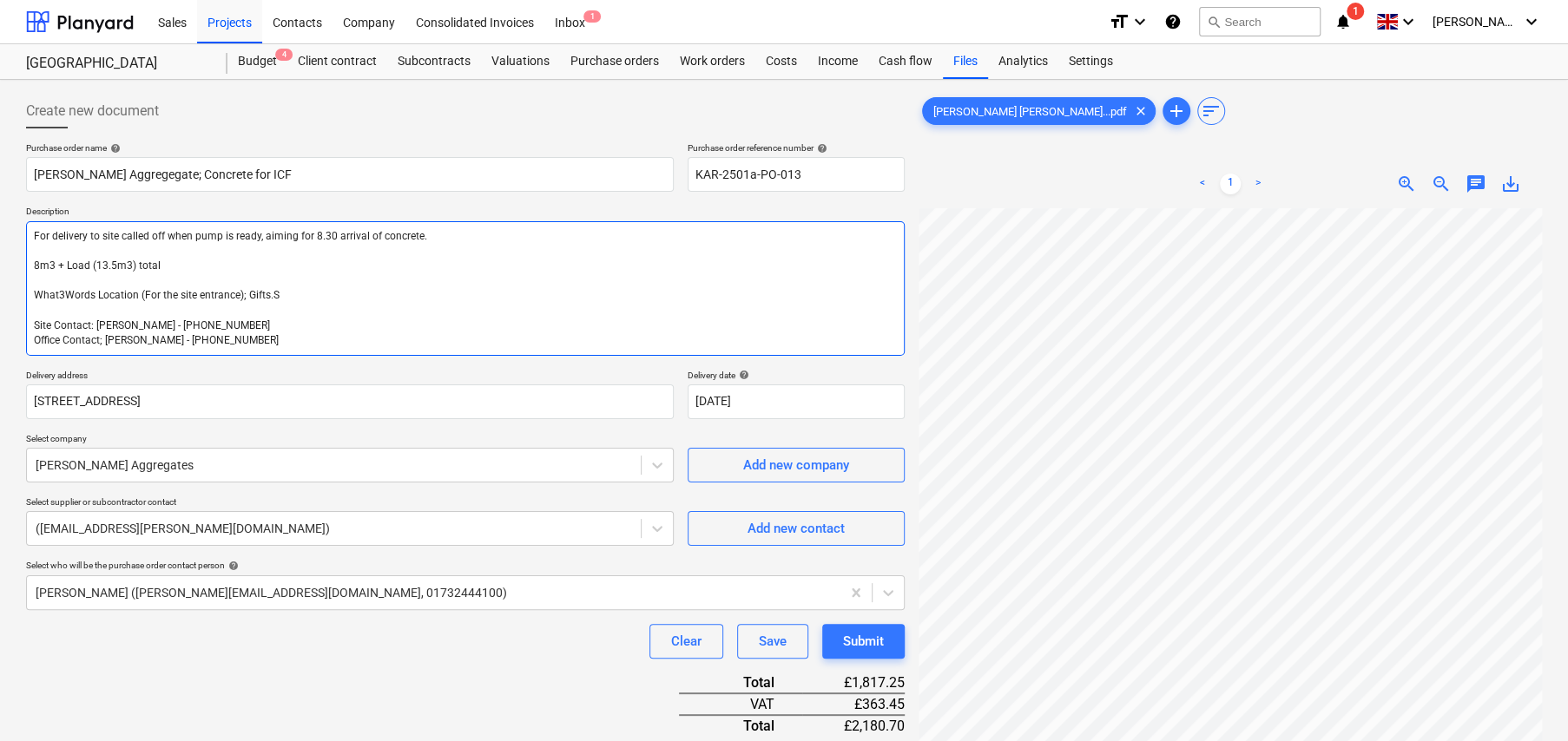
type textarea "For delivery to site called off when pump is ready, aiming for 8.30 arrival of …"
type textarea "x"
type textarea "For delivery to site called off when pump is ready, aiming for 8.30 arrival of …"
type textarea "x"
type textarea "For delivery to site called off when pump is ready, aiming for 8.30 arrival of …"
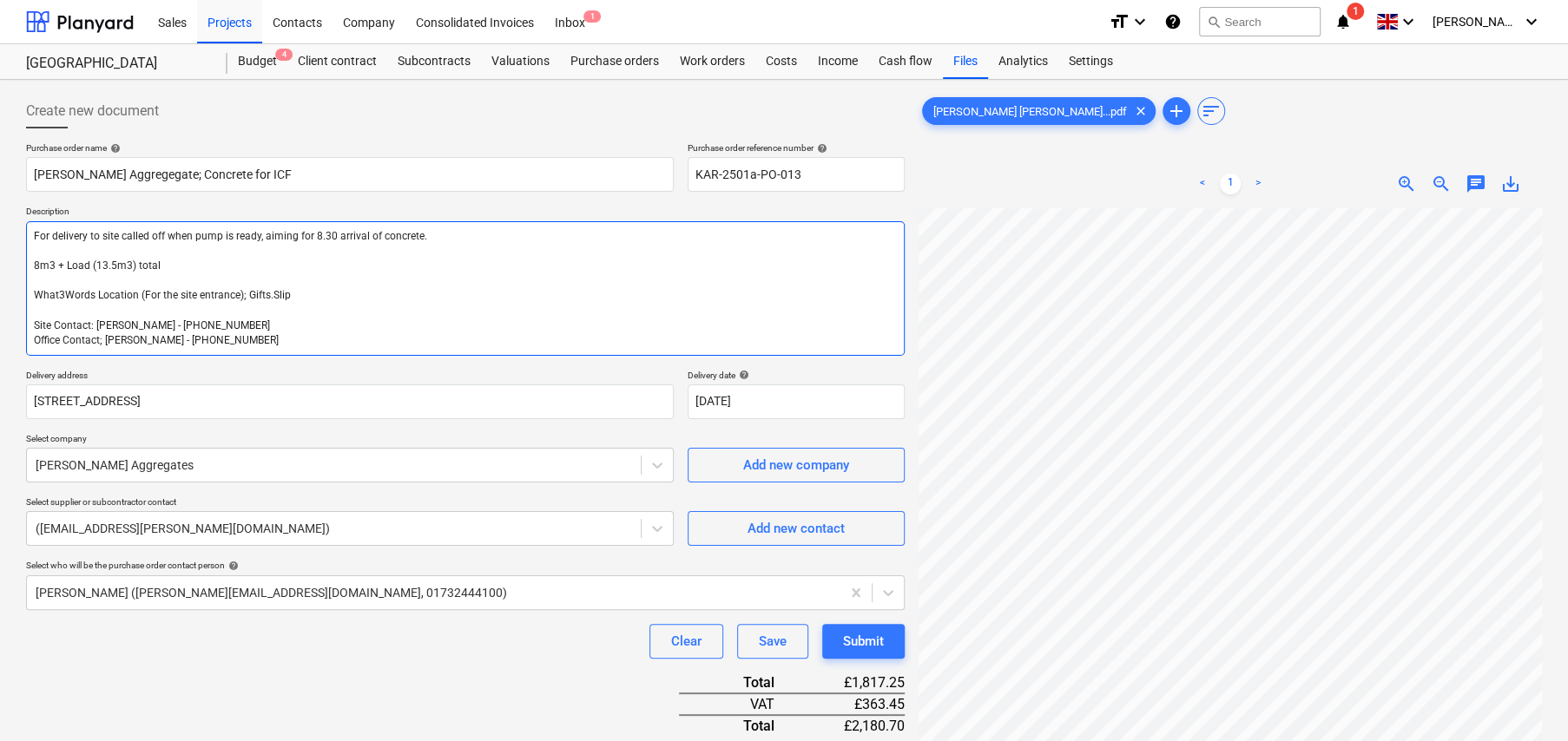
type textarea "x"
type textarea "For delivery to site called off when pump is ready, aiming for 8.30 arrival of …"
type textarea "x"
type textarea "For delivery to site called off when pump is ready, aiming for 8.30 arrival of …"
type textarea "x"
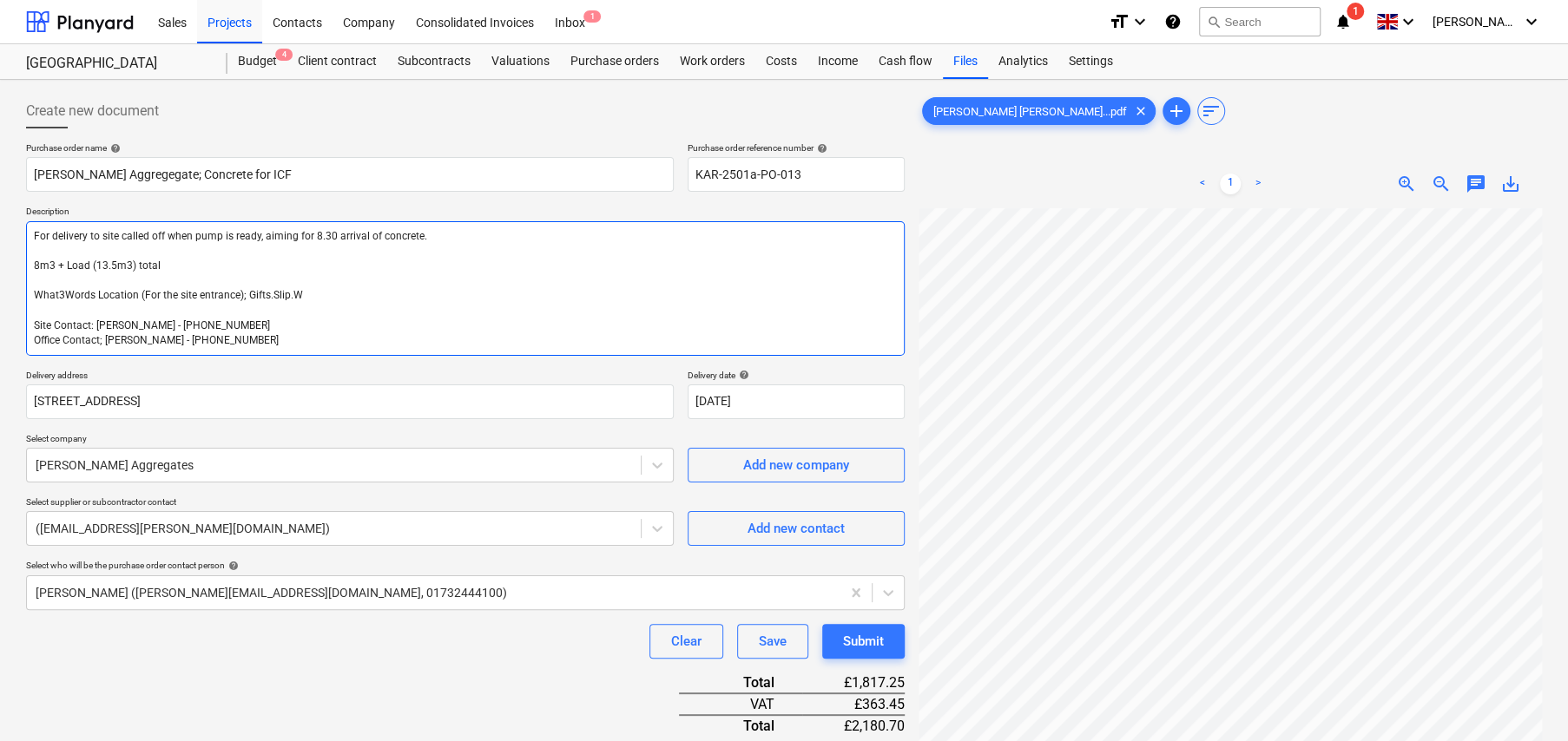
type textarea "For delivery to site called off when pump is ready, aiming for 8.30 arrival of …"
type textarea "x"
type textarea "For delivery to site called off when pump is ready, aiming for 8.30 arrival of …"
type textarea "x"
type textarea "For delivery to site called off when pump is ready, aiming for 8.30 arrival of …"
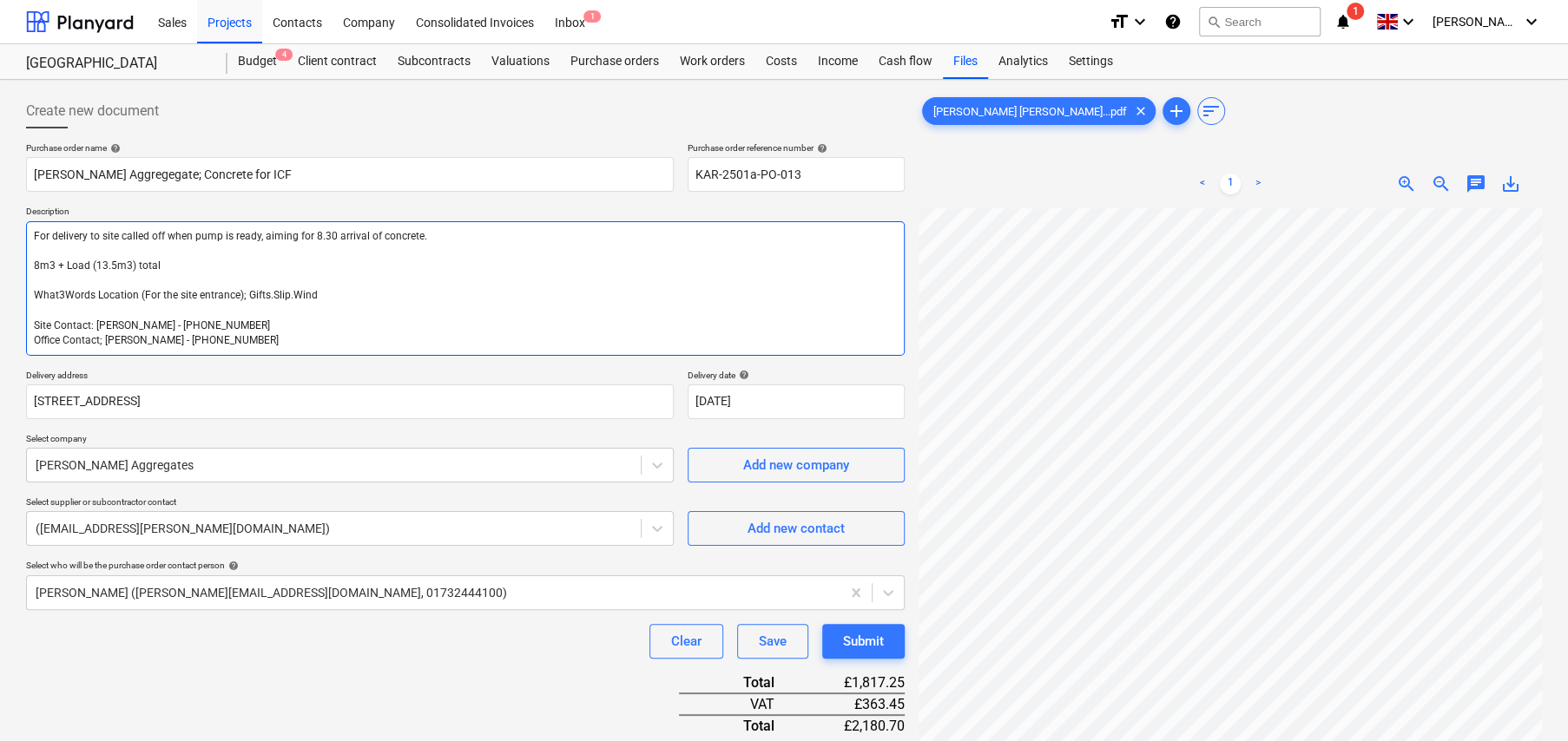
type textarea "x"
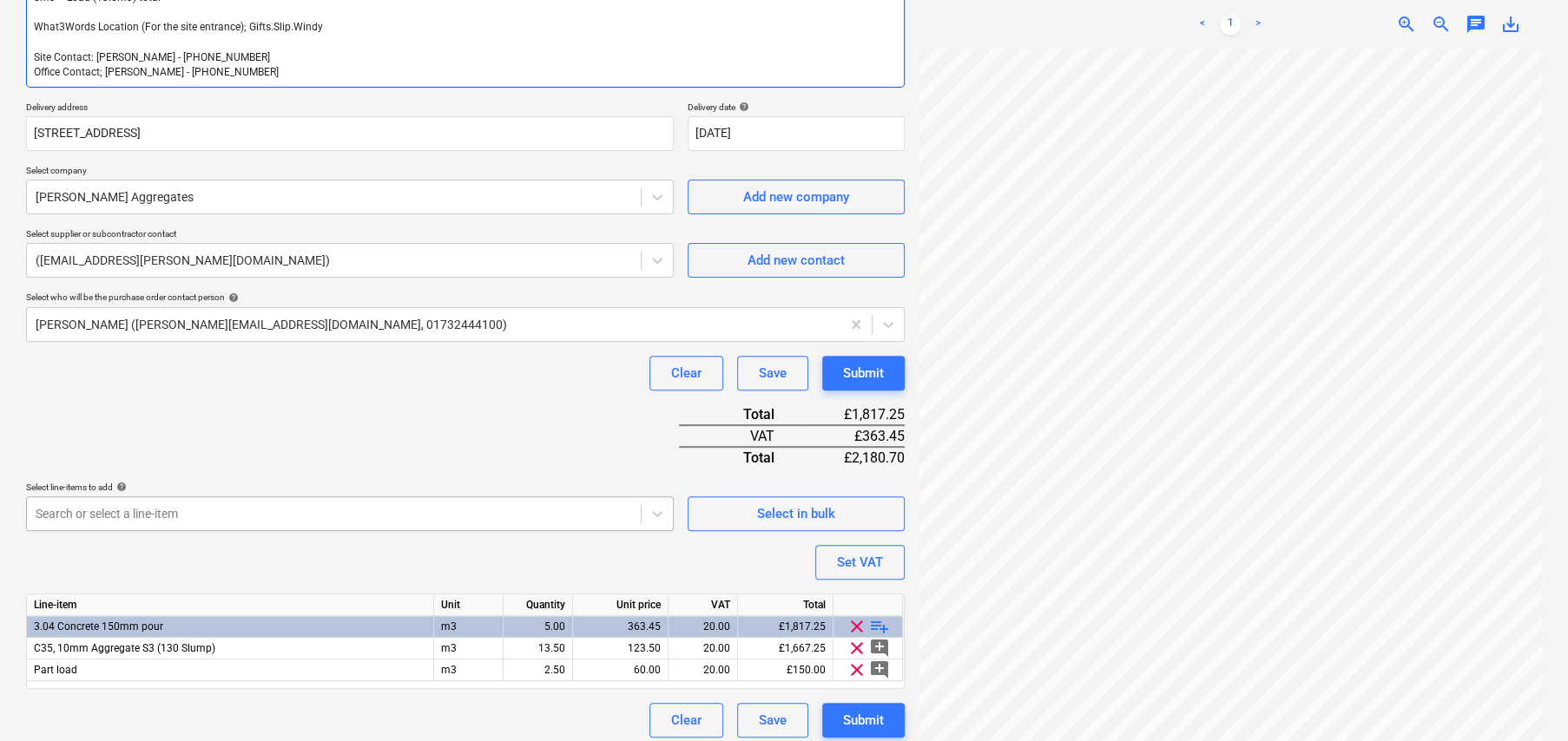
scroll to position [277, 0]
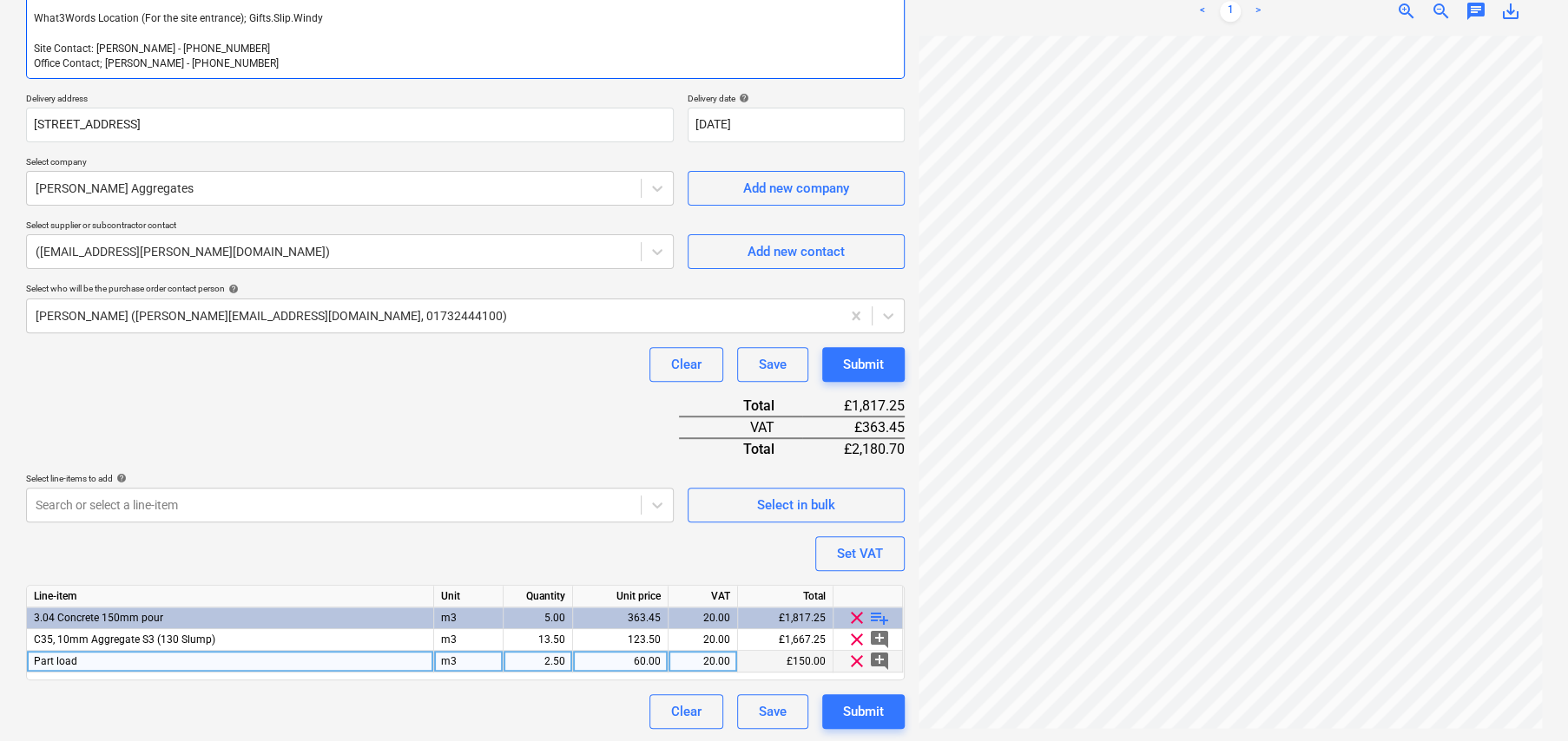
type textarea "For delivery to site called off when pump is ready, aiming for 8.30 arrival of …"
click at [855, 664] on span "clear" at bounding box center [857, 662] width 21 height 21
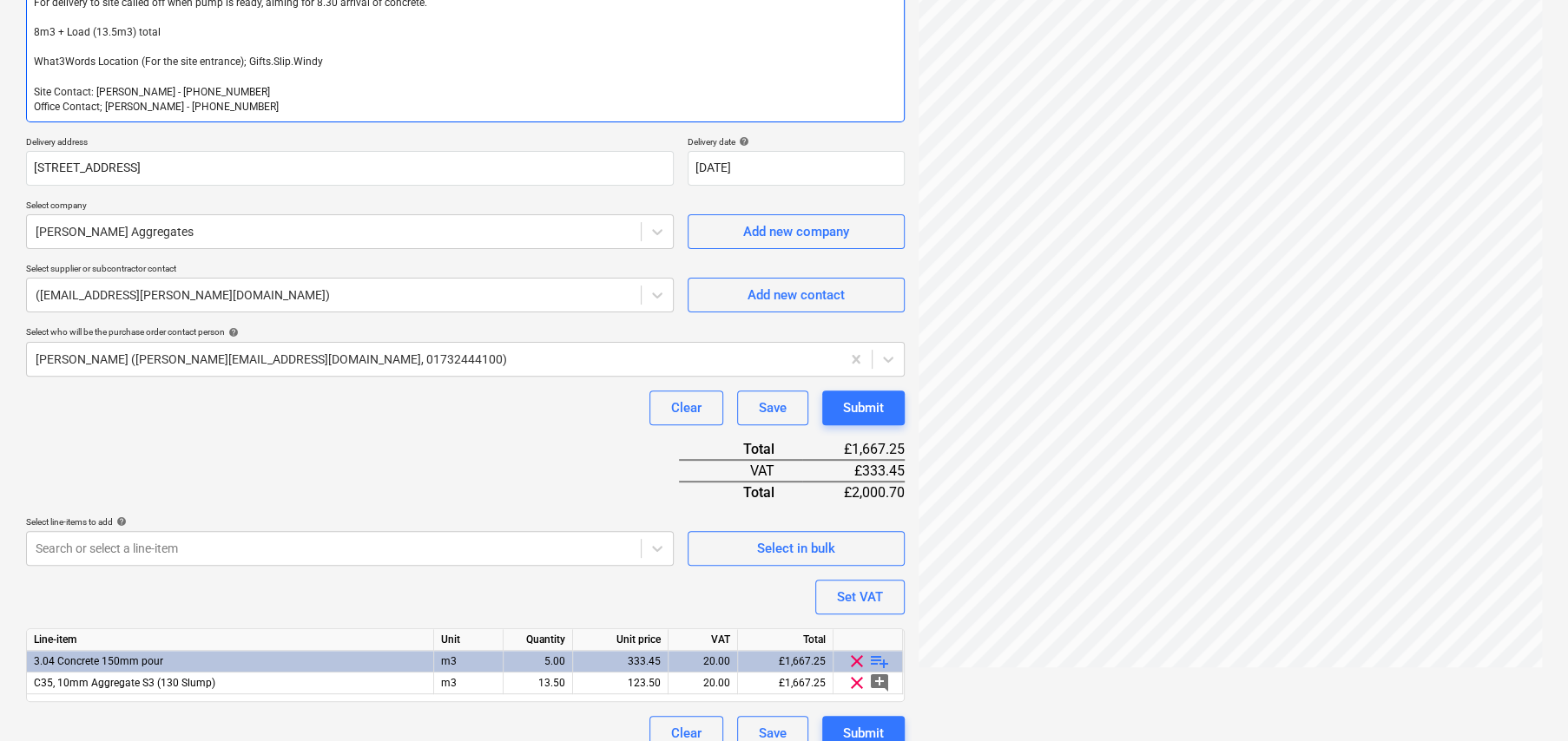
scroll to position [256, 0]
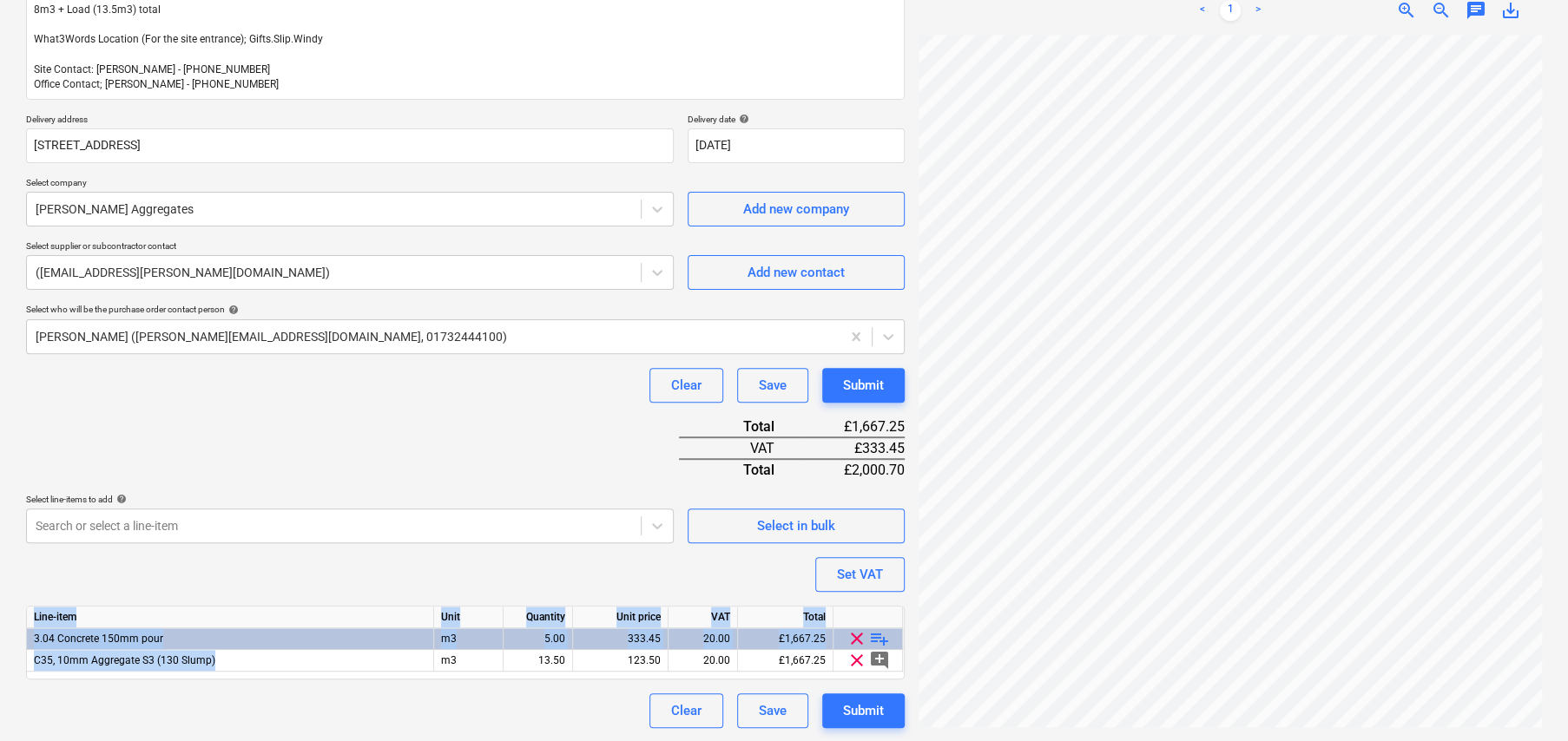
drag, startPoint x: 217, startPoint y: 660, endPoint x: 3, endPoint y: 666, distance: 214.1
click at [3, 666] on div "Create new document Purchase order name help Gallagher Aggregegate; Concrete fo…" at bounding box center [784, 282] width 1568 height 919
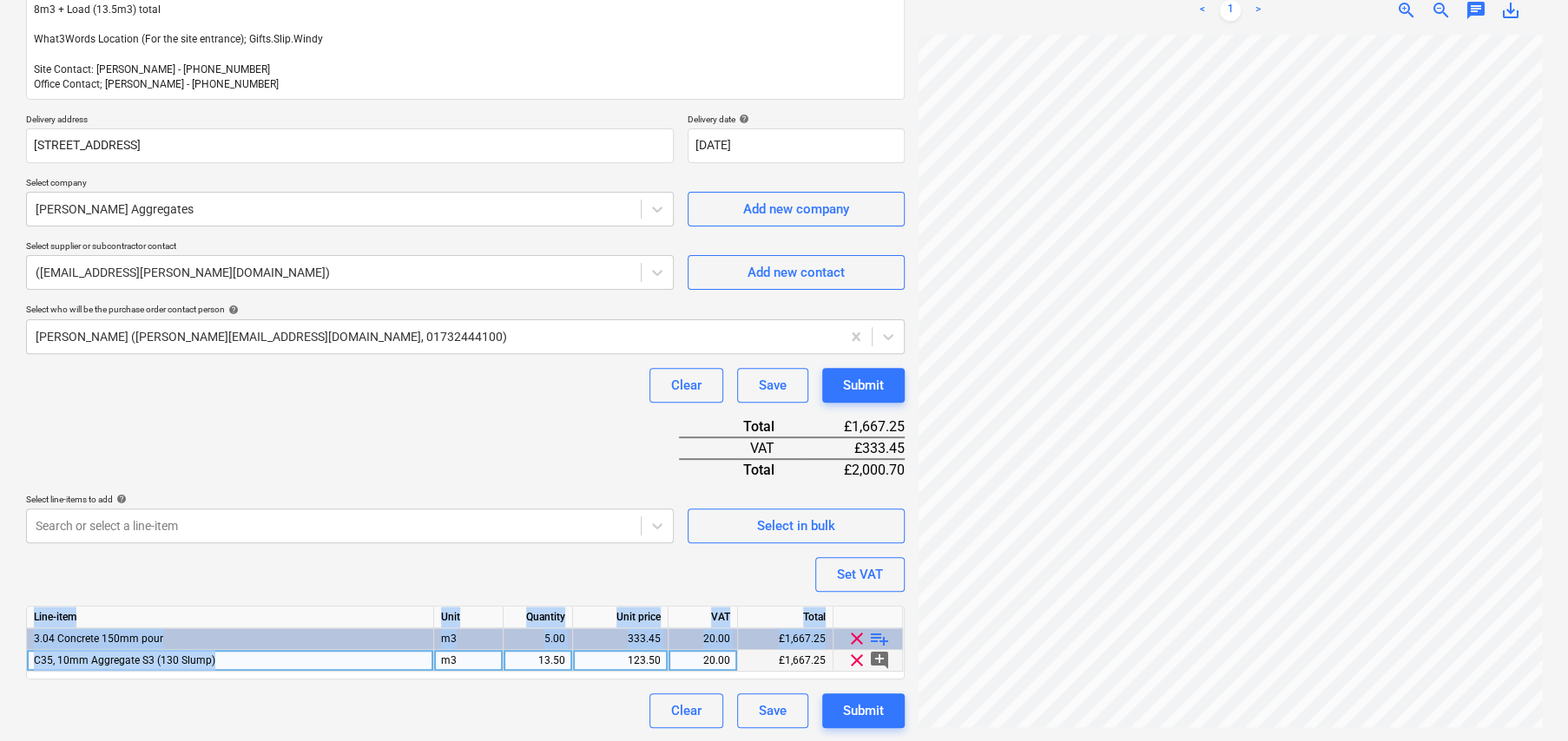
click at [269, 658] on div "C35, 10mm Aggregate S3 (130 Slump)" at bounding box center [231, 661] width 407 height 21
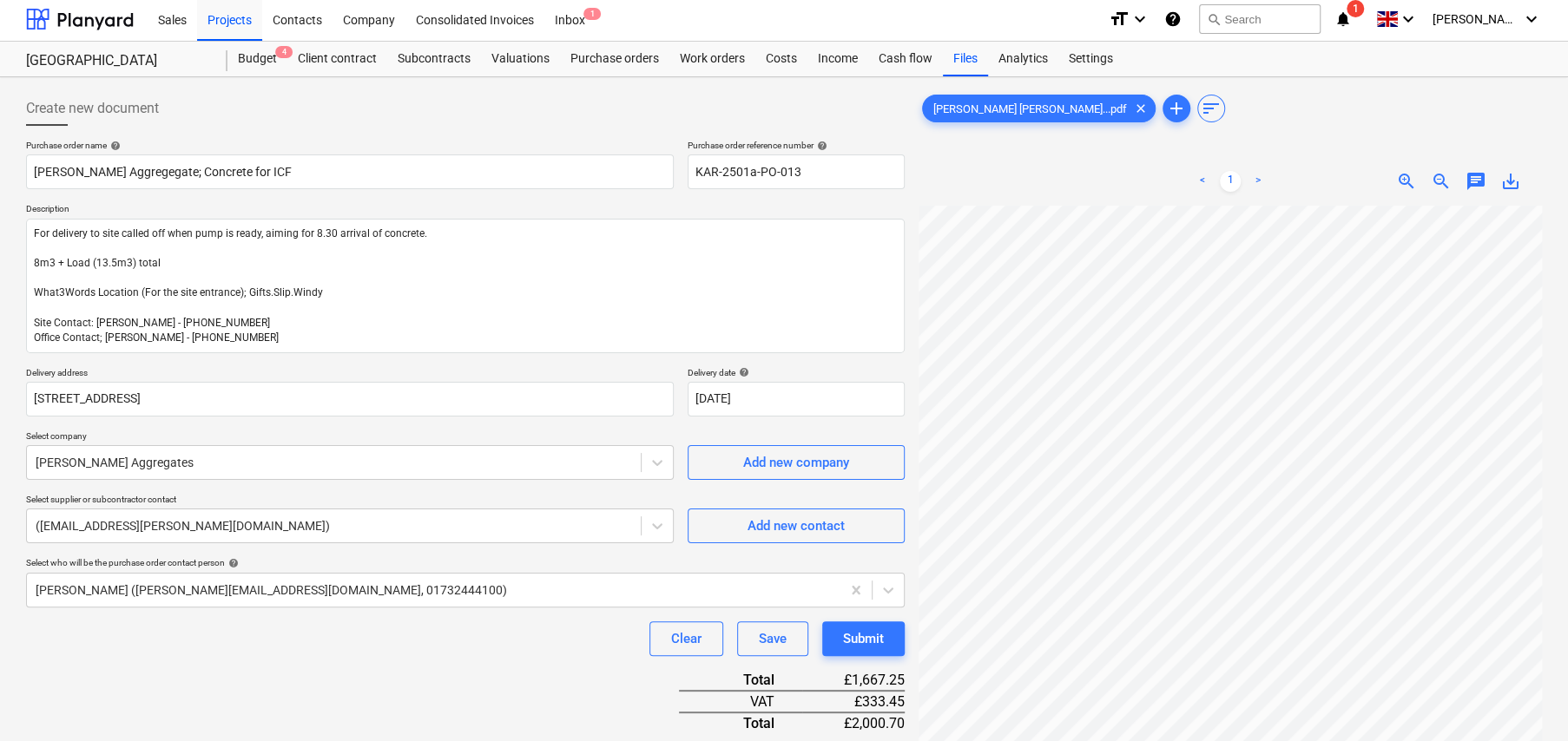
scroll to position [0, 0]
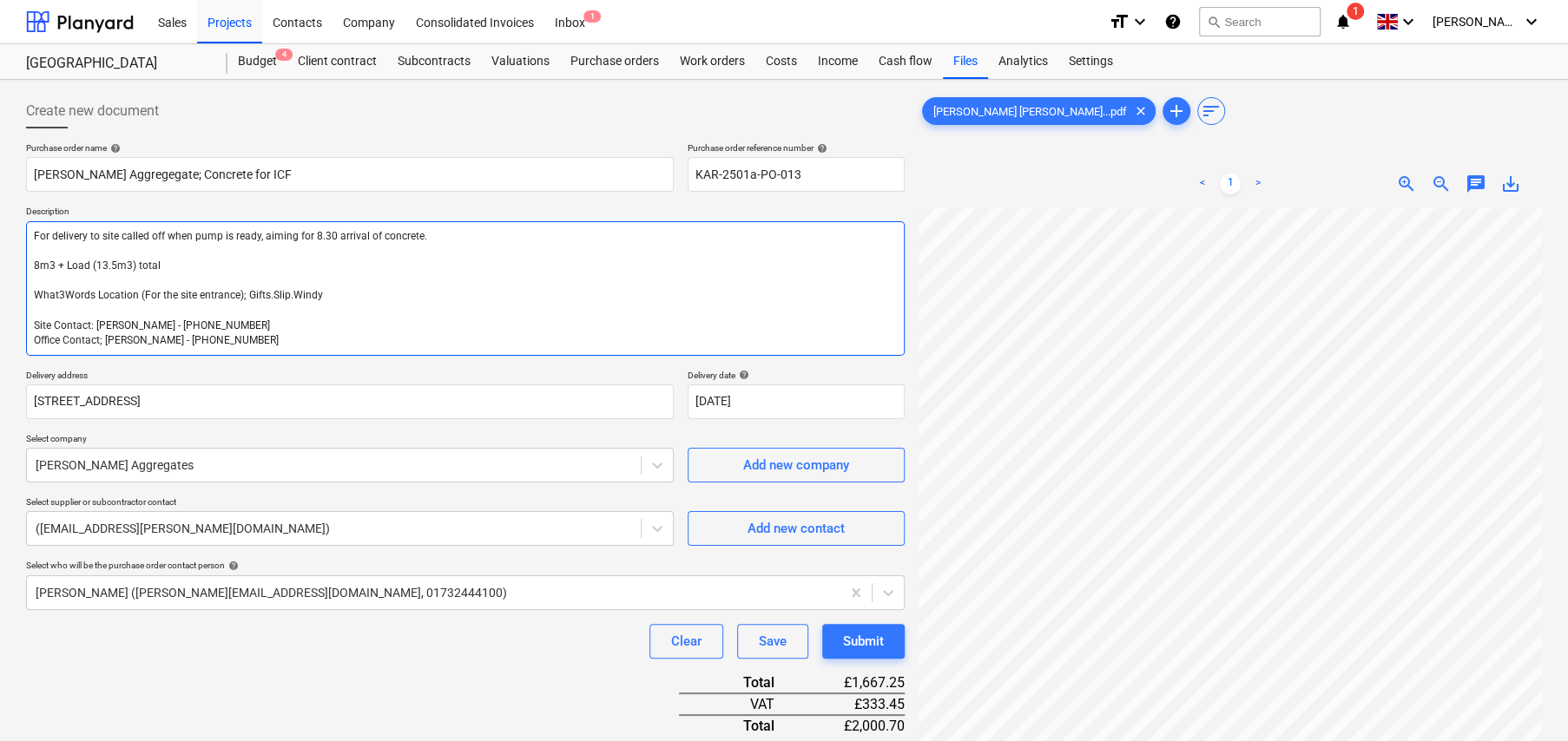
click at [445, 229] on textarea "For delivery to site called off when pump is ready, aiming for 8.30 arrival of …" at bounding box center [465, 289] width 878 height 135
click at [333, 269] on textarea "For delivery to site called off when pump is ready, aiming for 8.30 arrival of …" at bounding box center [465, 289] width 878 height 135
type textarea "x"
type textarea "For delivery to site called off when pump is ready, aiming for 8.30 arrival of …"
type textarea "x"
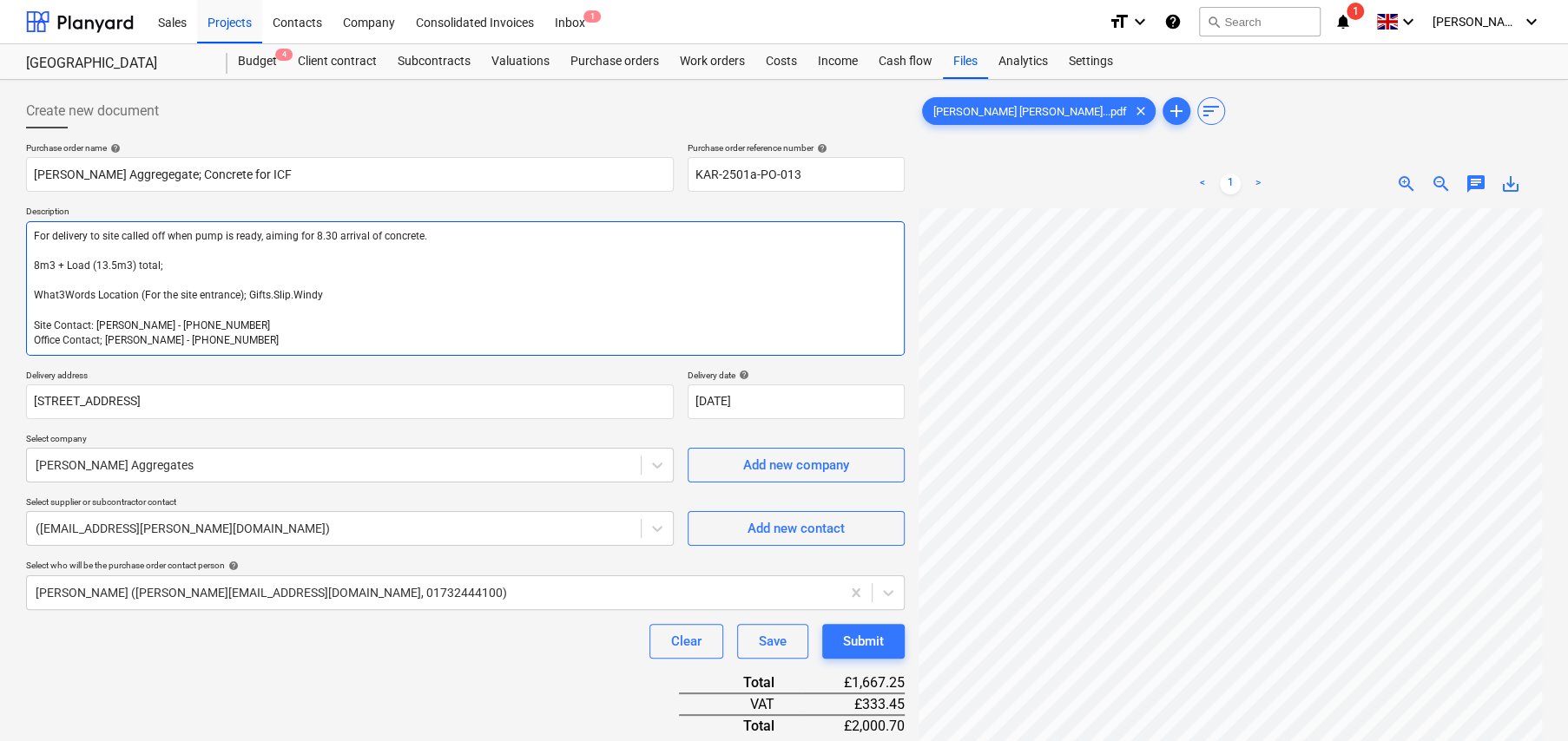
type textarea "For delivery to site called off when pump is ready, aiming for 8.30 arrival of …"
paste textarea "C35, 10mm Aggregate S3 (130 Slump)"
type textarea "x"
type textarea "For delivery to site called off when pump is ready, aiming for 8.30 arrival of …"
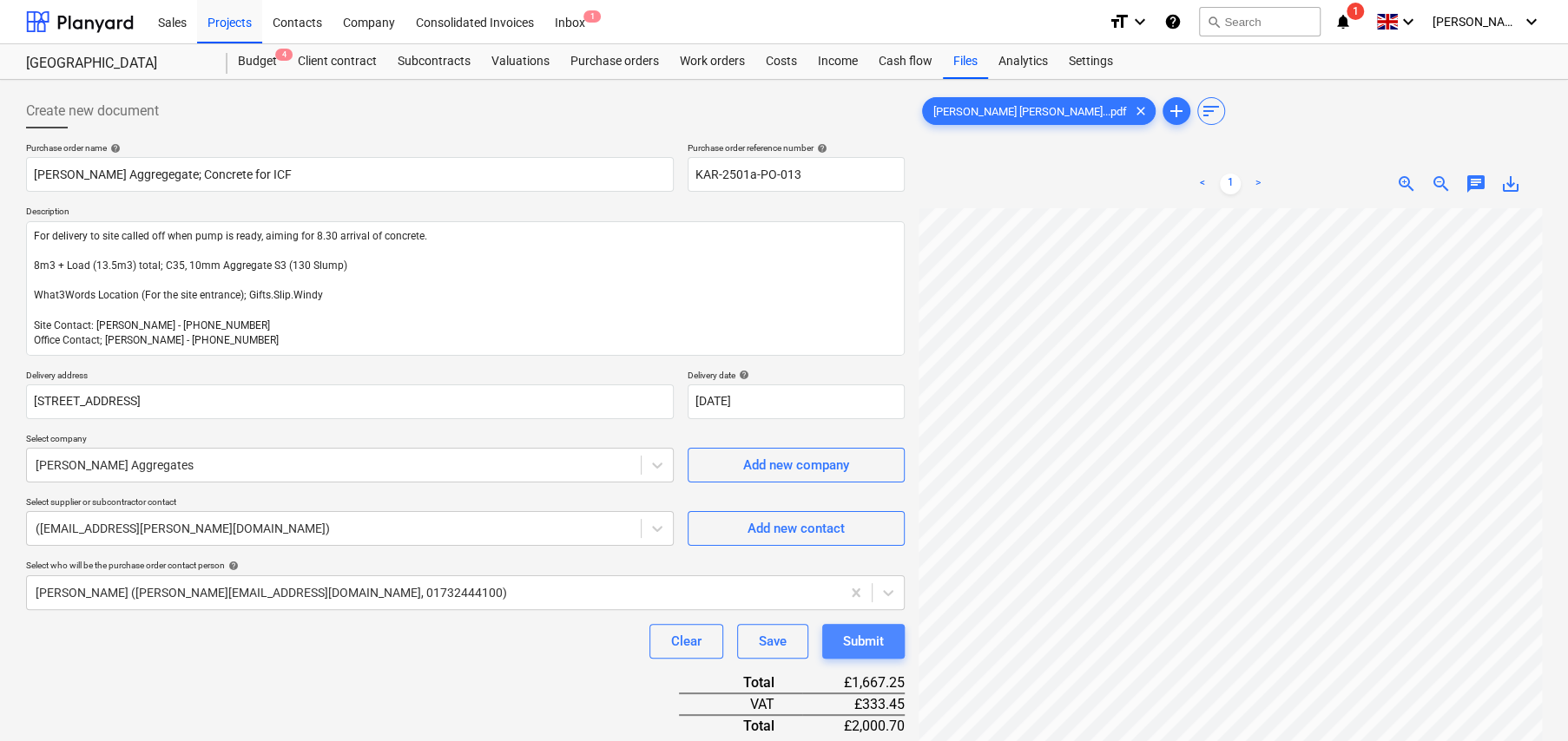
click at [861, 643] on div "Submit" at bounding box center [863, 641] width 41 height 22
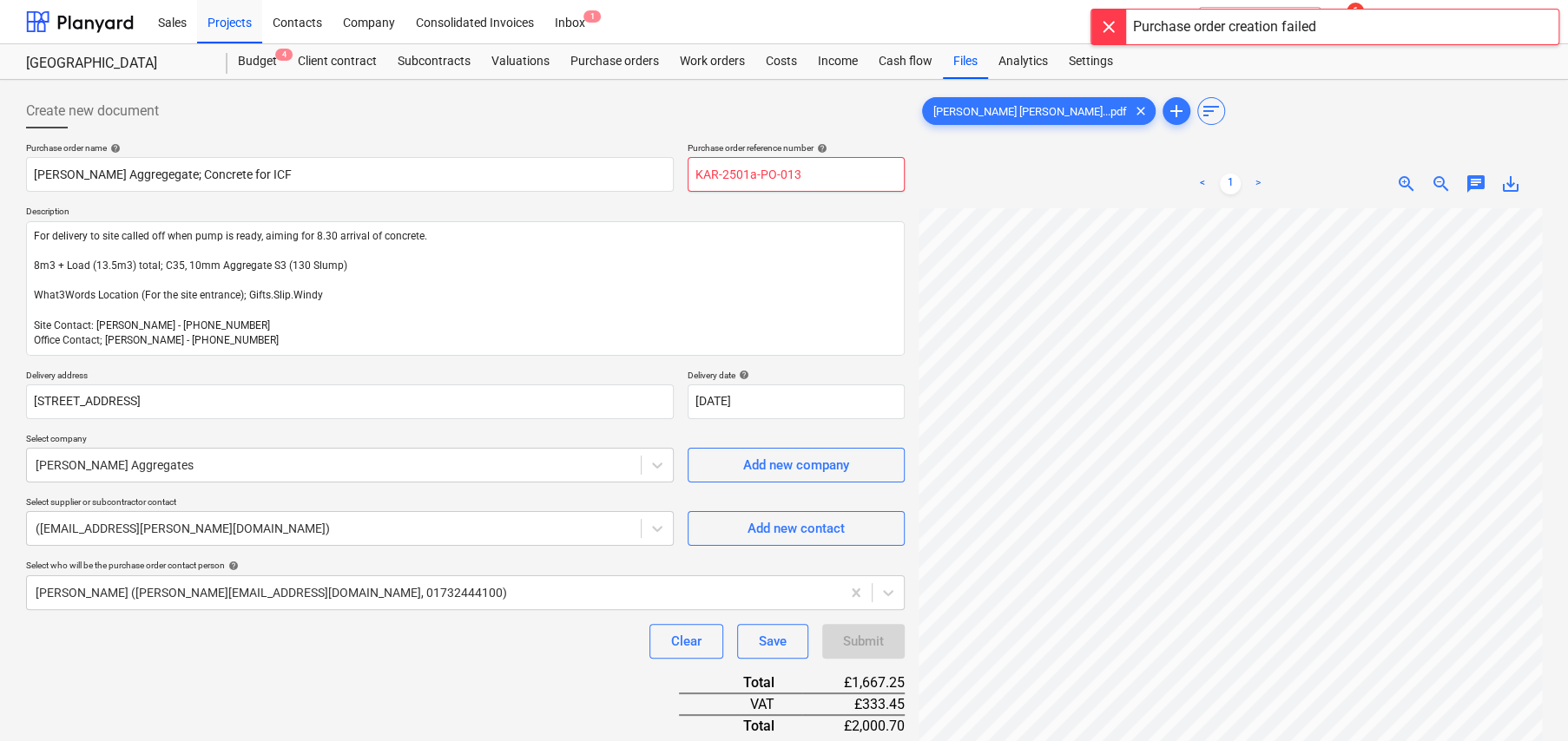
click at [811, 168] on input "KAR-2501a-PO-013" at bounding box center [796, 174] width 217 height 35
type textarea "x"
type input "KAR-2501a-PO-01"
type textarea "x"
type input "KAR-2501a-PO-014"
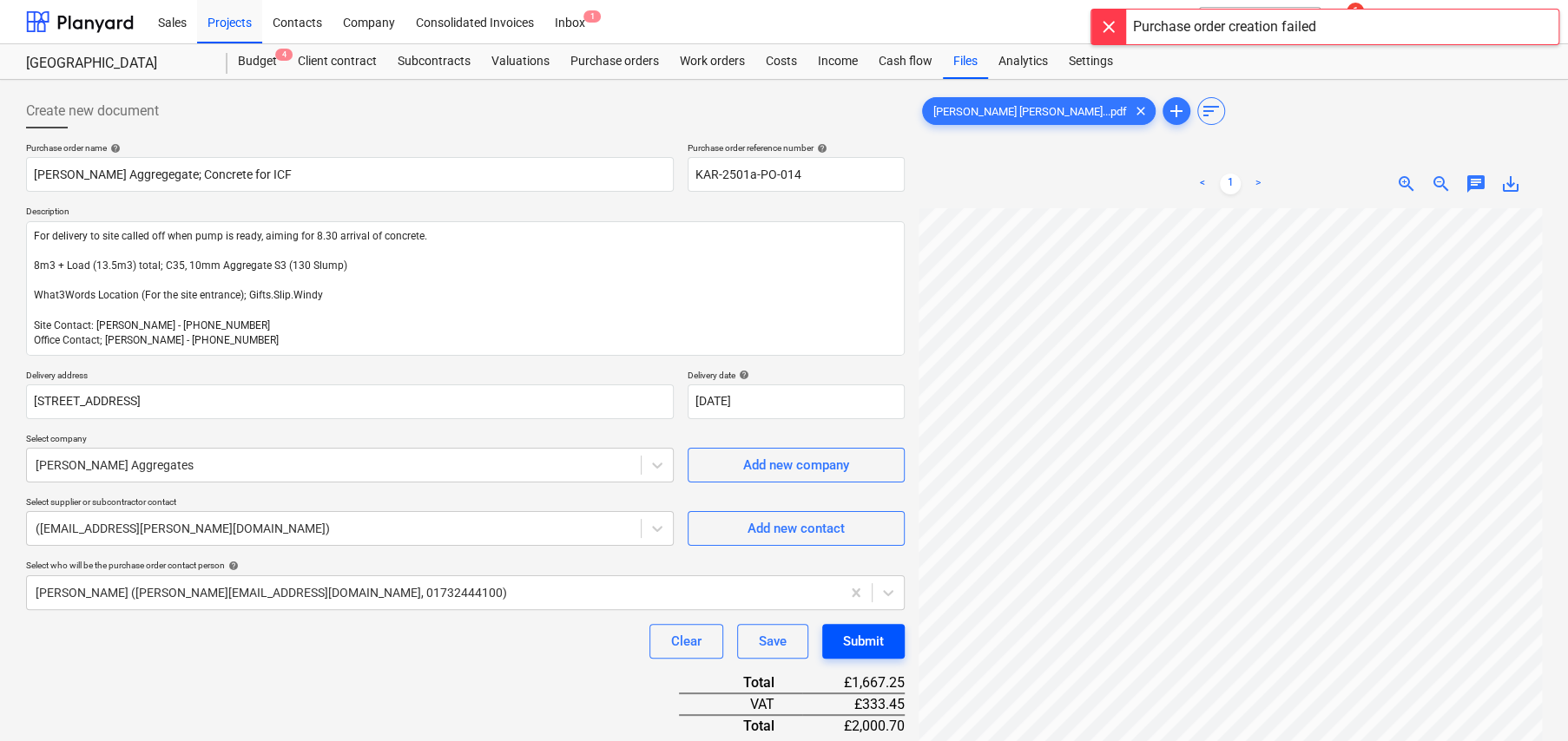
click at [866, 642] on div "Submit" at bounding box center [863, 641] width 41 height 22
type textarea "x"
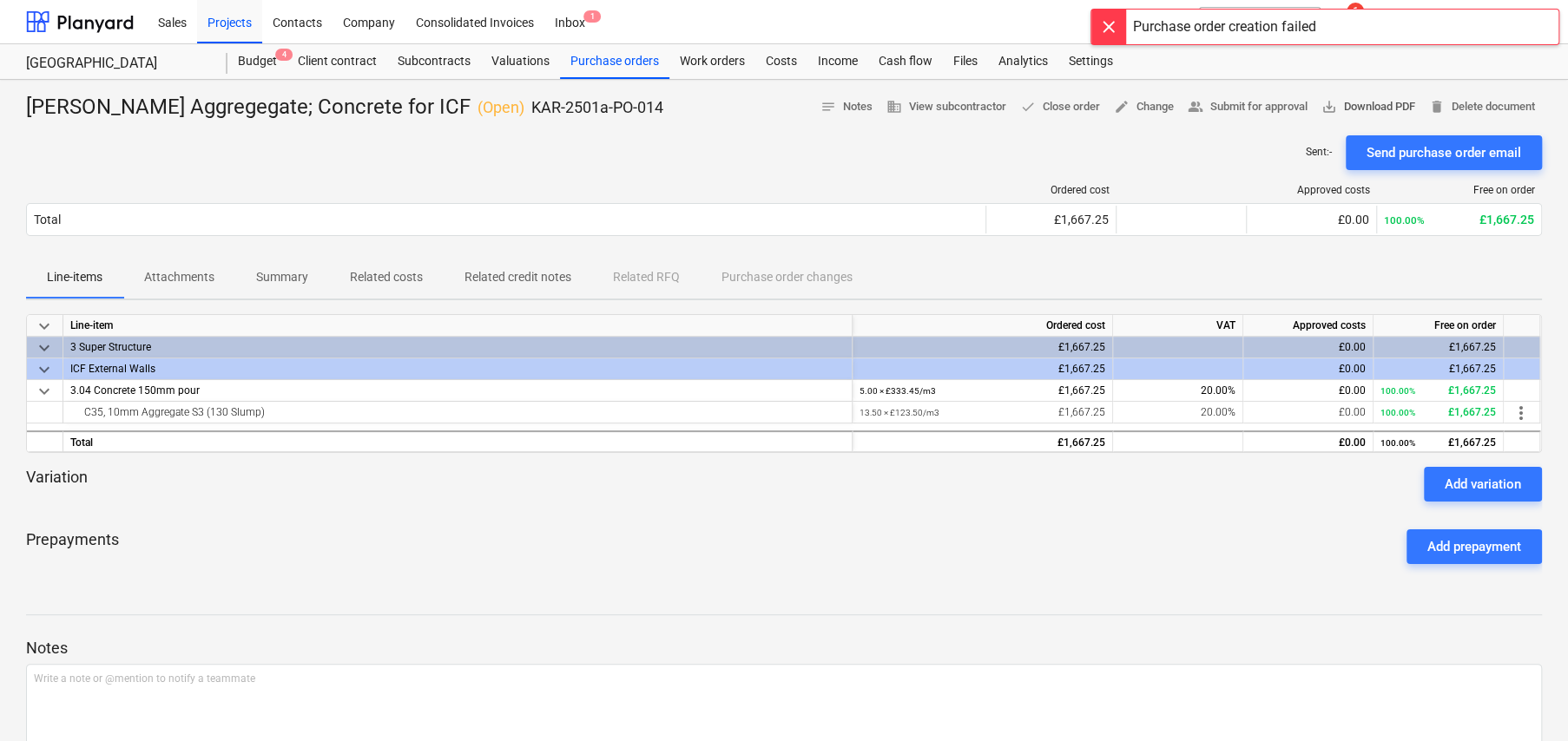
click at [1346, 110] on span "save_alt Download PDF" at bounding box center [1368, 107] width 93 height 20
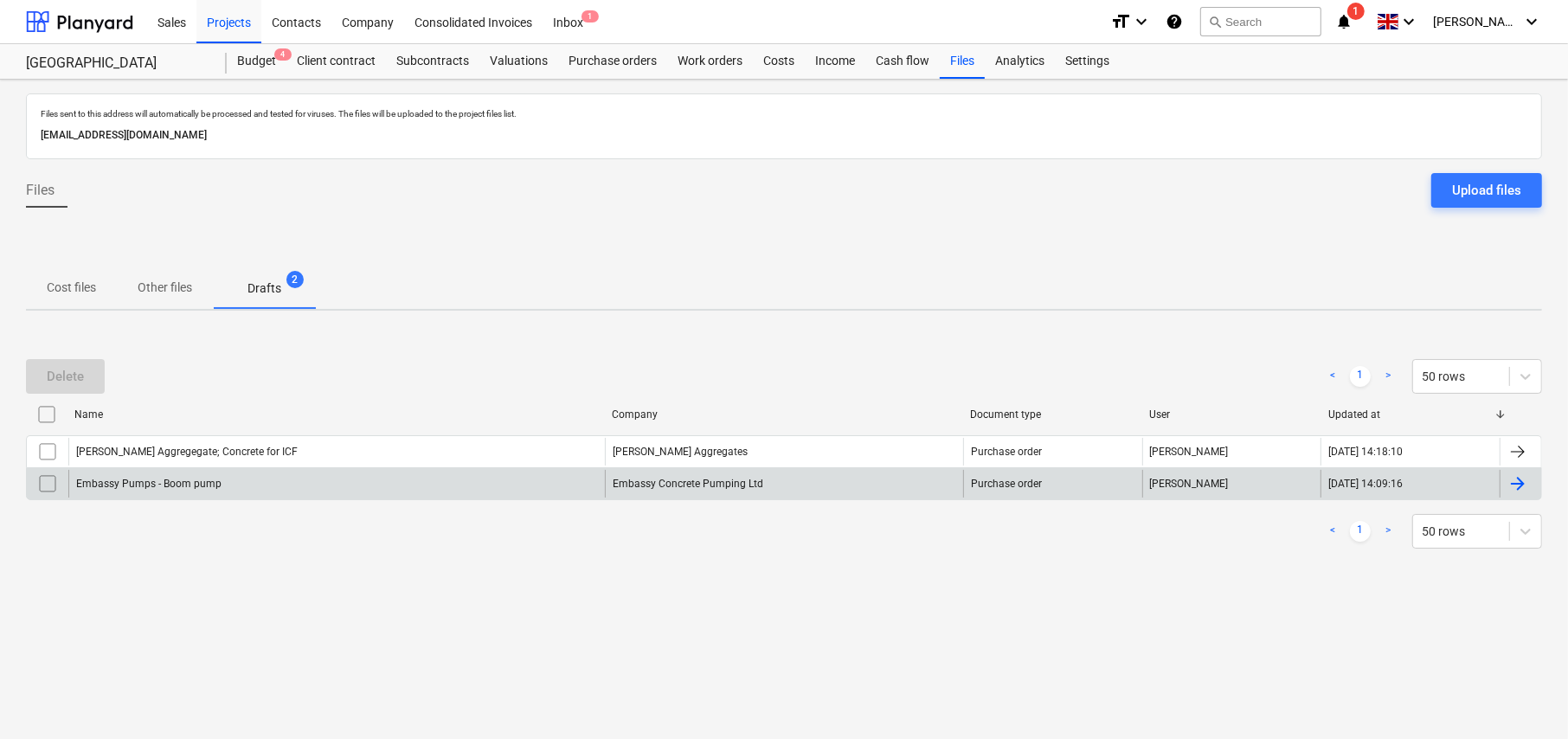
click at [225, 482] on div "Embassy Pumps - Boom pump" at bounding box center [336, 484] width 537 height 28
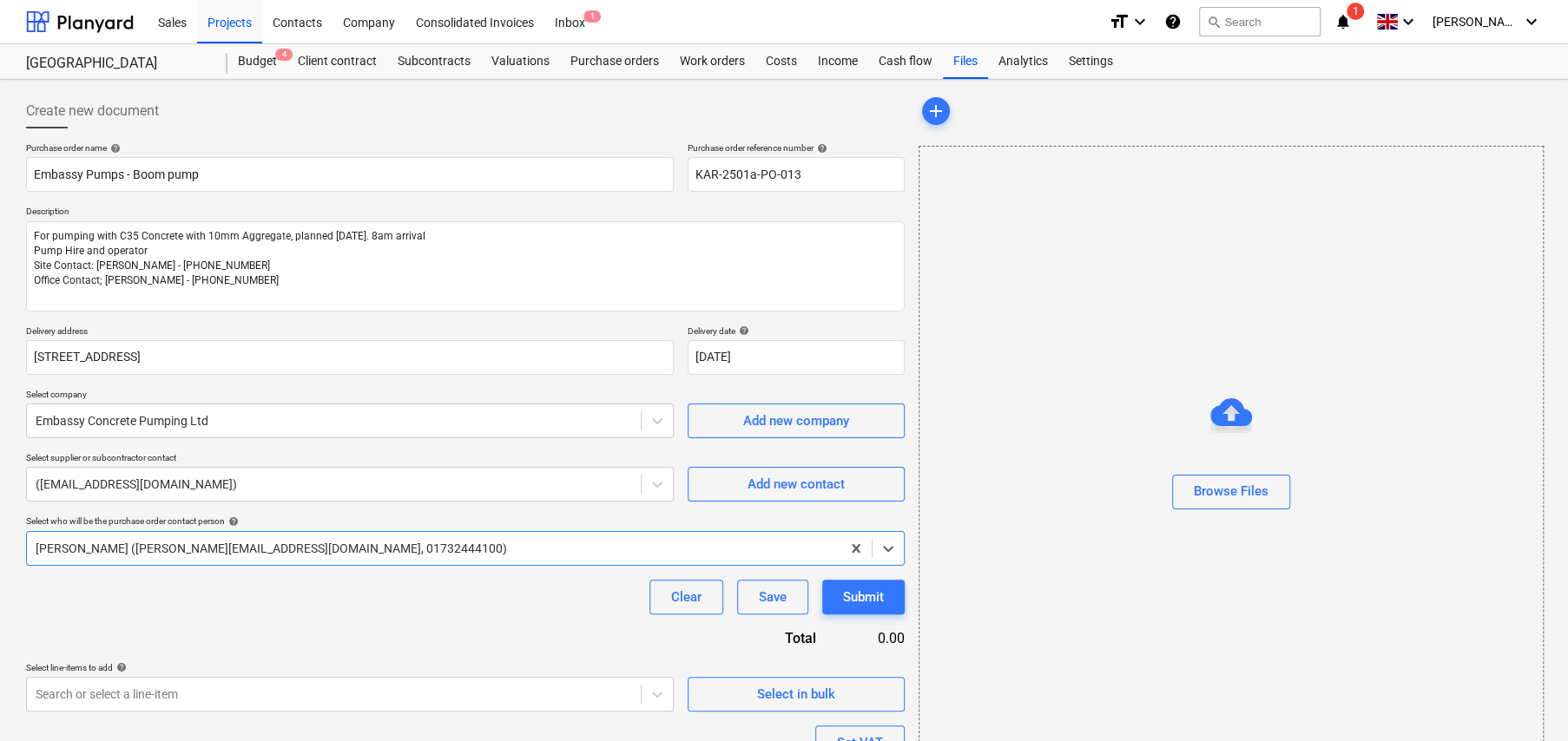
type textarea "x"
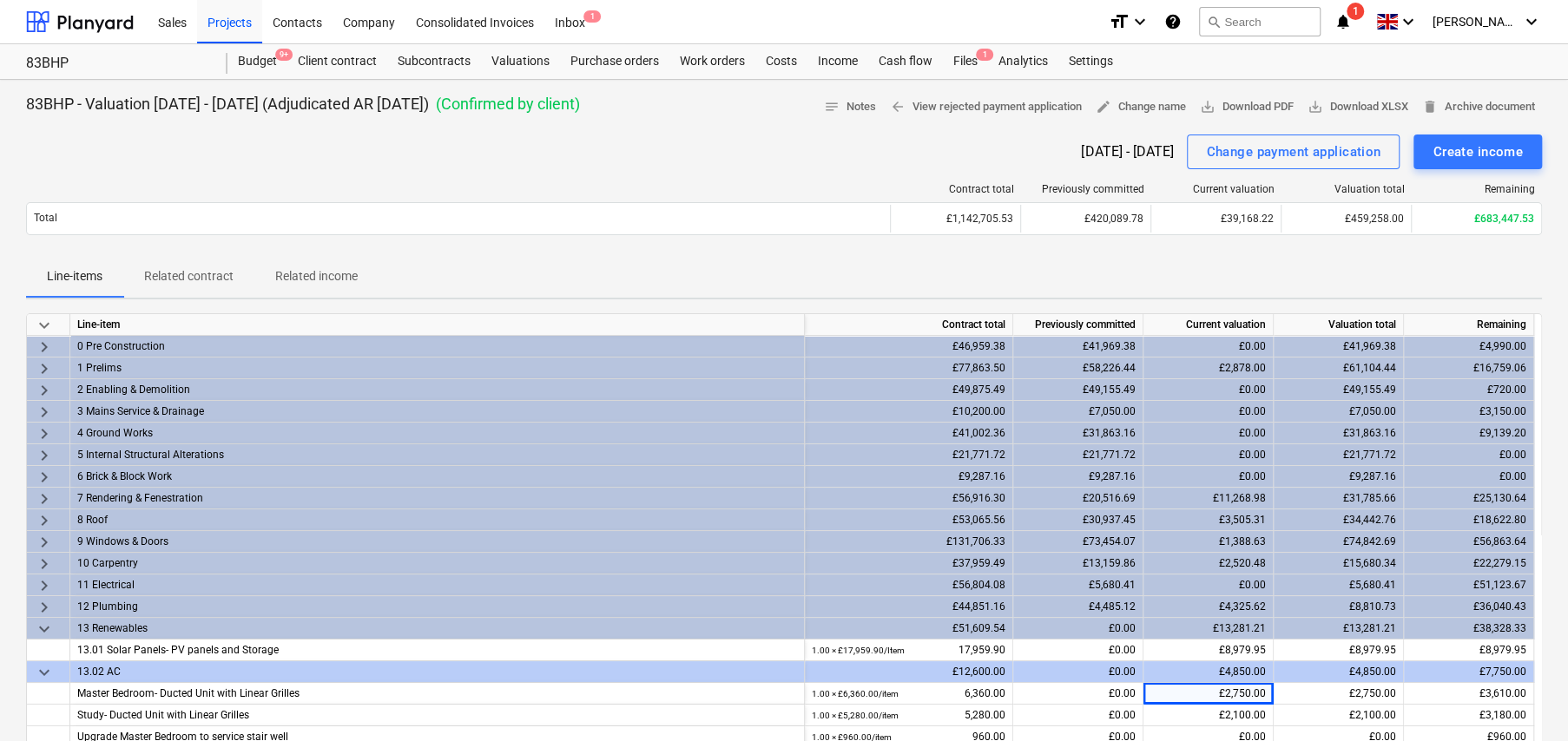
scroll to position [87, 0]
